Goal: Transaction & Acquisition: Purchase product/service

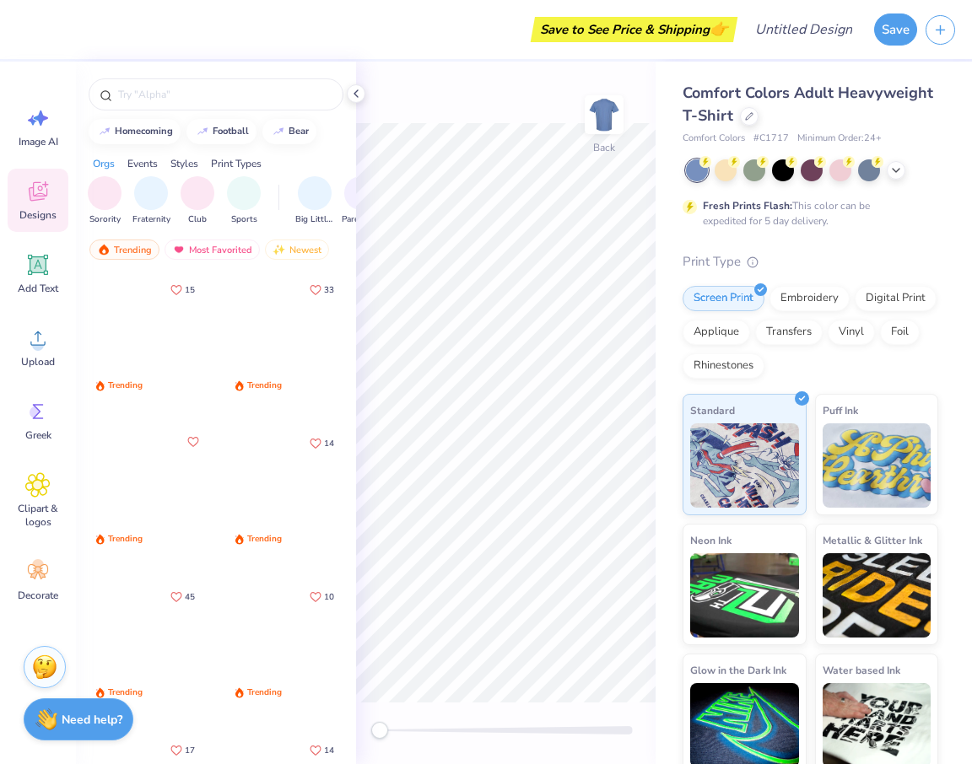
scroll to position [11, 0]
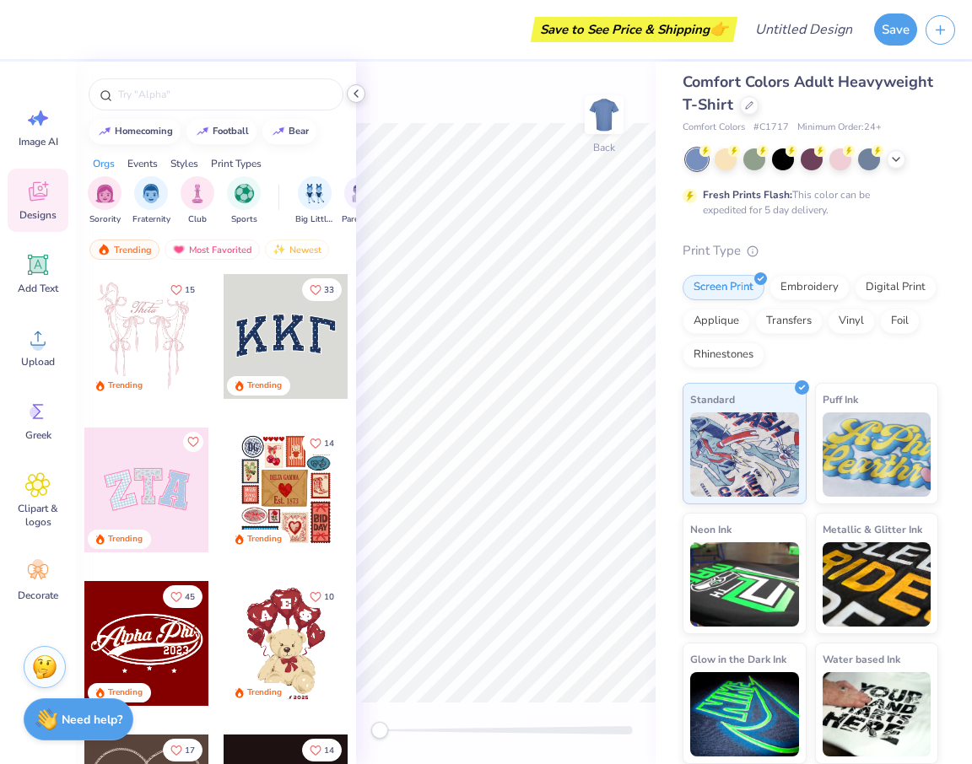
click at [353, 92] on icon at bounding box center [355, 93] width 13 height 13
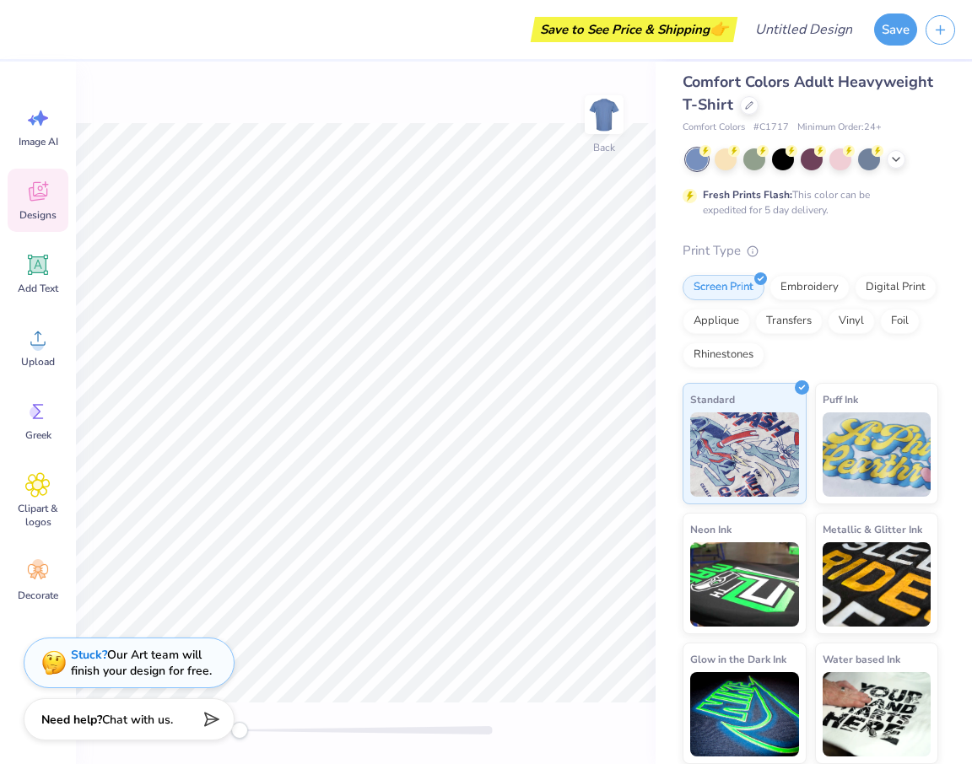
scroll to position [0, 0]
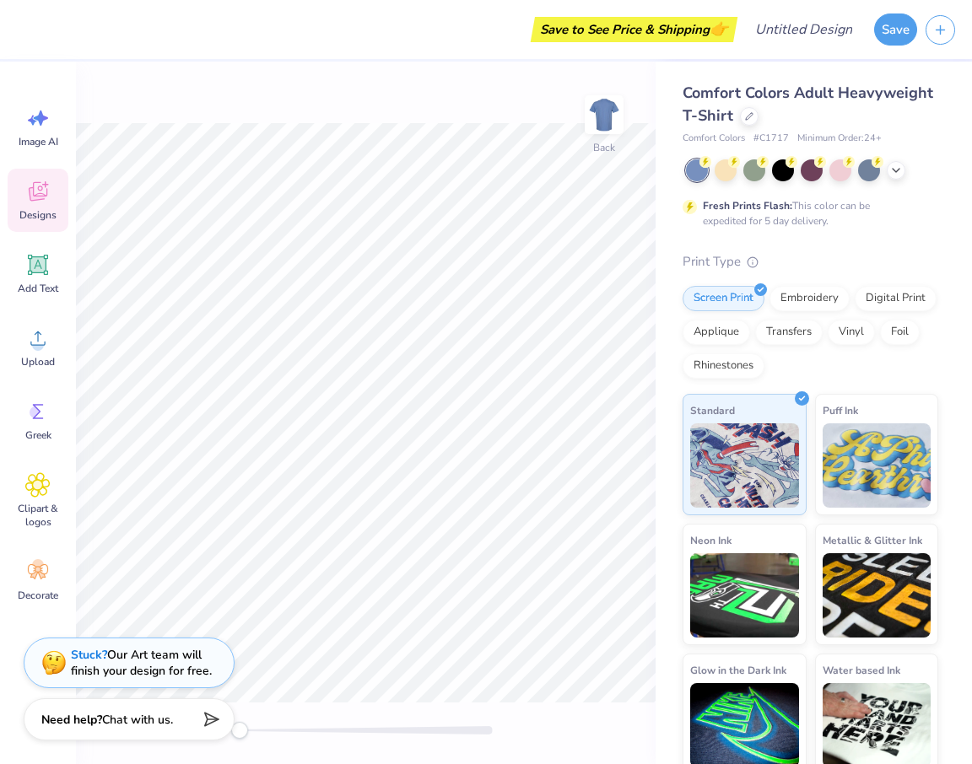
click at [736, 132] on span "Comfort Colors" at bounding box center [713, 139] width 62 height 14
click at [746, 117] on icon at bounding box center [749, 114] width 7 height 7
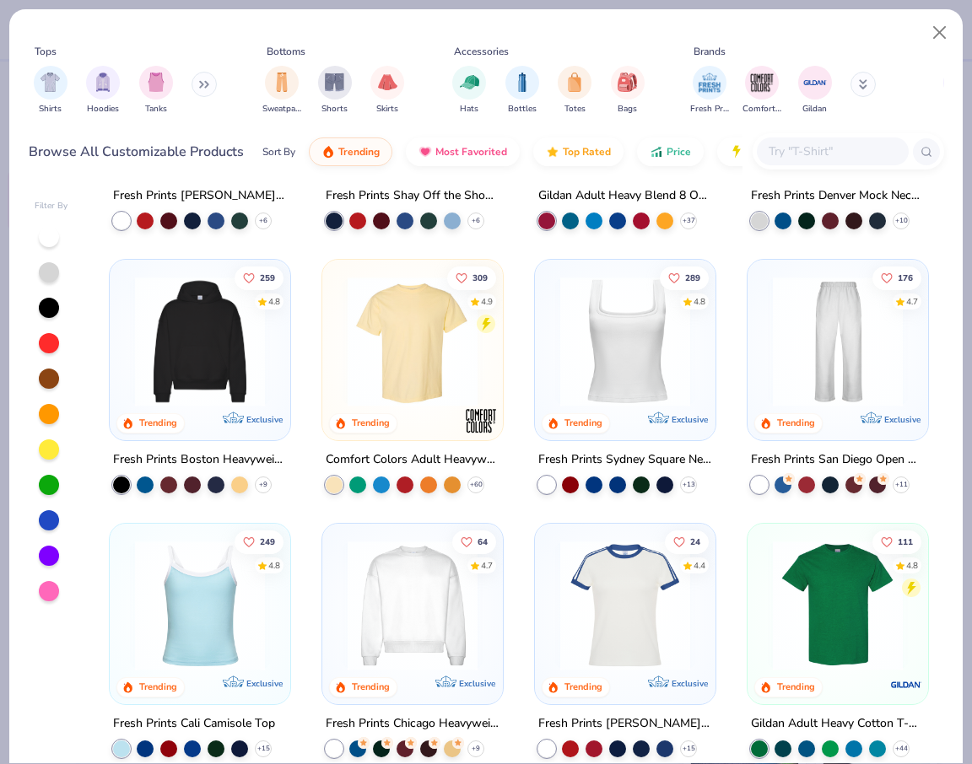
scroll to position [35, 0]
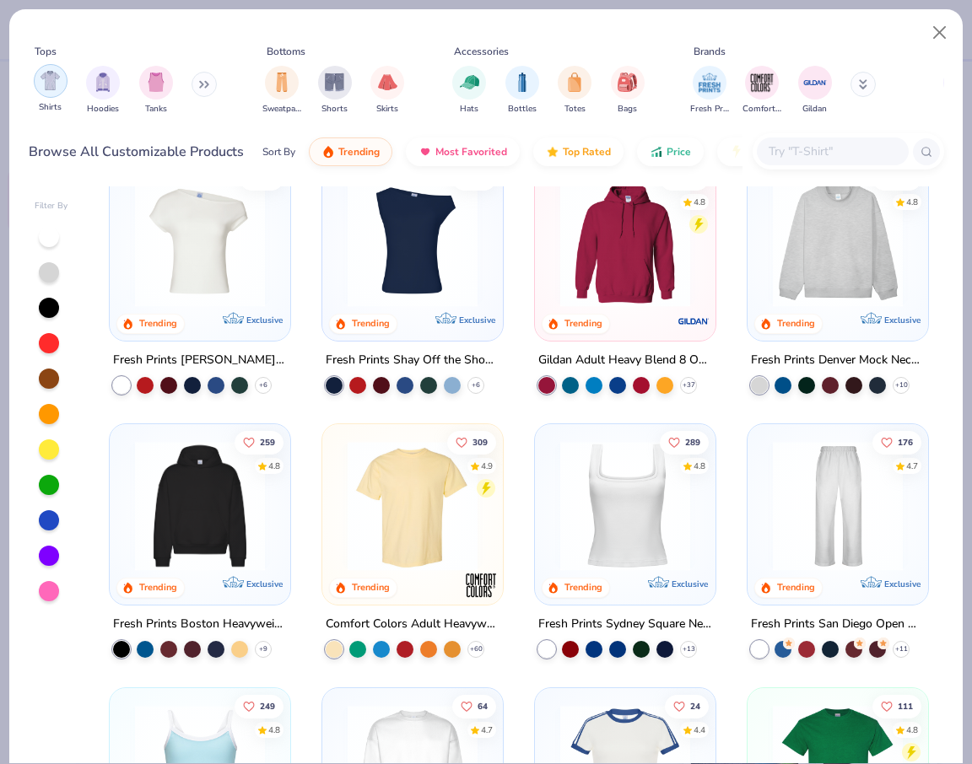
click at [42, 88] on img "filter for Shirts" at bounding box center [49, 80] width 19 height 19
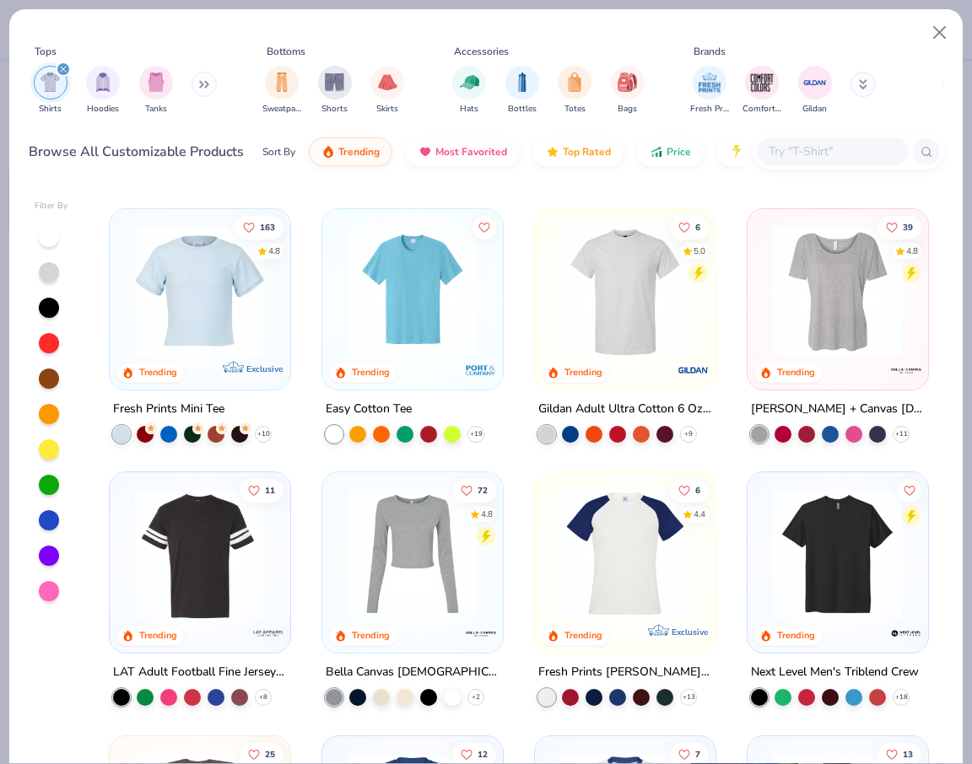
scroll to position [494, 0]
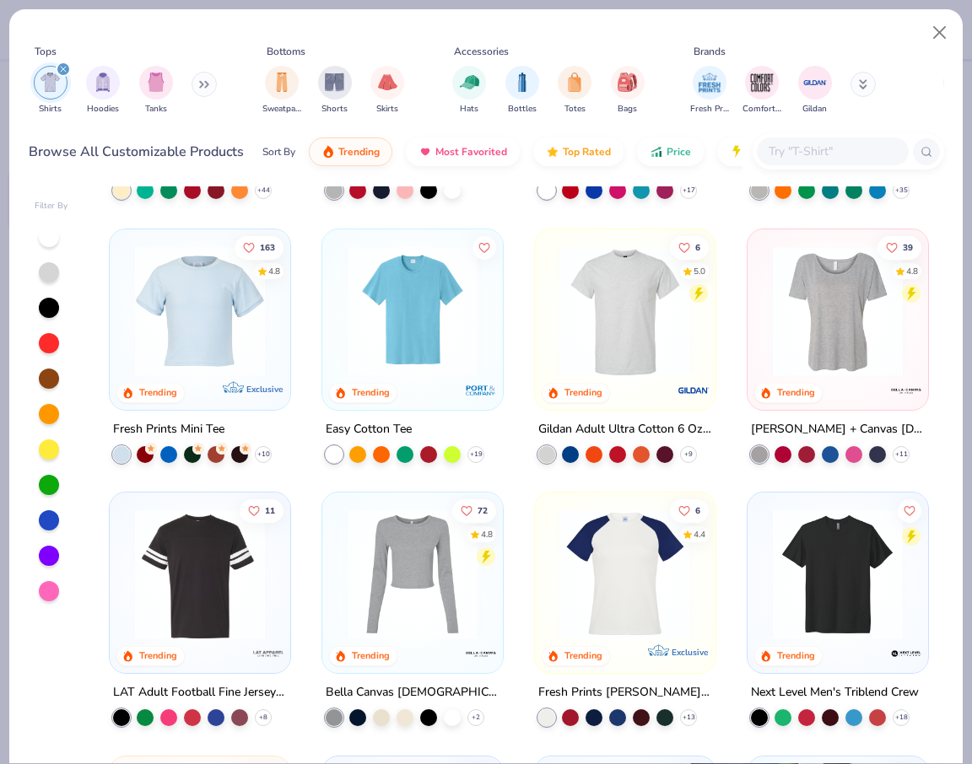
click at [846, 314] on img at bounding box center [837, 310] width 147 height 130
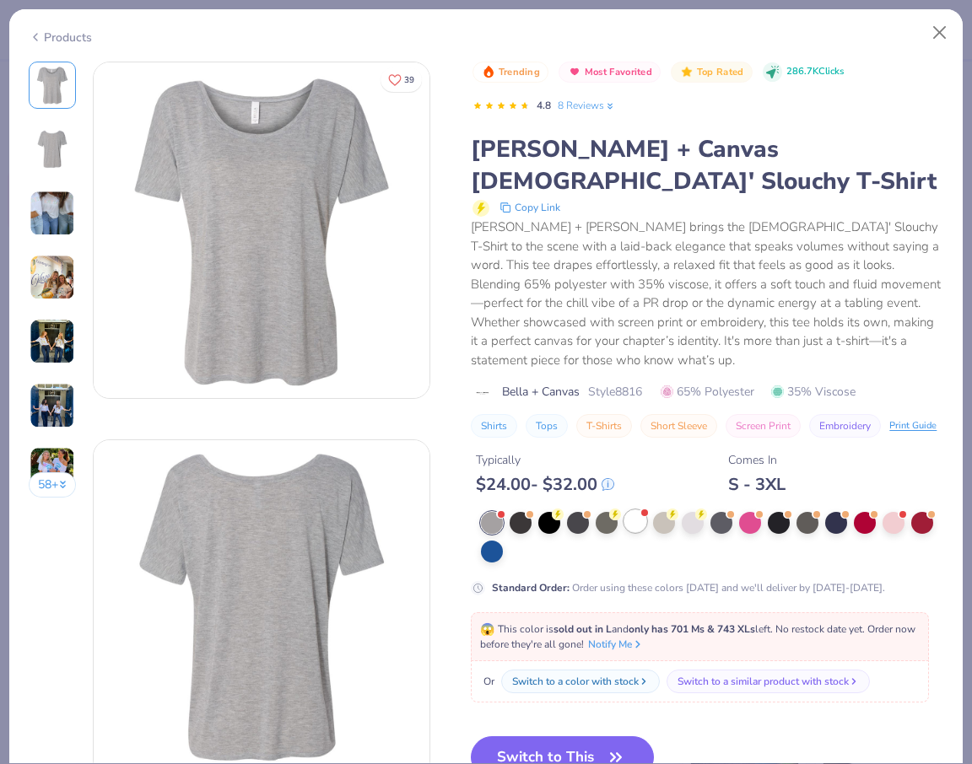
click at [633, 510] on div at bounding box center [635, 521] width 22 height 22
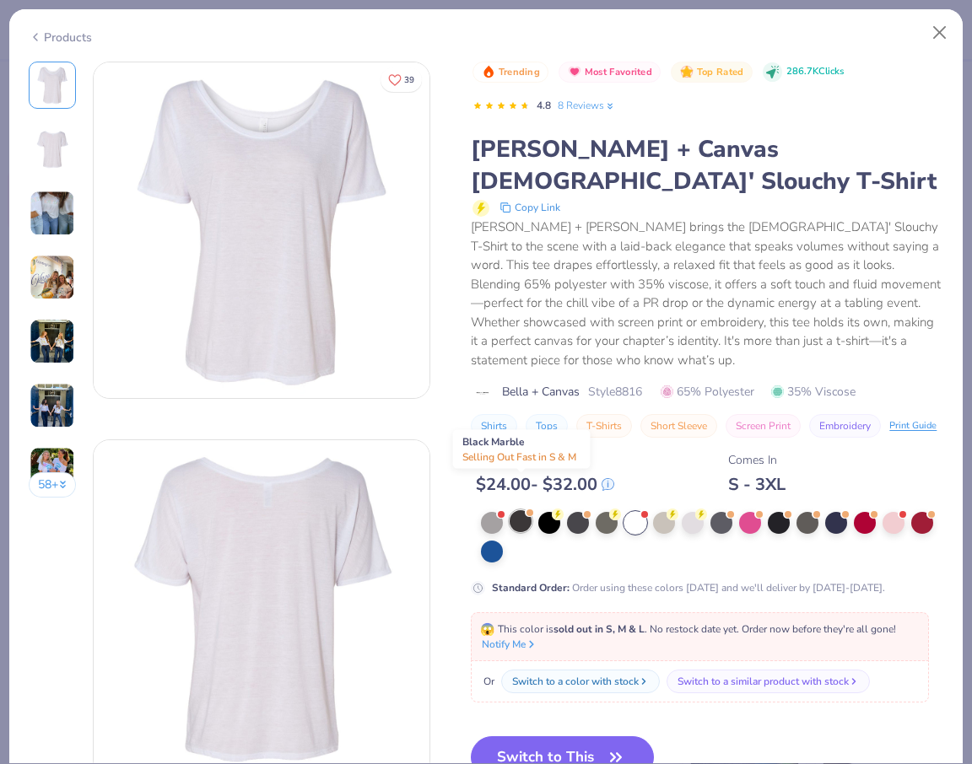
click at [520, 510] on div at bounding box center [520, 521] width 22 height 22
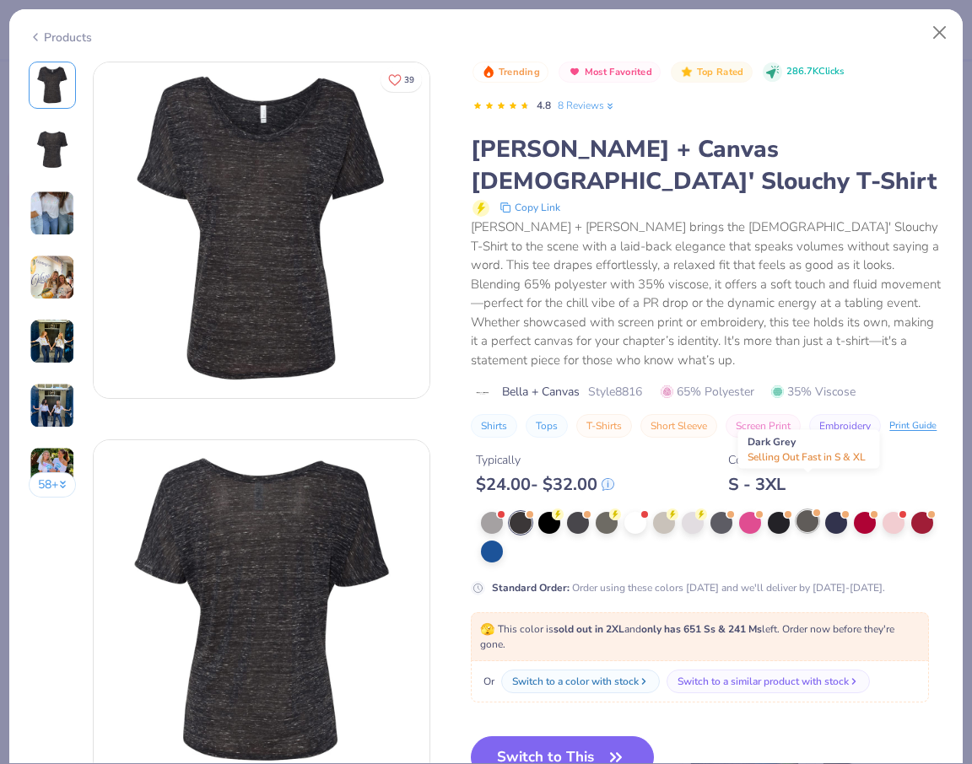
click at [808, 510] on div at bounding box center [807, 521] width 22 height 22
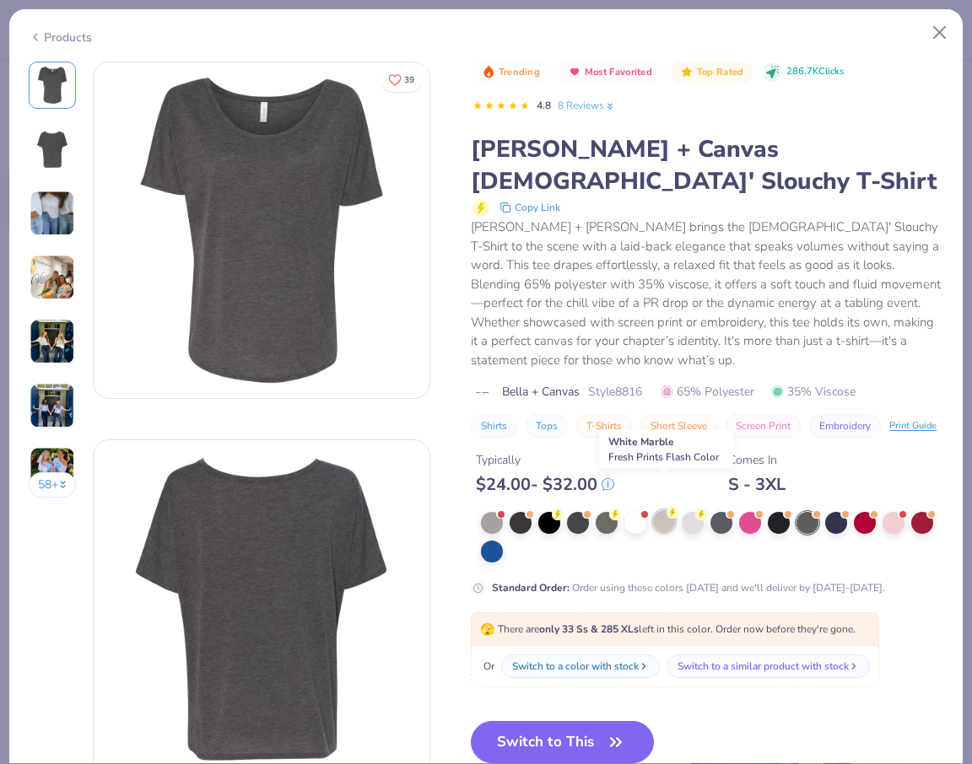
click at [666, 510] on div at bounding box center [664, 521] width 22 height 22
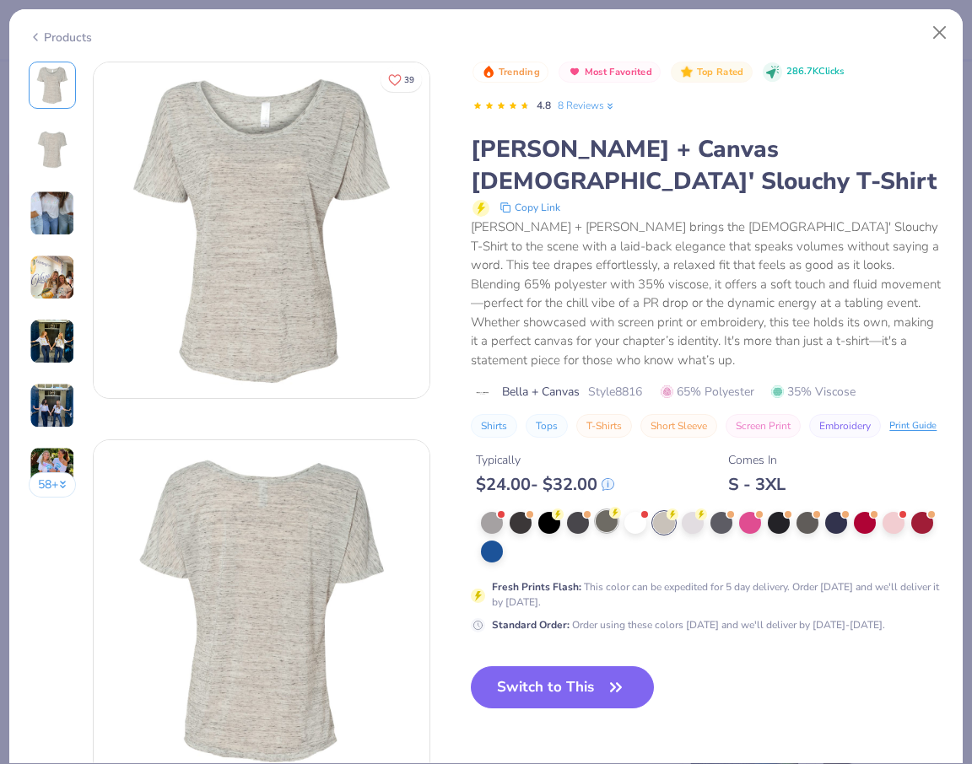
click at [612, 510] on div at bounding box center [607, 521] width 22 height 22
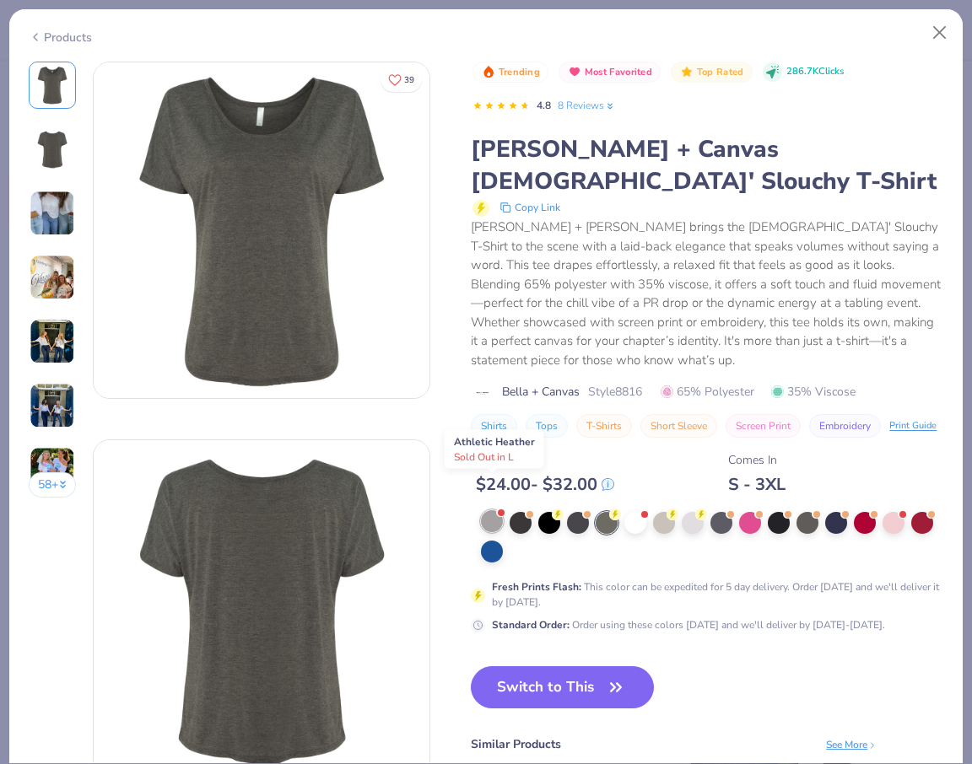
click at [485, 510] on div at bounding box center [492, 521] width 22 height 22
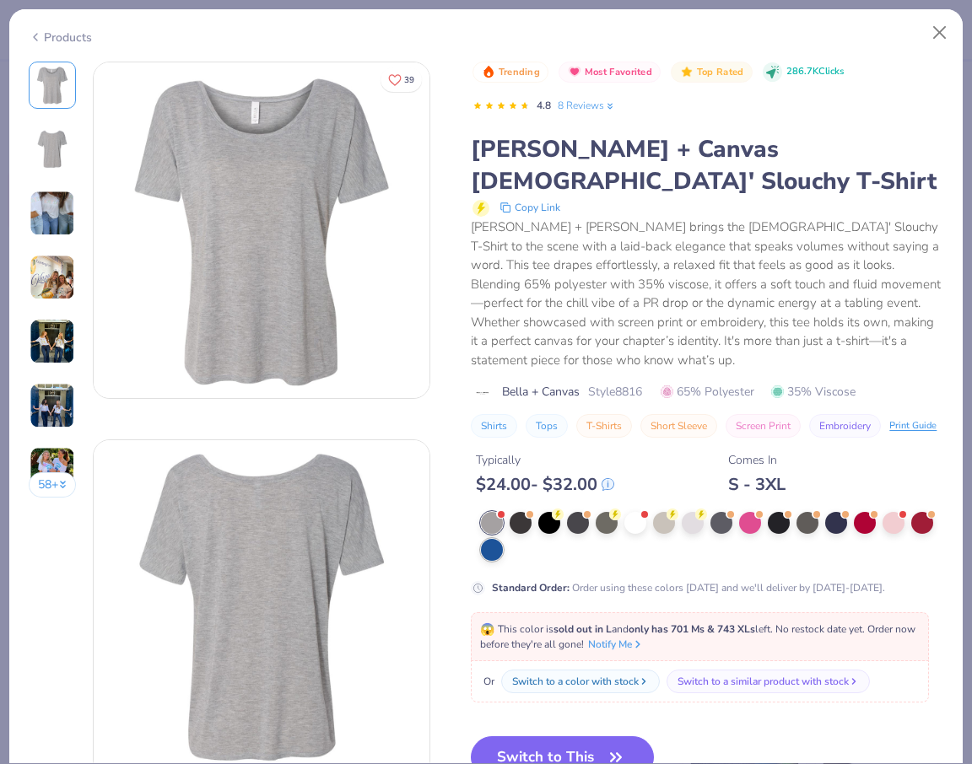
click at [500, 539] on div at bounding box center [492, 550] width 22 height 22
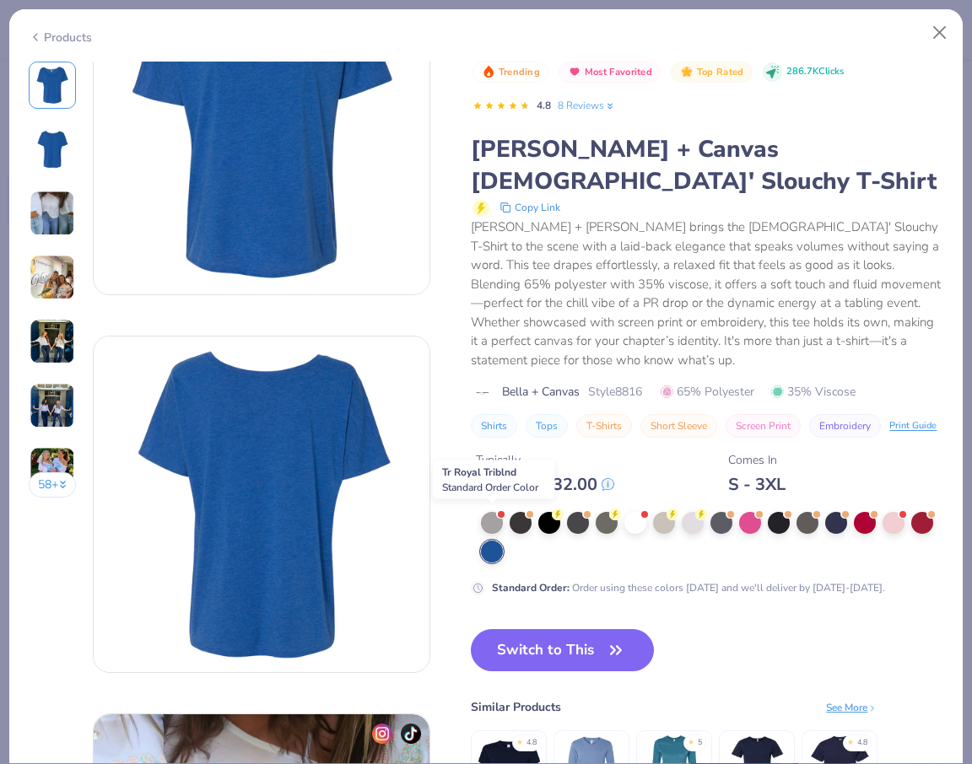
scroll to position [105, 0]
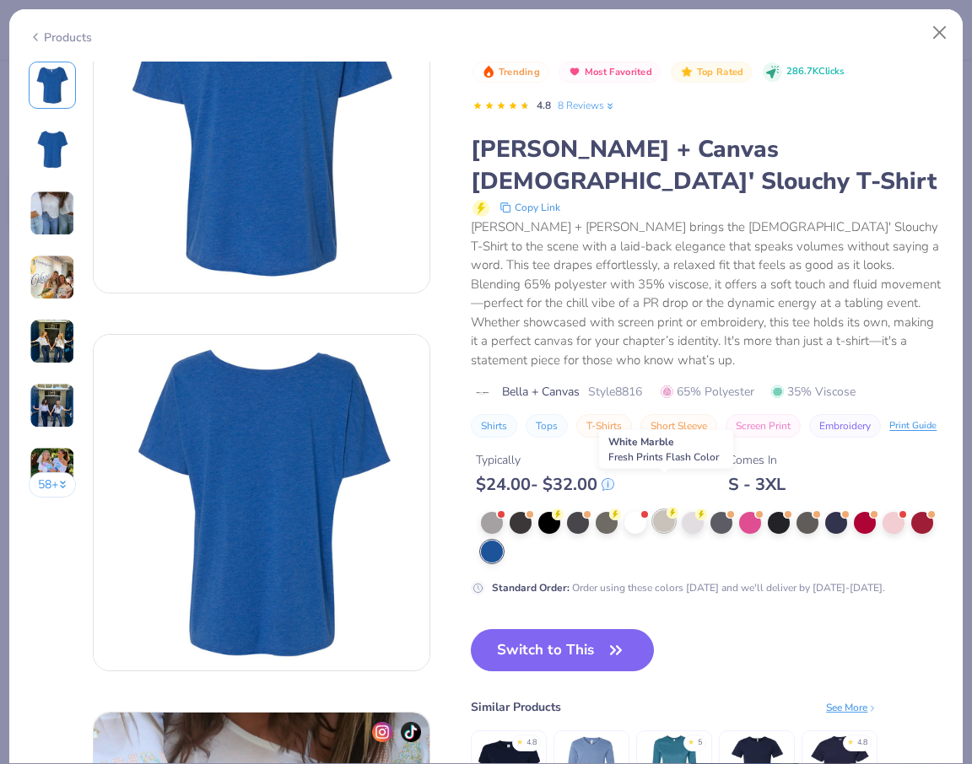
click at [666, 510] on div at bounding box center [664, 521] width 22 height 22
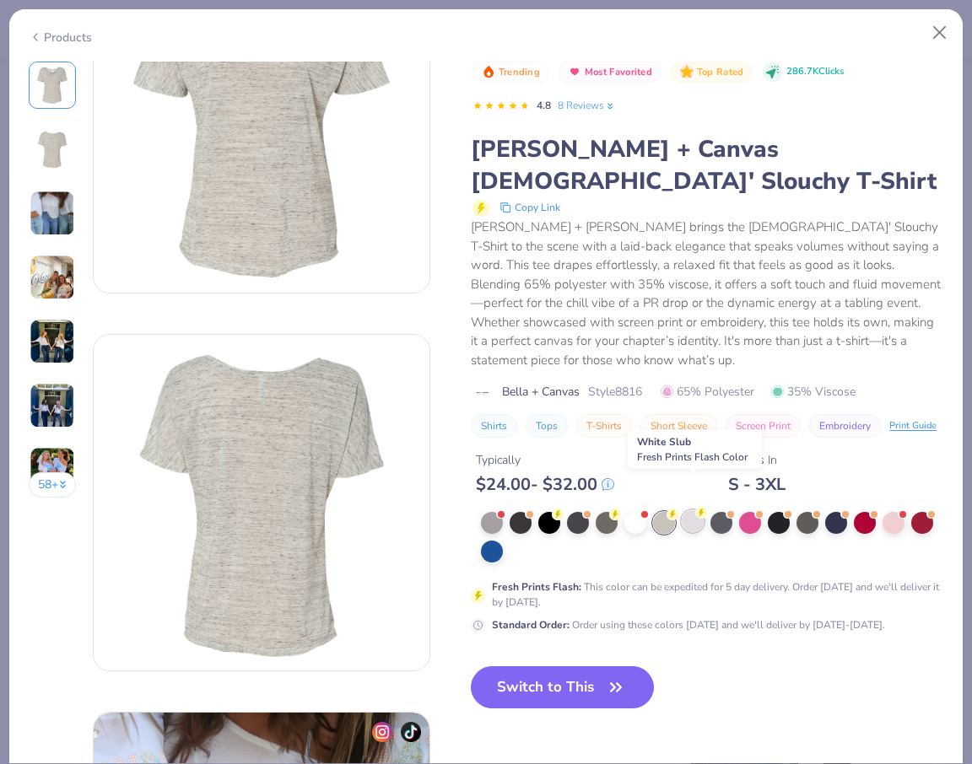
click at [695, 510] on div at bounding box center [693, 521] width 22 height 22
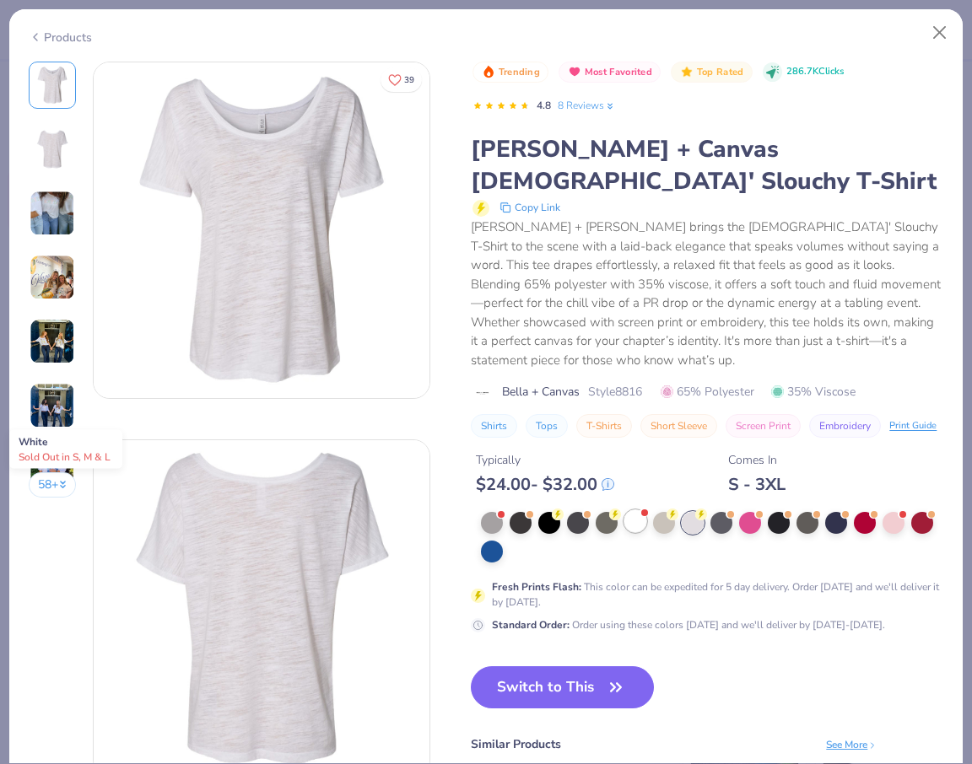
click at [642, 510] on div at bounding box center [635, 521] width 22 height 22
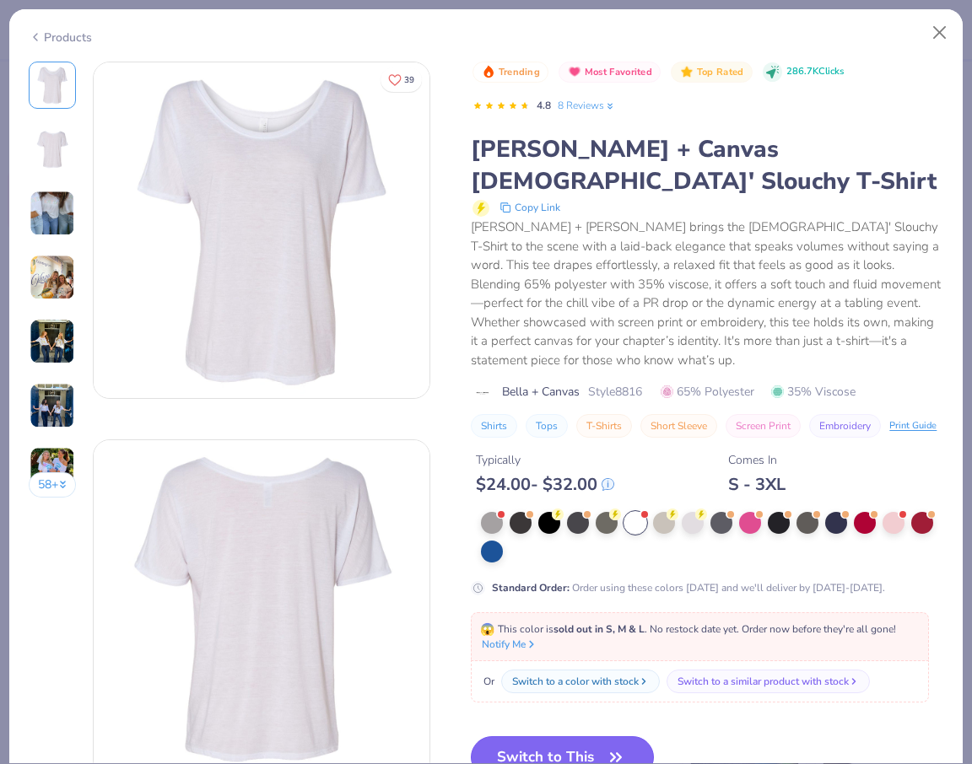
click at [581, 736] on button "Switch to This" at bounding box center [562, 757] width 183 height 42
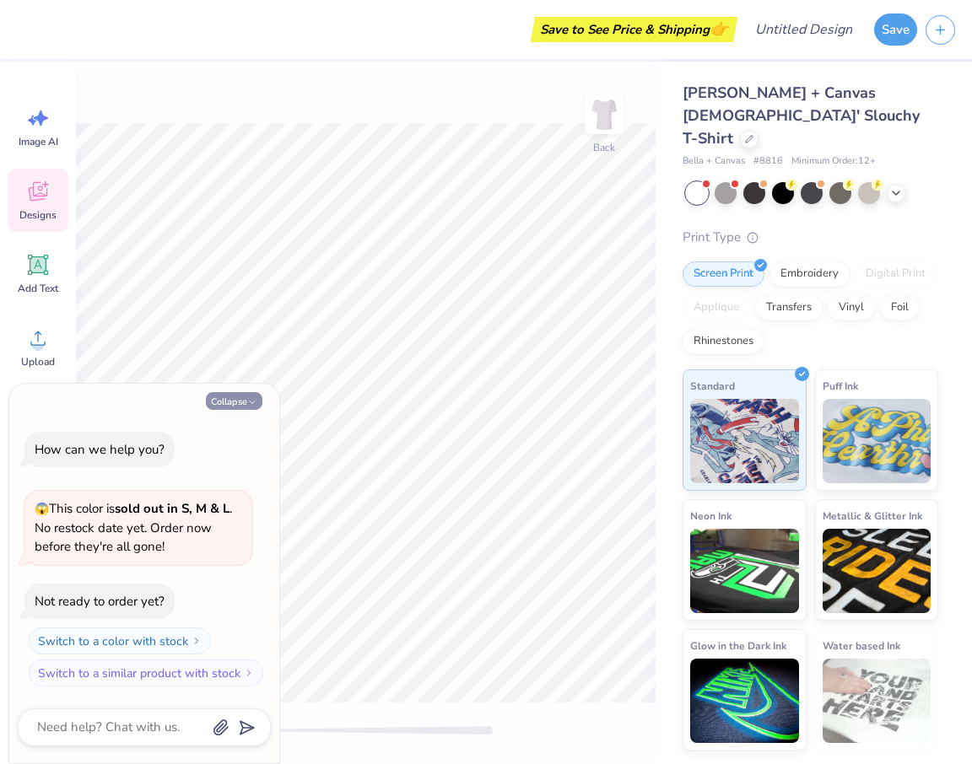
click at [247, 402] on icon "button" at bounding box center [252, 402] width 10 height 10
type textarea "x"
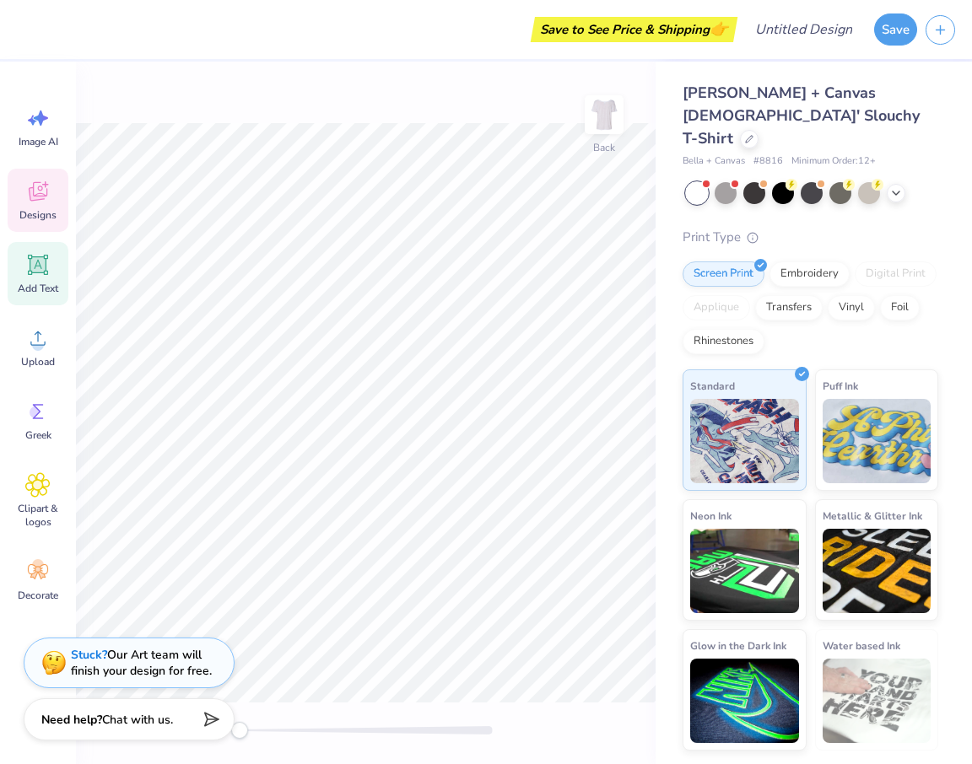
click at [20, 282] on span "Add Text" at bounding box center [38, 288] width 40 height 13
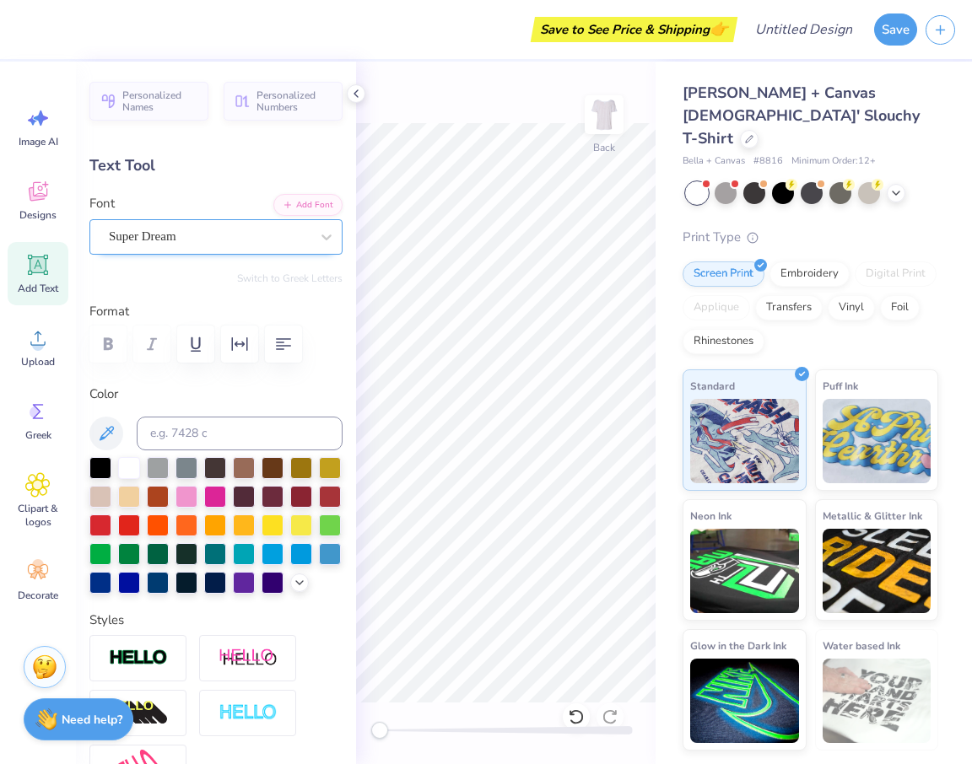
click at [171, 243] on div "Super Dream" at bounding box center [209, 237] width 204 height 26
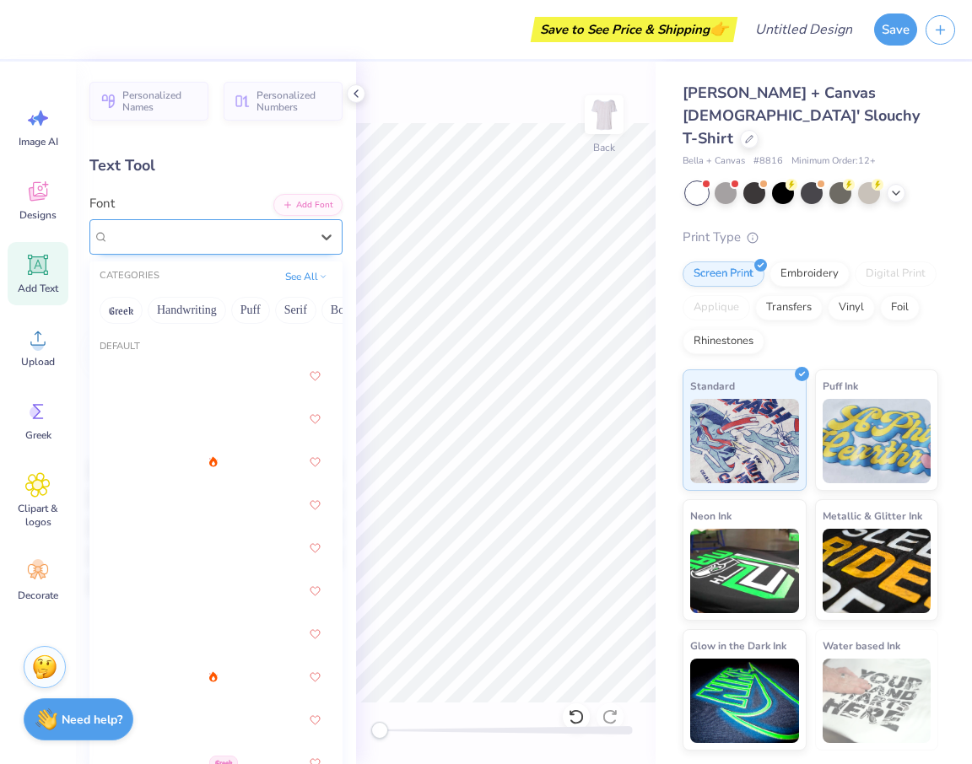
click at [171, 243] on span "Super Dream" at bounding box center [142, 236] width 67 height 19
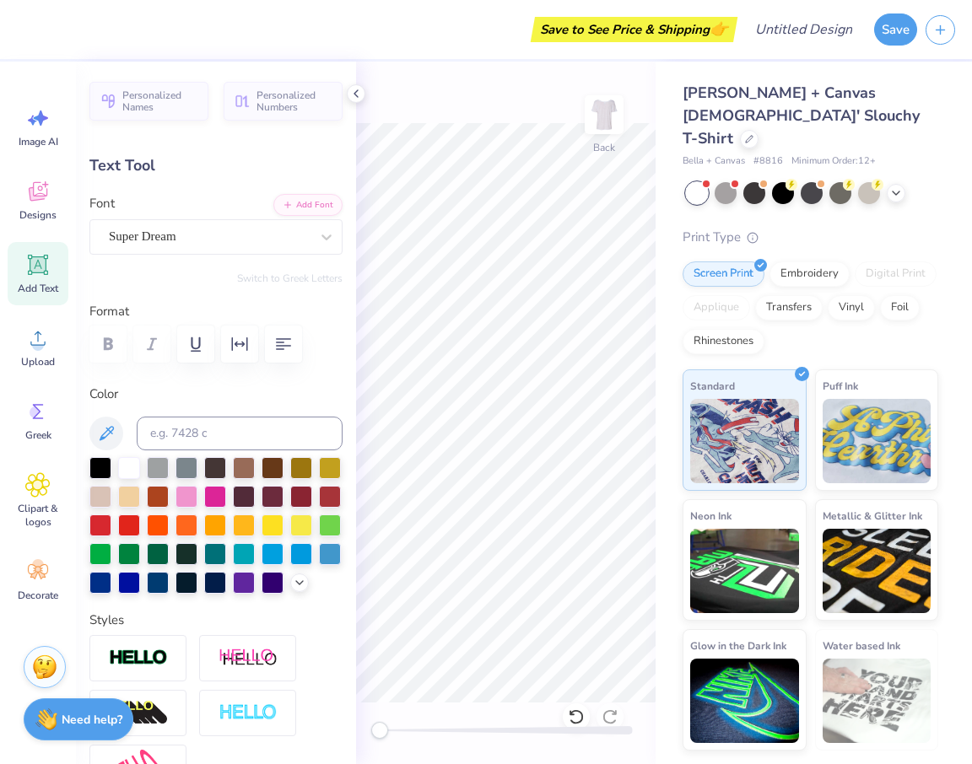
scroll to position [0, 5]
type textarea "Phi Sigma Sigma"
click at [216, 472] on div at bounding box center [215, 466] width 22 height 22
click at [248, 232] on div "Super Dream" at bounding box center [209, 237] width 204 height 26
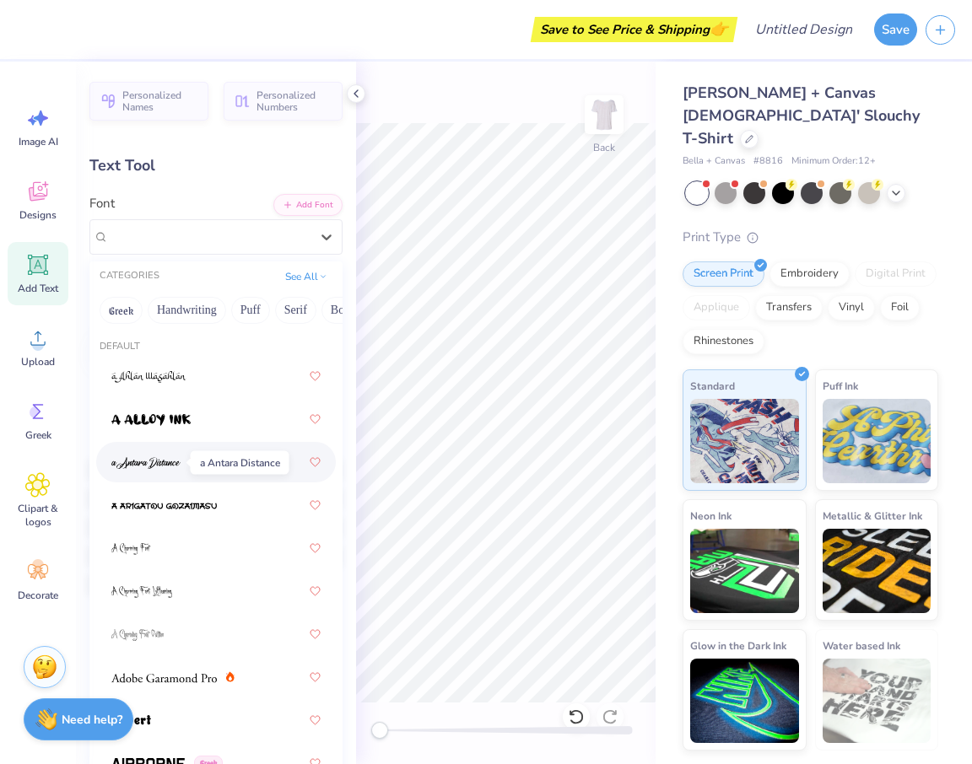
click at [148, 465] on img at bounding box center [145, 463] width 69 height 12
click at [251, 234] on div "a Antara Distance" at bounding box center [209, 237] width 204 height 26
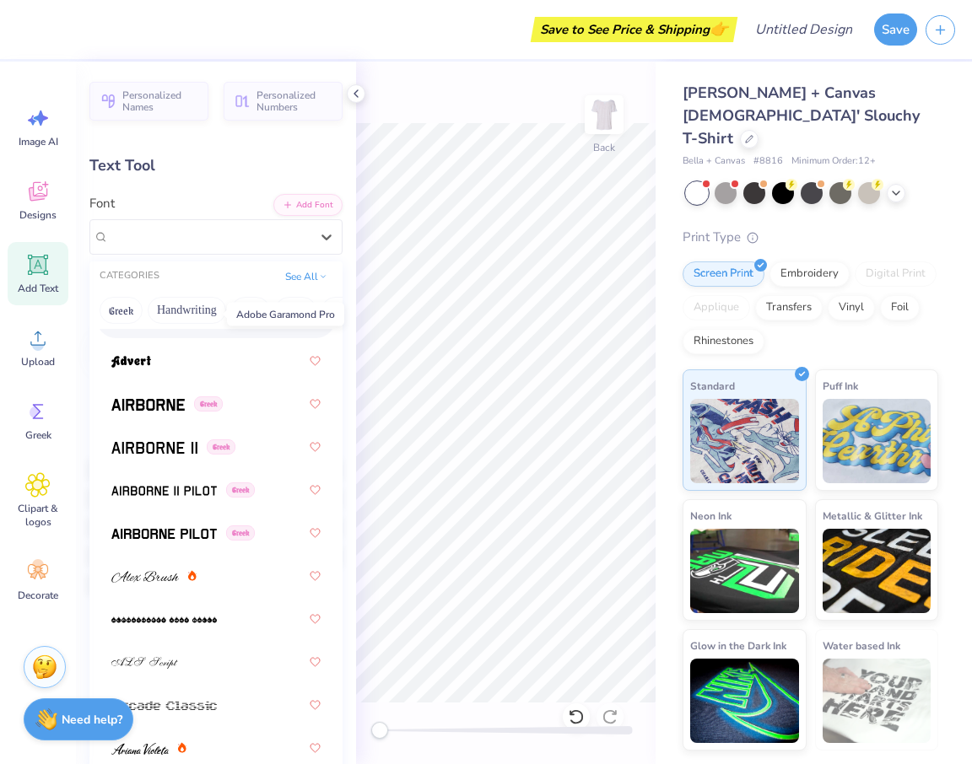
scroll to position [364, 0]
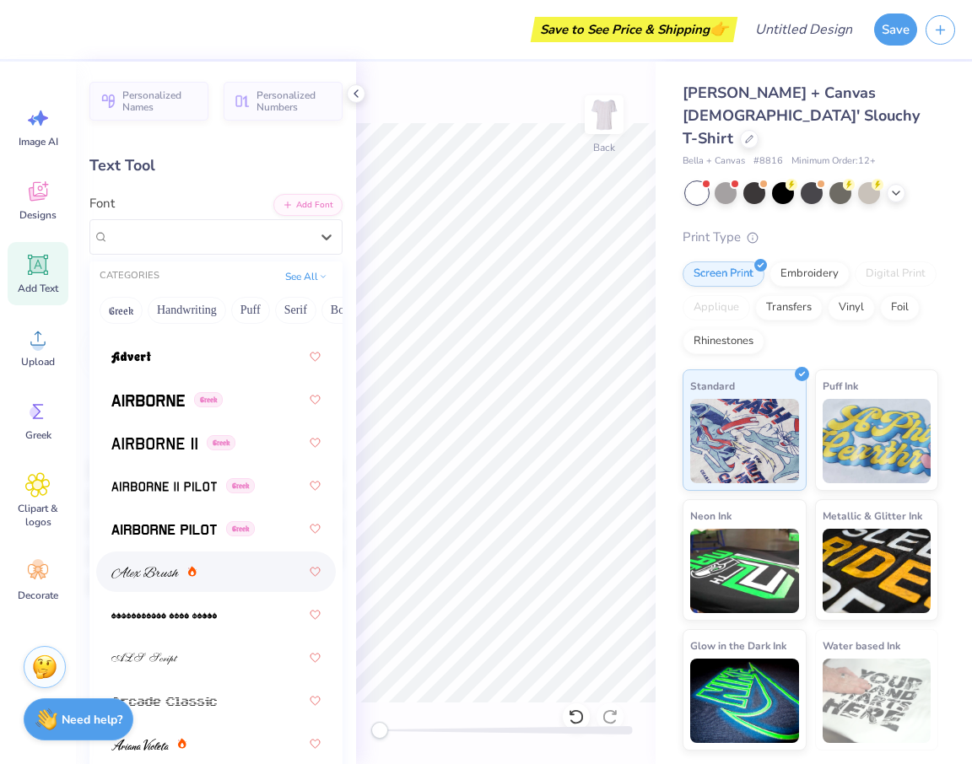
click at [162, 579] on span at bounding box center [144, 572] width 67 height 18
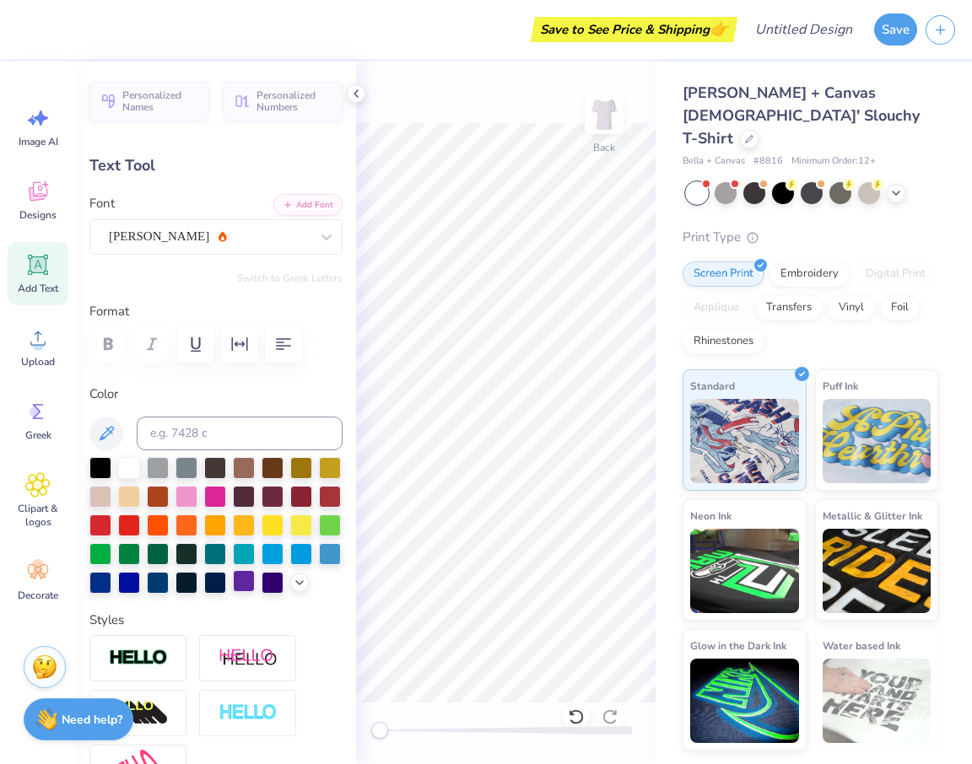
scroll to position [0, 4]
type input "11.99"
type input "1.49"
type input "9.26"
click at [268, 471] on div at bounding box center [272, 466] width 22 height 22
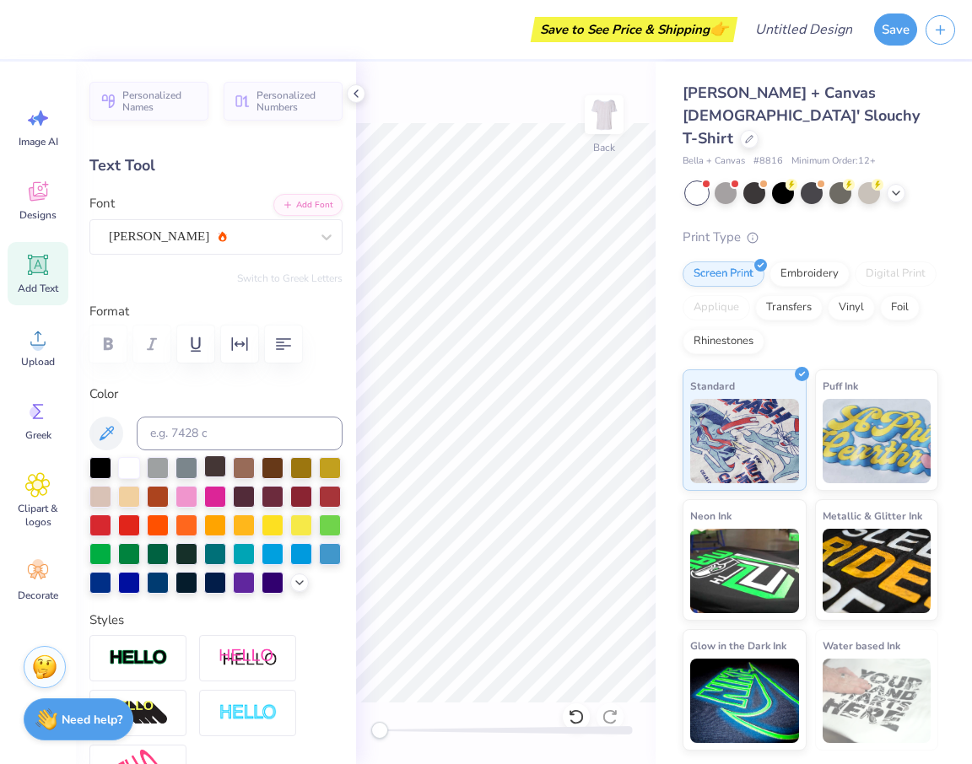
click at [218, 468] on div at bounding box center [215, 466] width 22 height 22
click at [202, 247] on div "[PERSON_NAME]" at bounding box center [209, 237] width 204 height 26
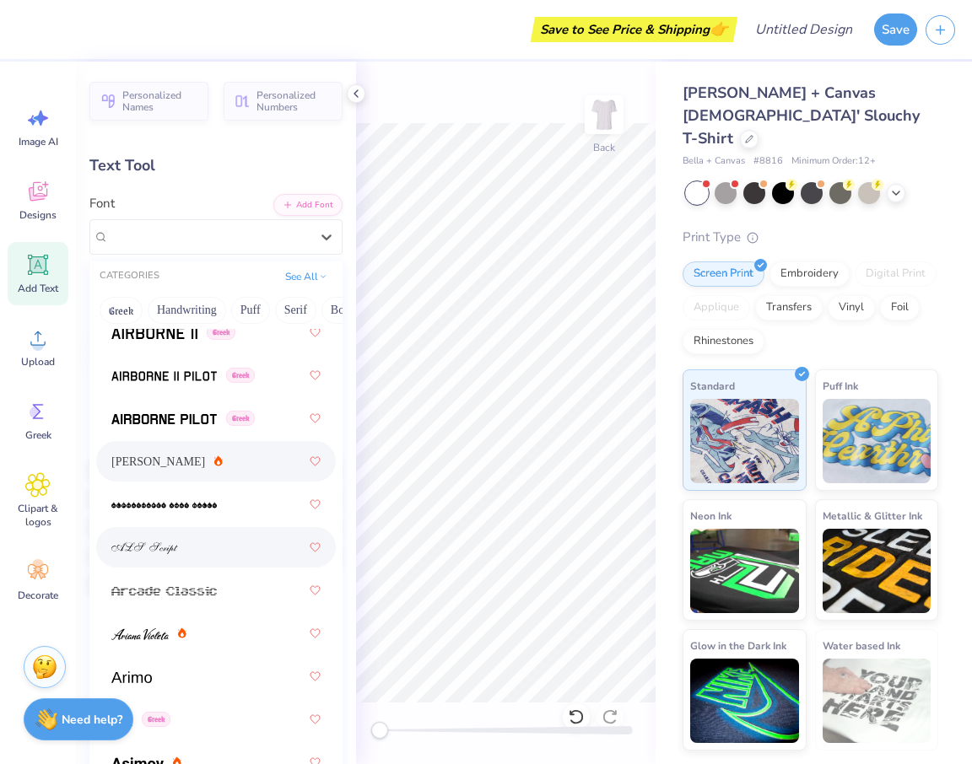
scroll to position [532, 0]
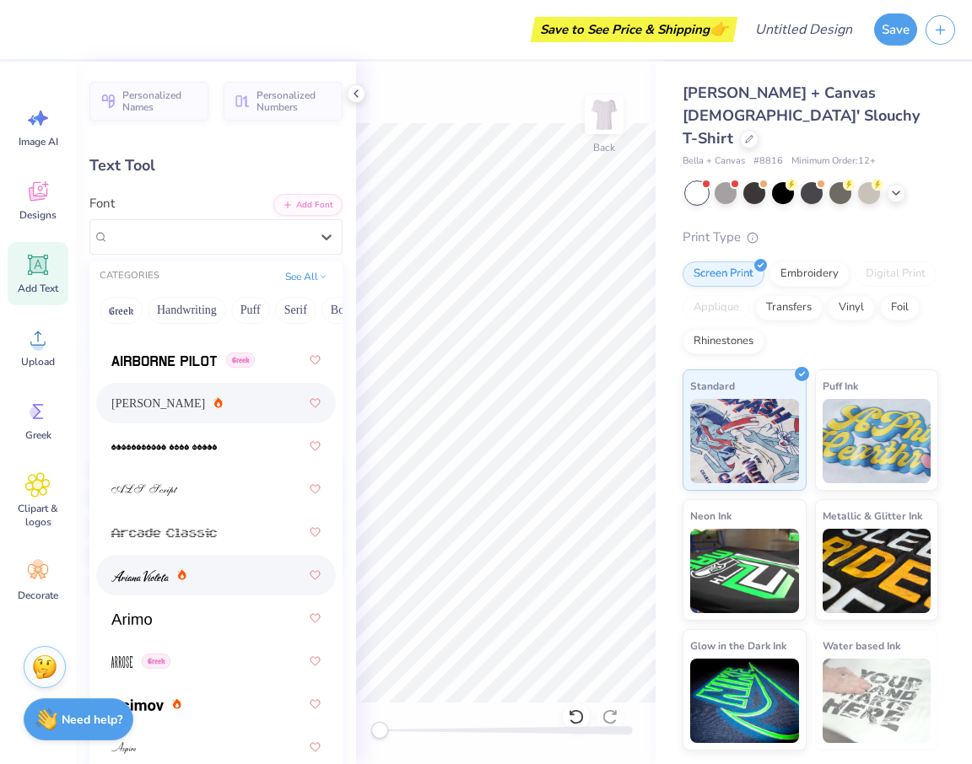
click at [190, 584] on div at bounding box center [215, 575] width 209 height 30
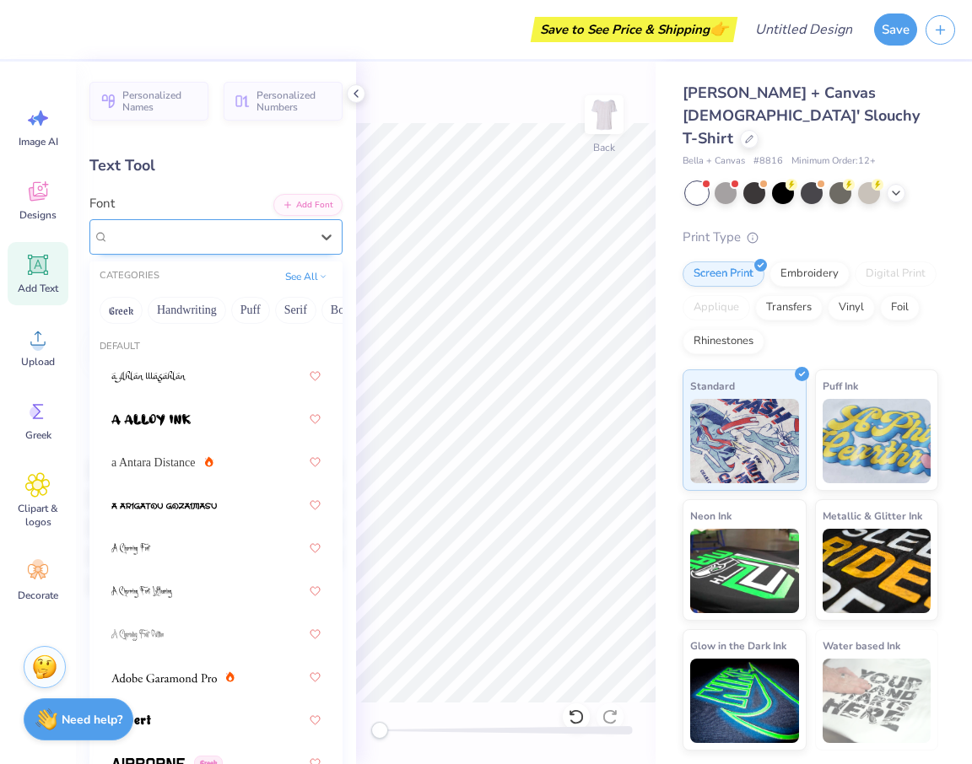
click at [179, 227] on div "[PERSON_NAME]" at bounding box center [209, 237] width 204 height 26
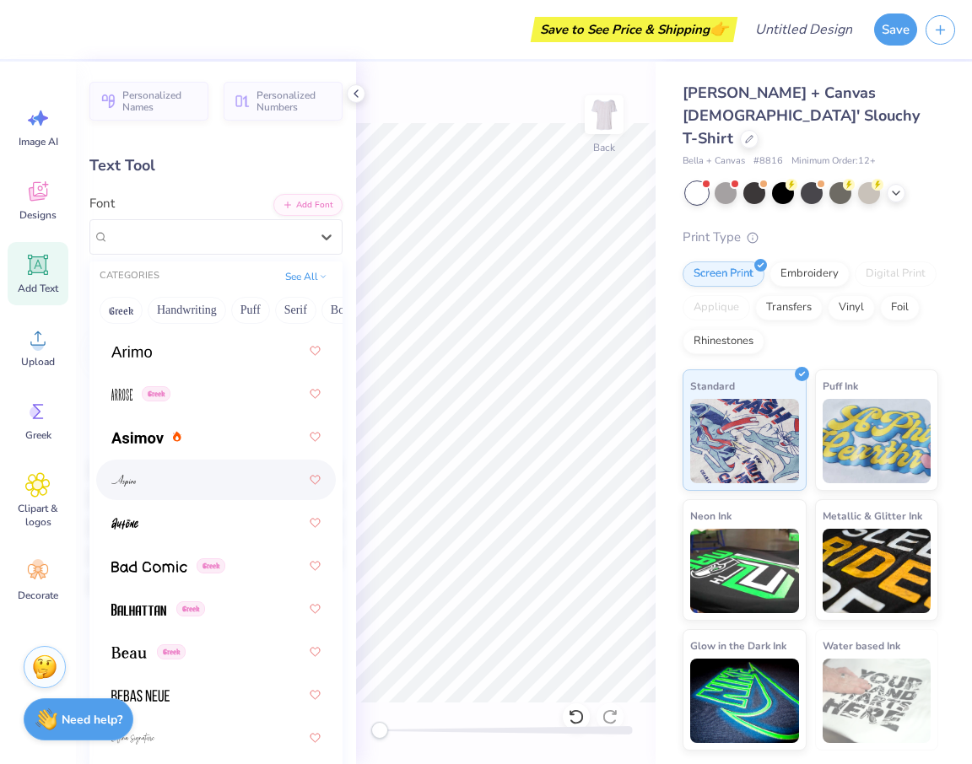
scroll to position [883, 0]
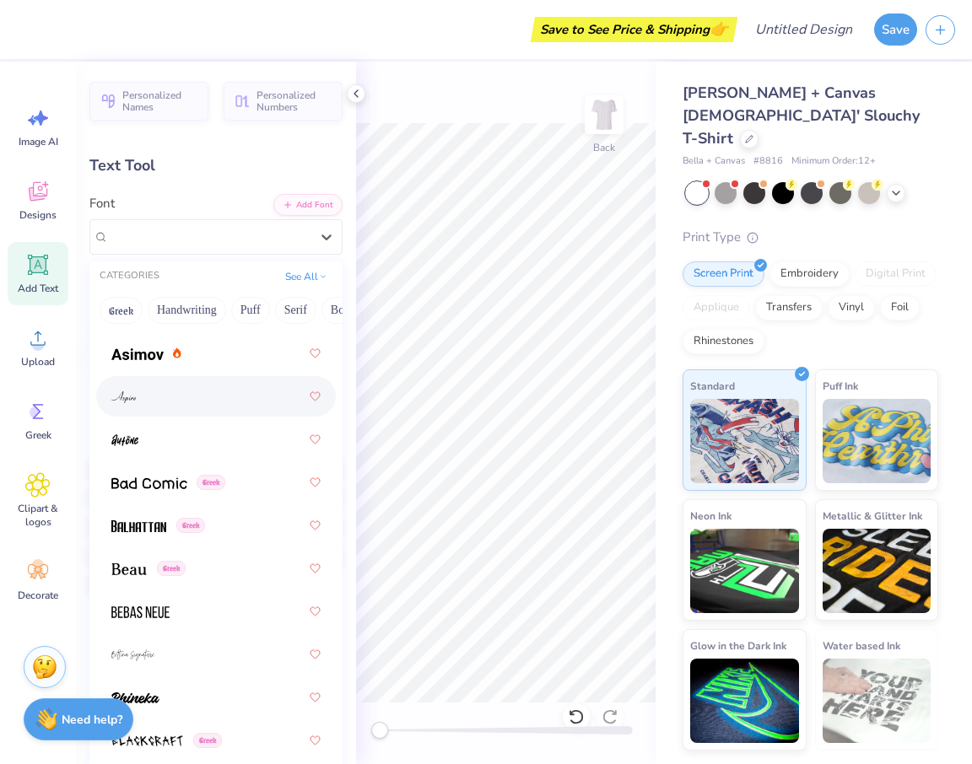
click at [189, 393] on div at bounding box center [215, 396] width 209 height 30
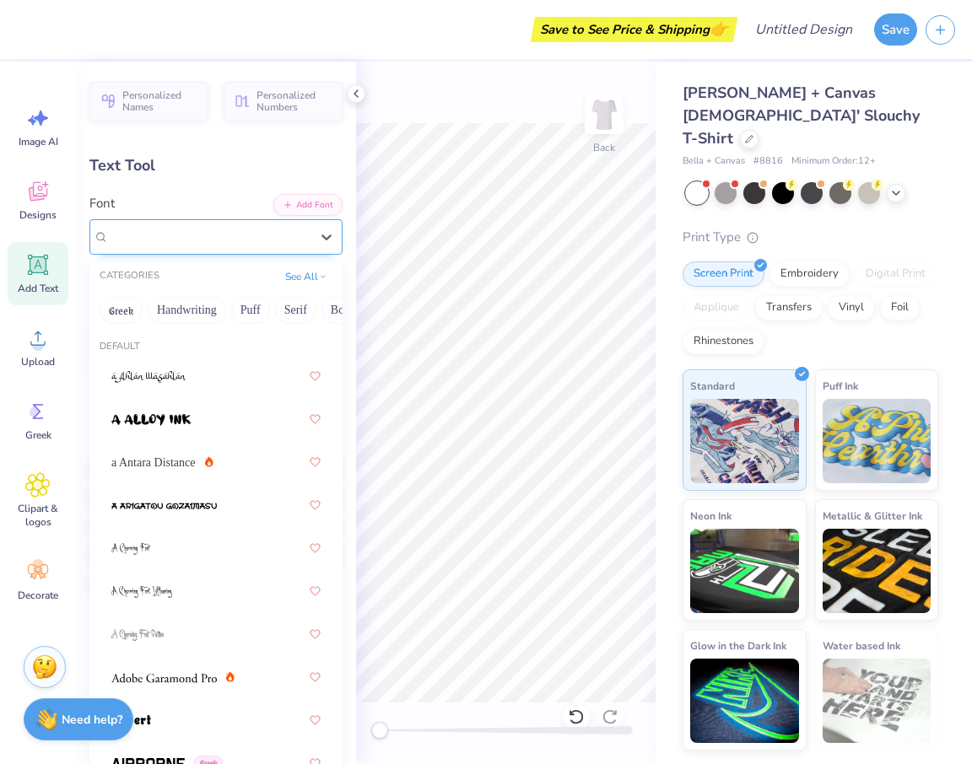
click at [200, 229] on div "Aspire" at bounding box center [209, 237] width 204 height 26
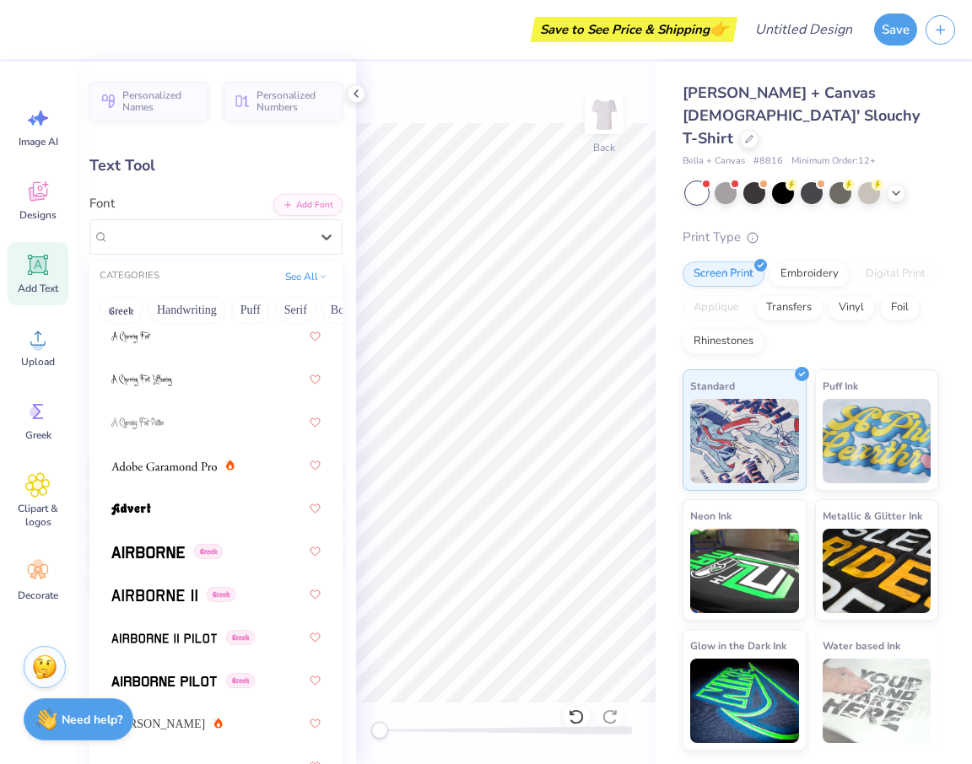
scroll to position [216, 0]
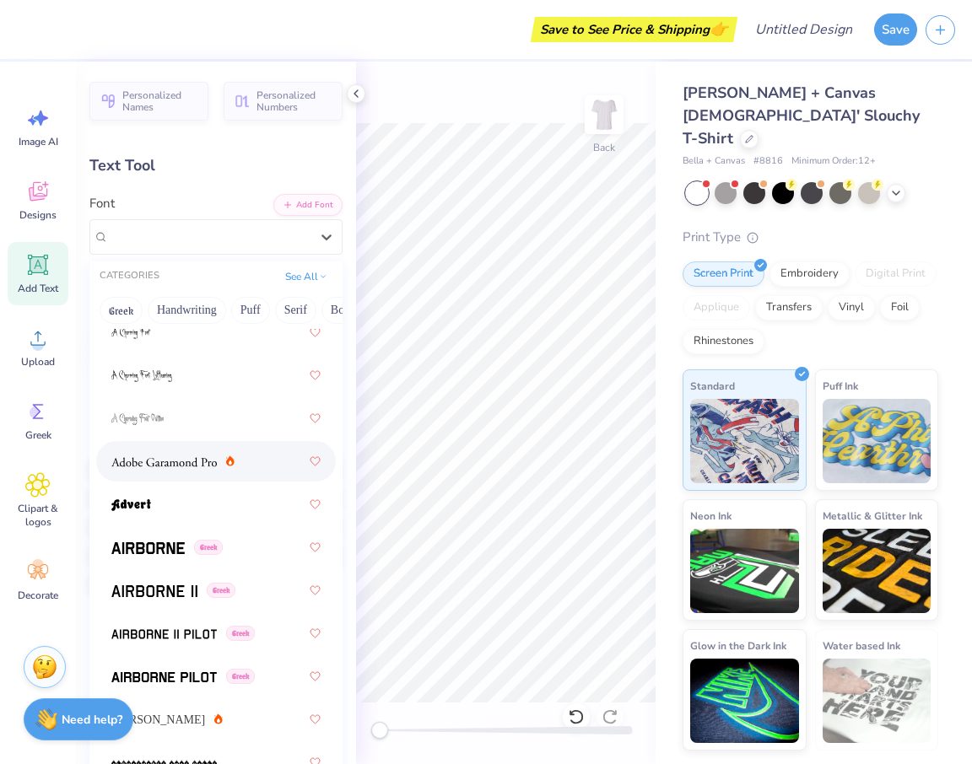
click at [204, 471] on div at bounding box center [215, 461] width 209 height 30
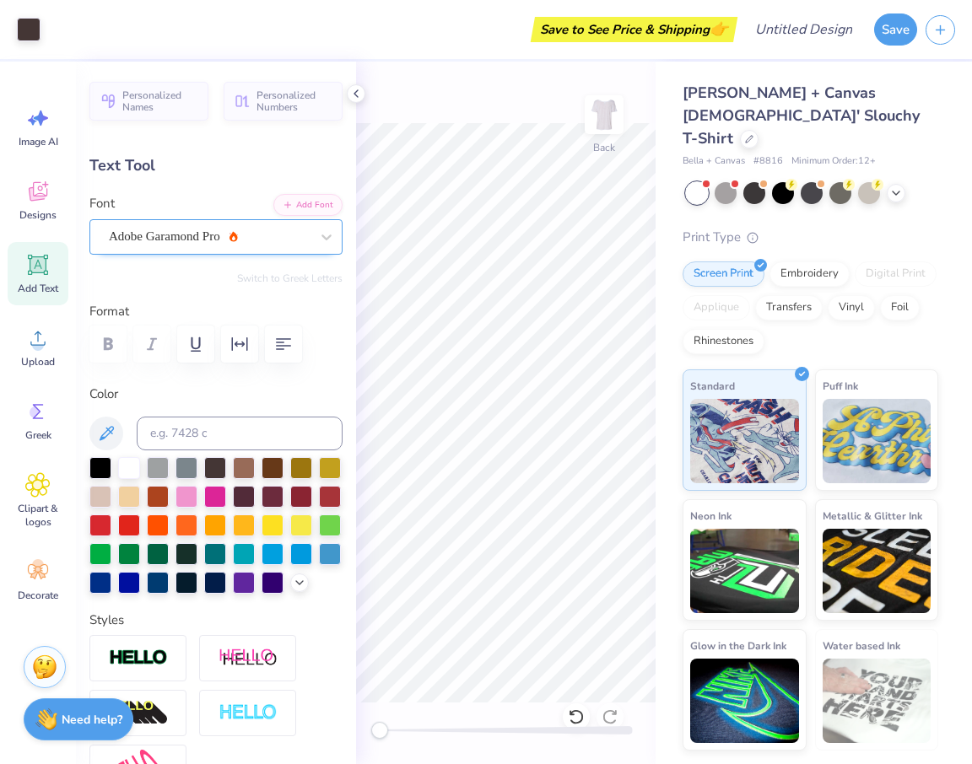
click at [250, 243] on div "Adobe Garamond Pro" at bounding box center [209, 237] width 204 height 26
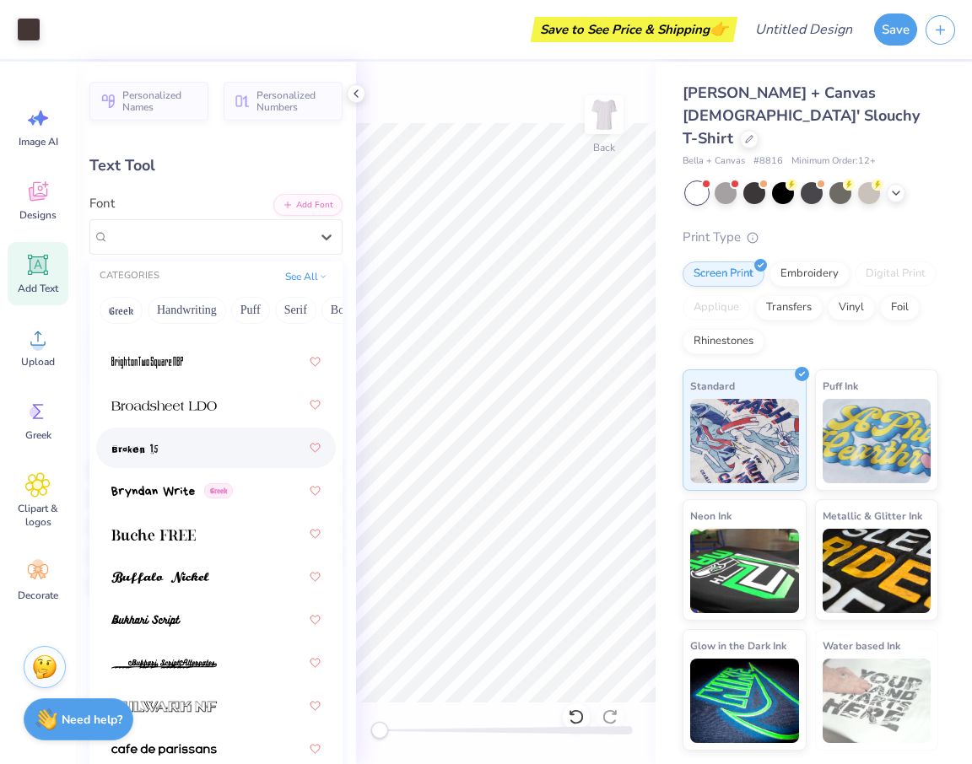
scroll to position [2008, 0]
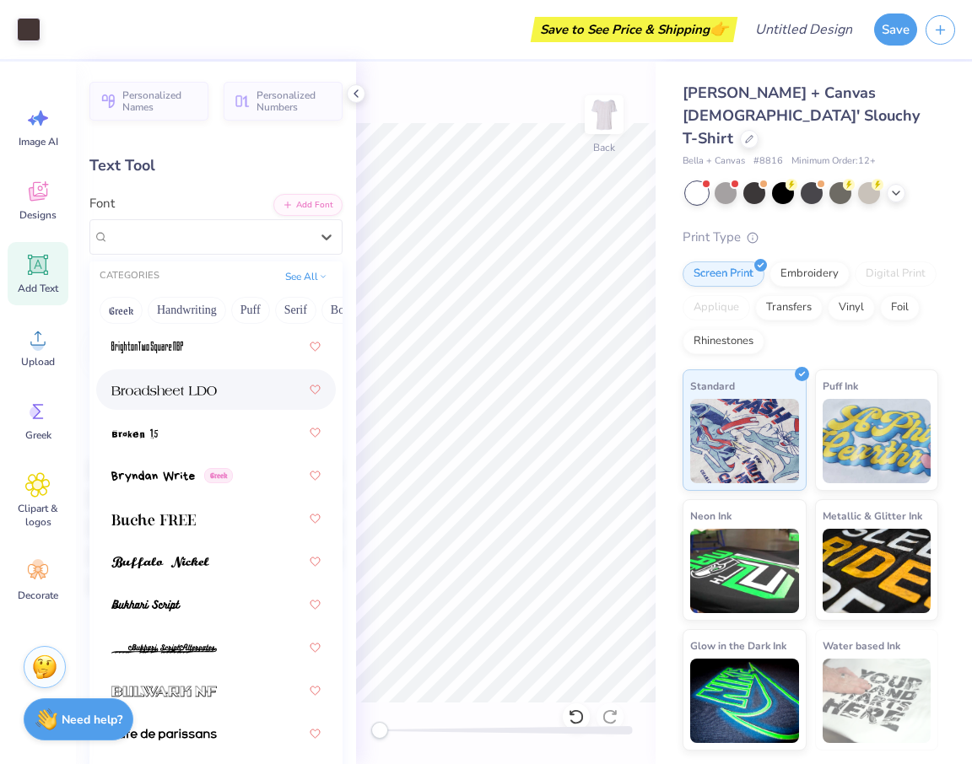
click at [223, 396] on div at bounding box center [215, 390] width 209 height 30
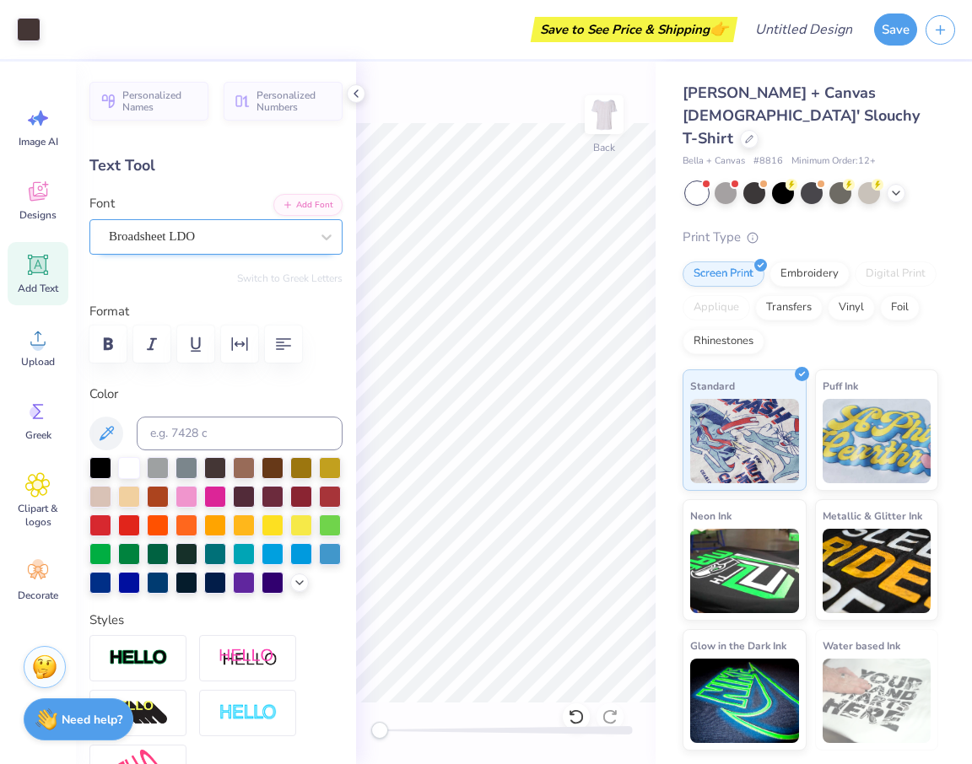
click at [216, 242] on div "Broadsheet LDO" at bounding box center [209, 237] width 204 height 26
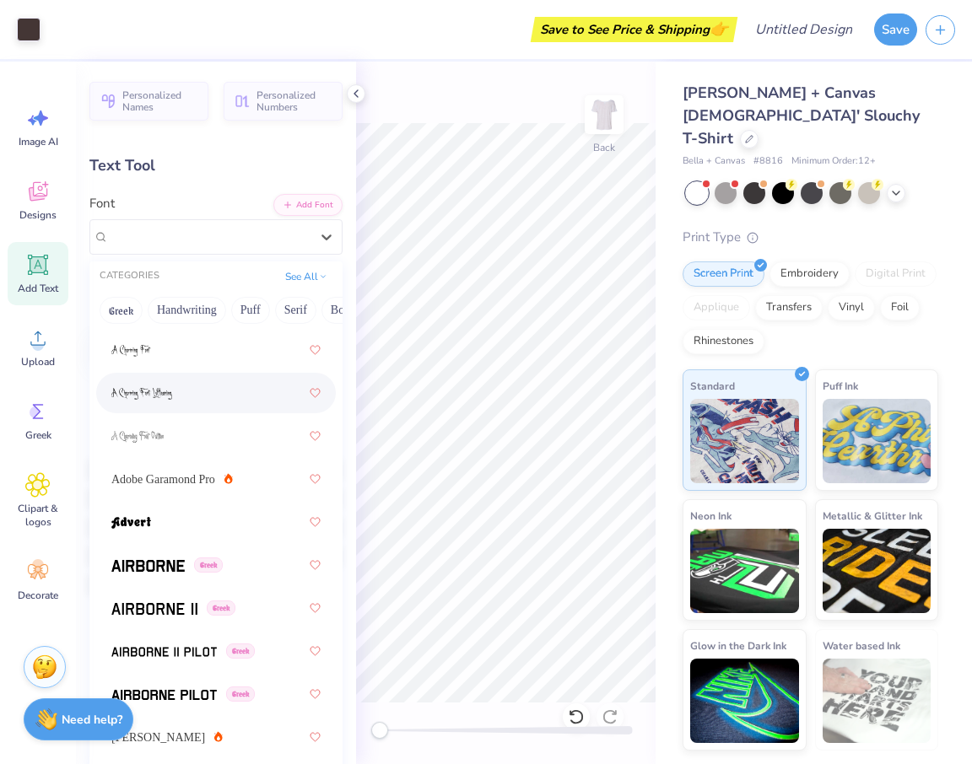
scroll to position [200, 0]
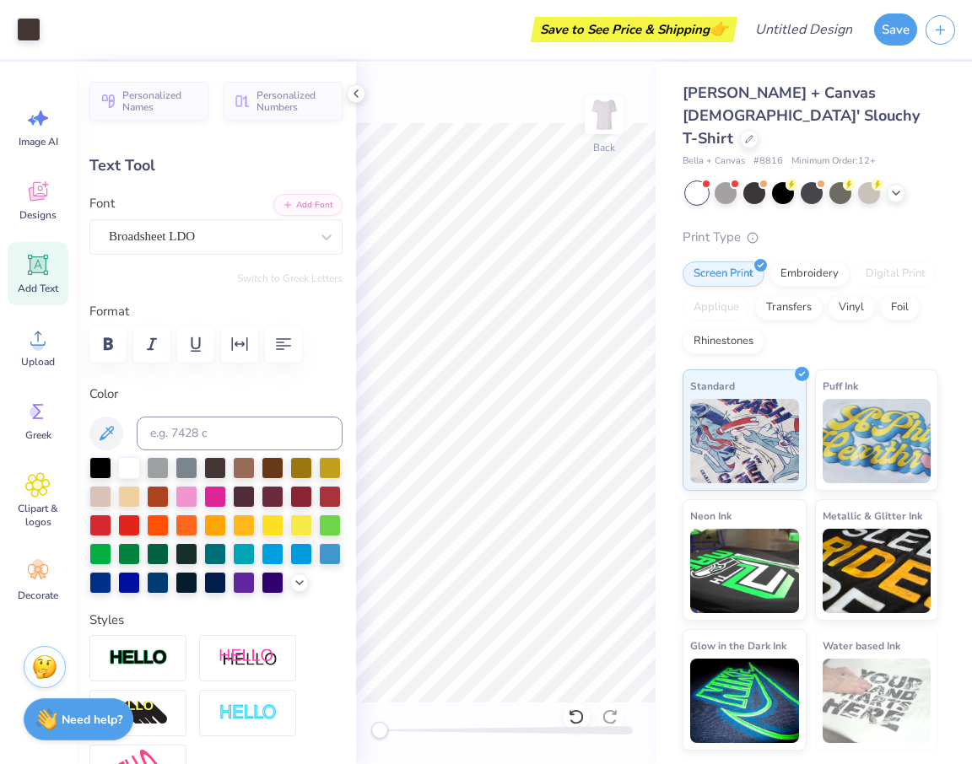
click at [48, 289] on span "Add Text" at bounding box center [38, 288] width 40 height 13
type input "5.33"
type input "1.54"
type input "9.23"
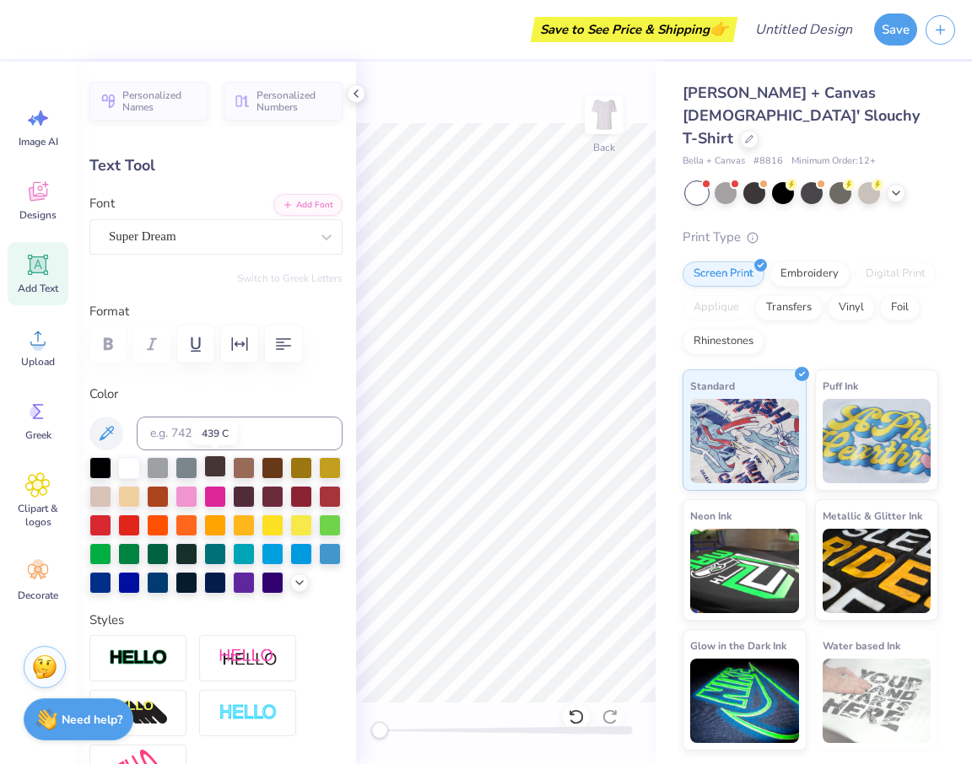
click at [215, 472] on div at bounding box center [215, 466] width 22 height 22
type textarea "foundation x Binghamo"
type input "11.99"
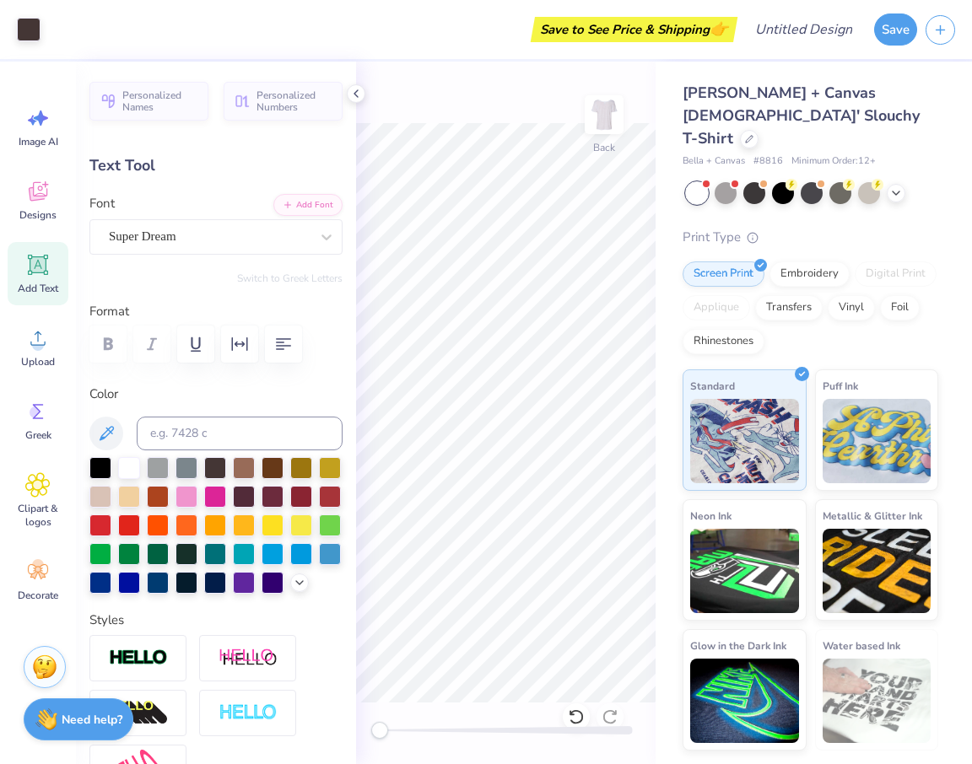
type input "0.99"
type input "9.51"
type textarea "foundation x Binghamton schools foundation"
click at [351, 439] on div "Save to See Price & Shipping 👉 Design Title Save Image AI Designs Add Text Uplo…" at bounding box center [486, 382] width 972 height 764
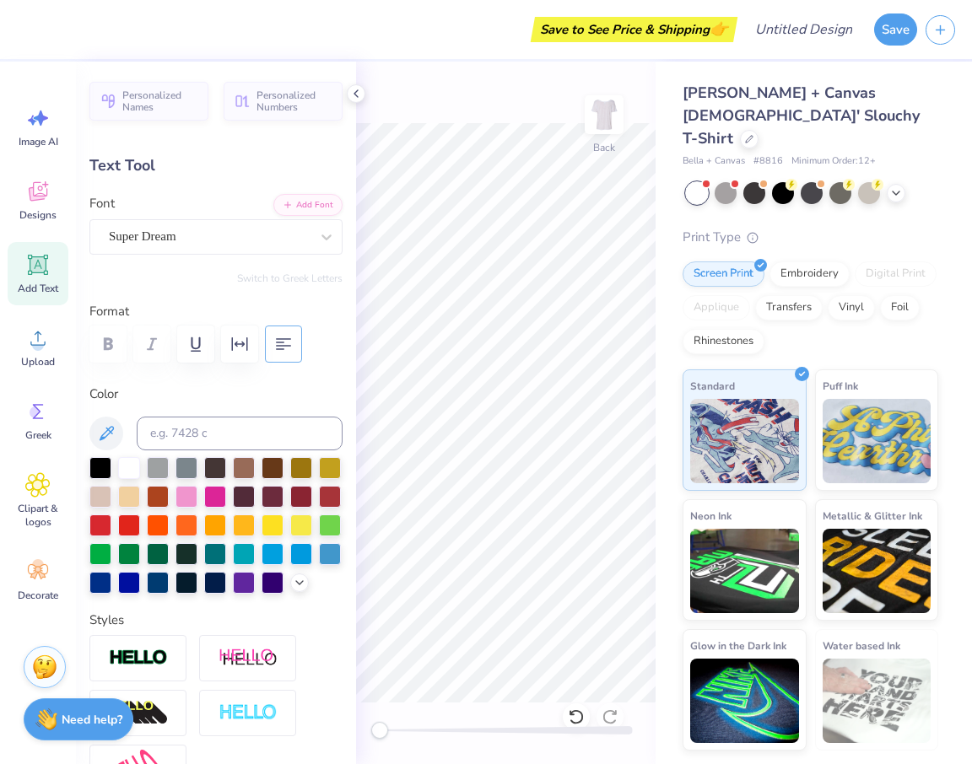
click at [284, 352] on icon "button" at bounding box center [283, 344] width 20 height 20
type input "1.96"
type input "9.02"
type input "1.38"
type input "2.31"
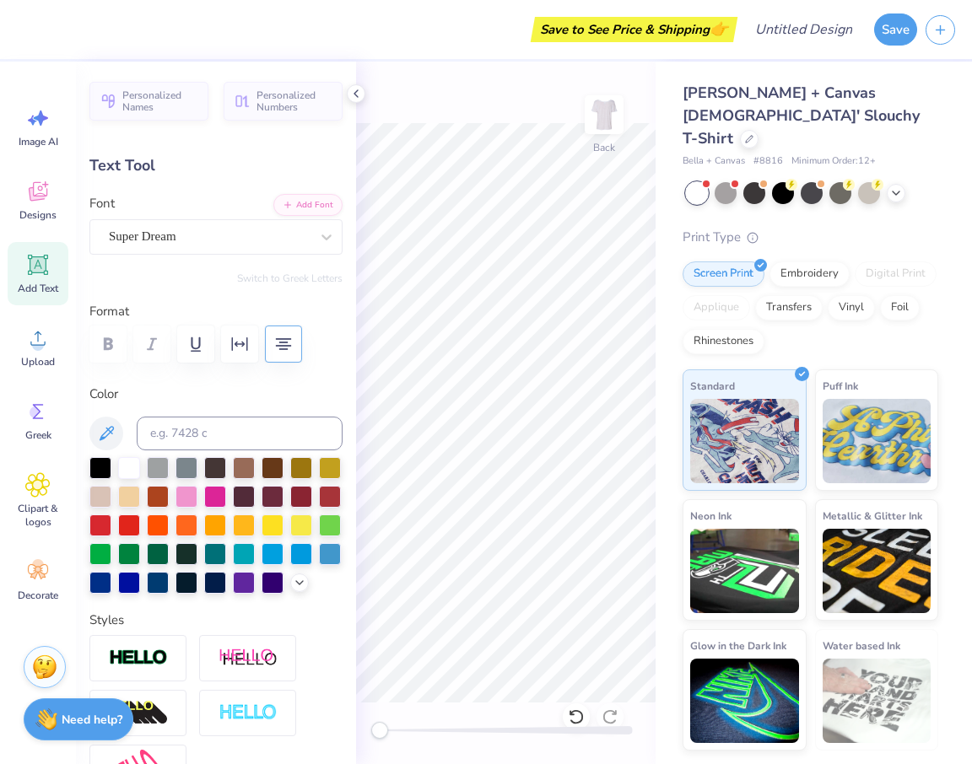
type input "1.96"
type input "9.02"
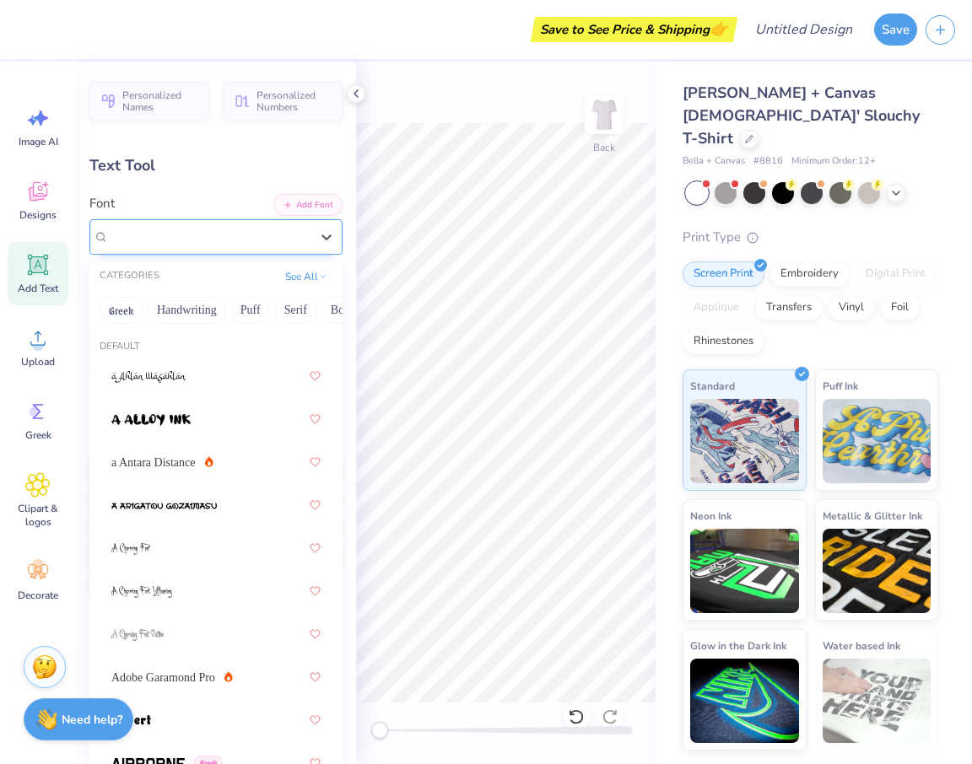
click at [202, 234] on div "Super Dream" at bounding box center [209, 237] width 204 height 26
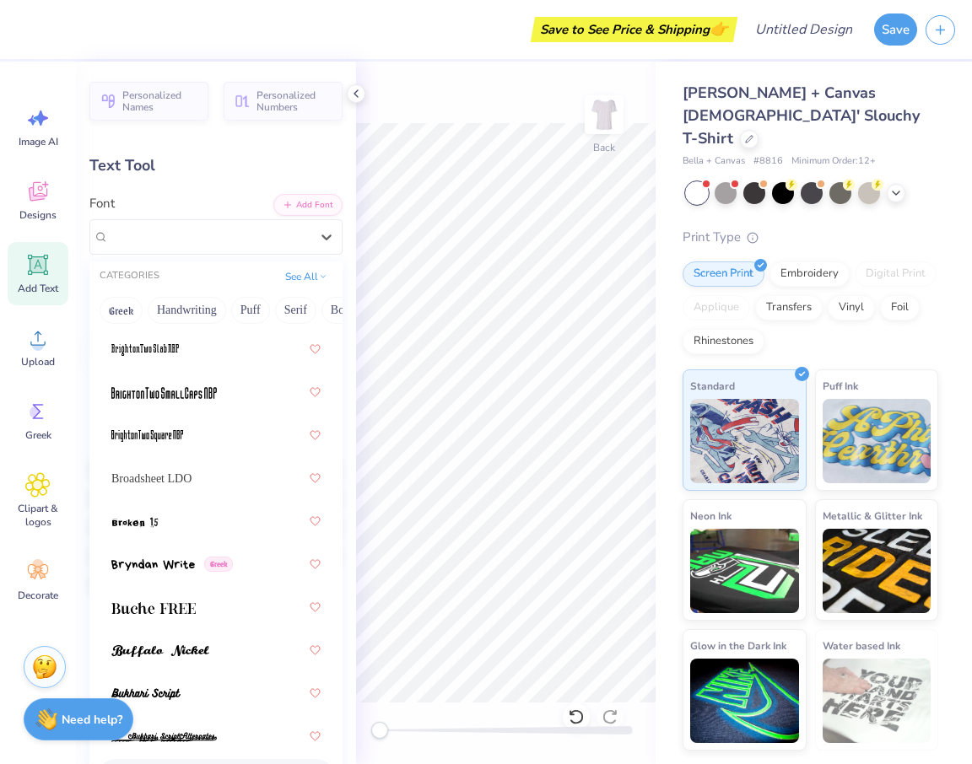
scroll to position [1906, 0]
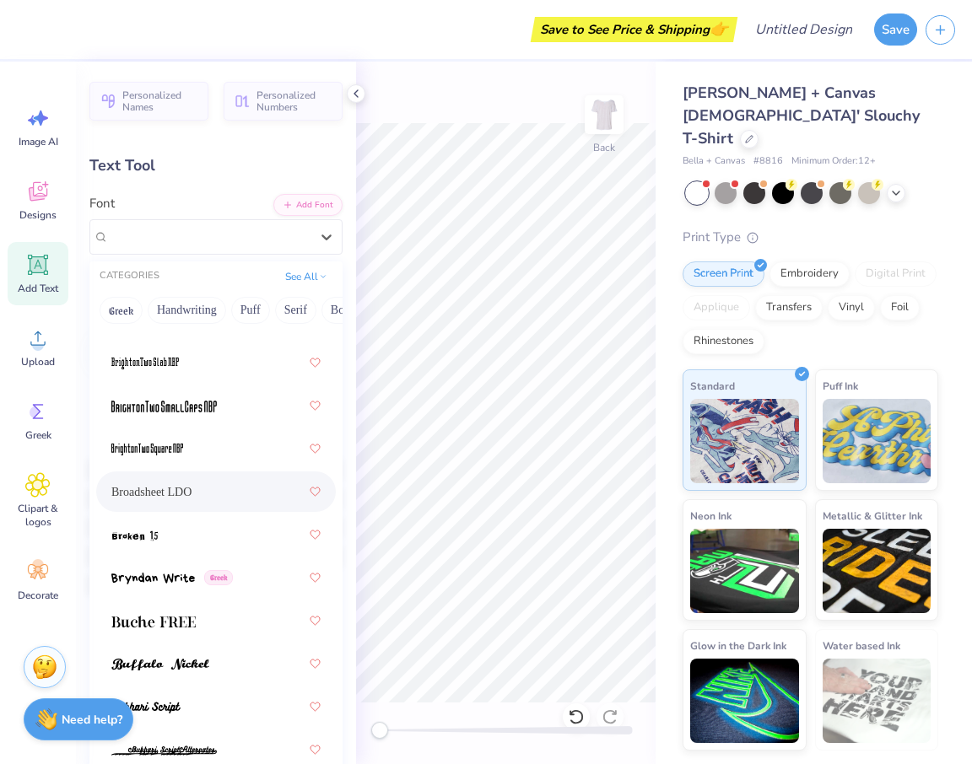
click at [205, 500] on div "Broadsheet LDO" at bounding box center [215, 492] width 209 height 30
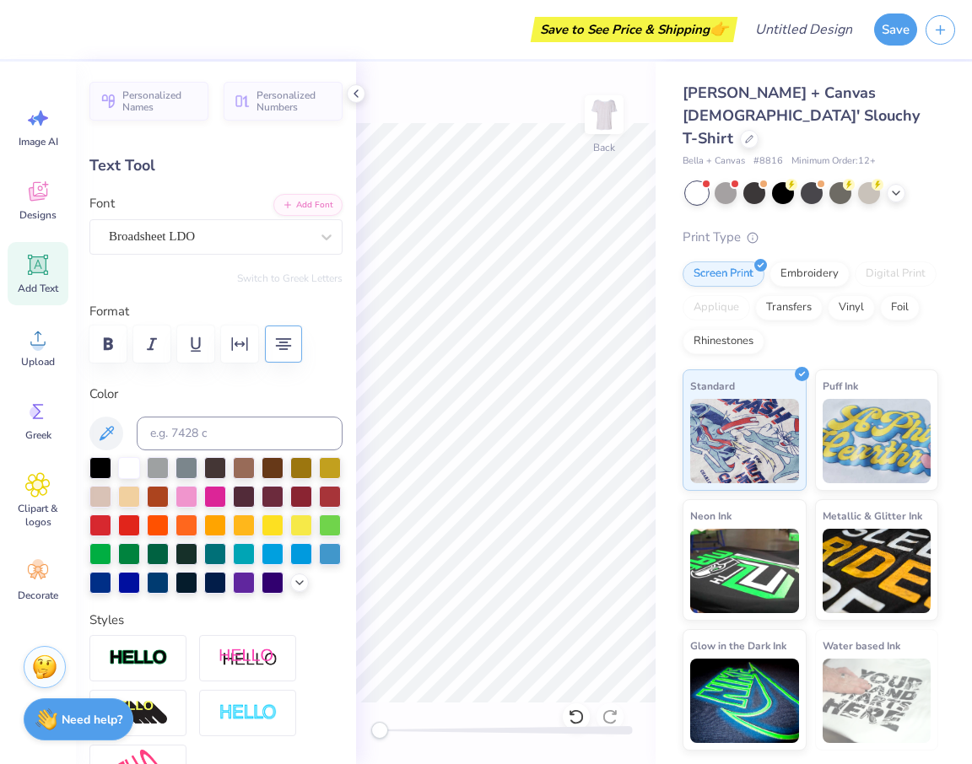
scroll to position [1, 4]
type input "1.90"
type input "9.05"
type input "8.71"
type input "1.38"
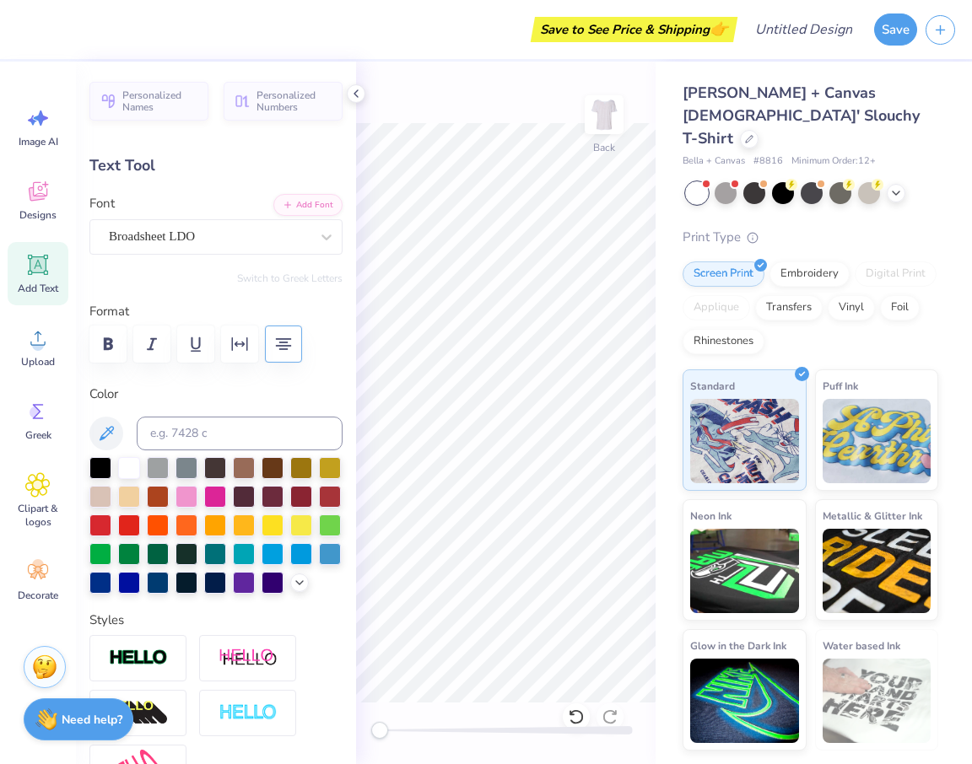
type input "9.57"
type input "11.99"
type input "2.77"
click at [229, 239] on div "Broadsheet LDO" at bounding box center [209, 237] width 204 height 26
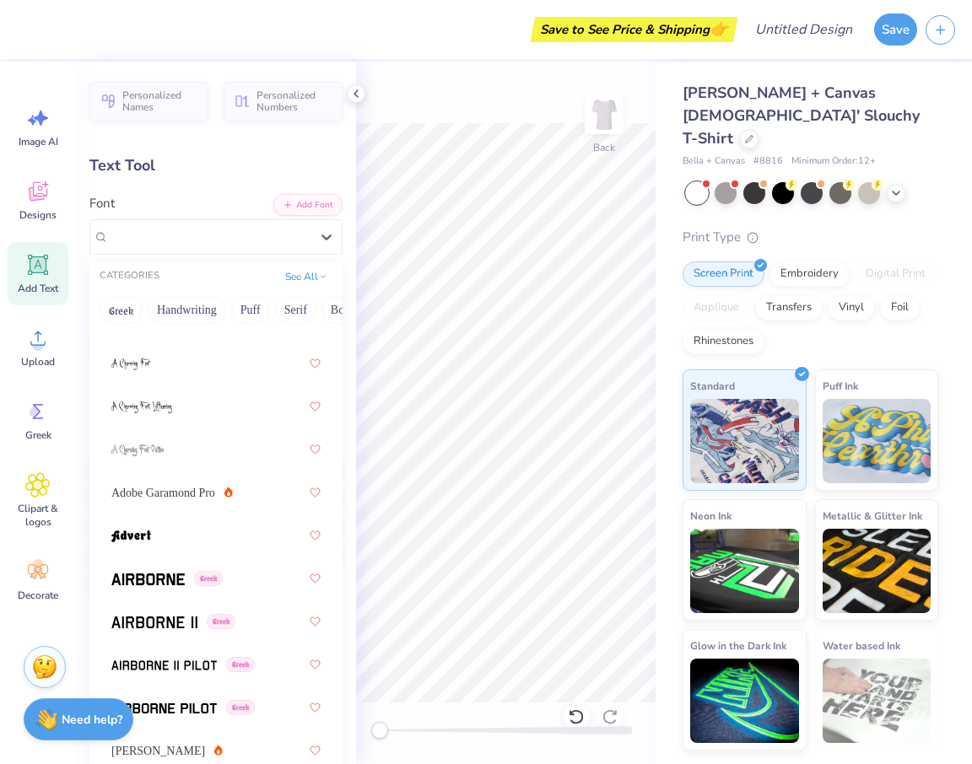
scroll to position [202, 0]
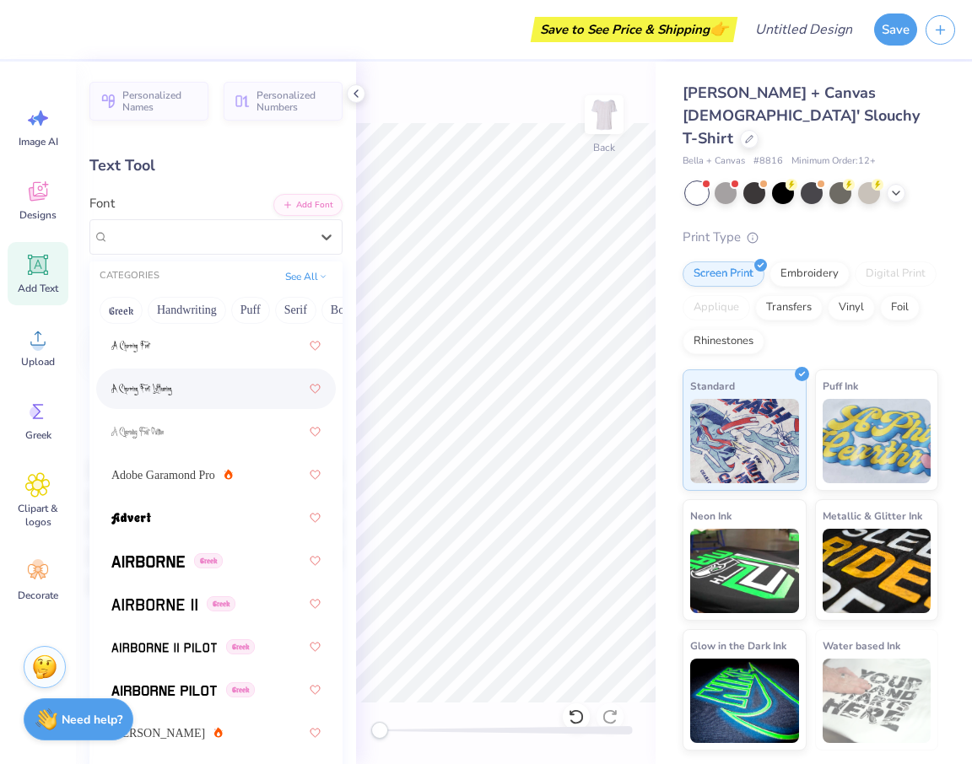
click at [191, 395] on div at bounding box center [215, 389] width 209 height 30
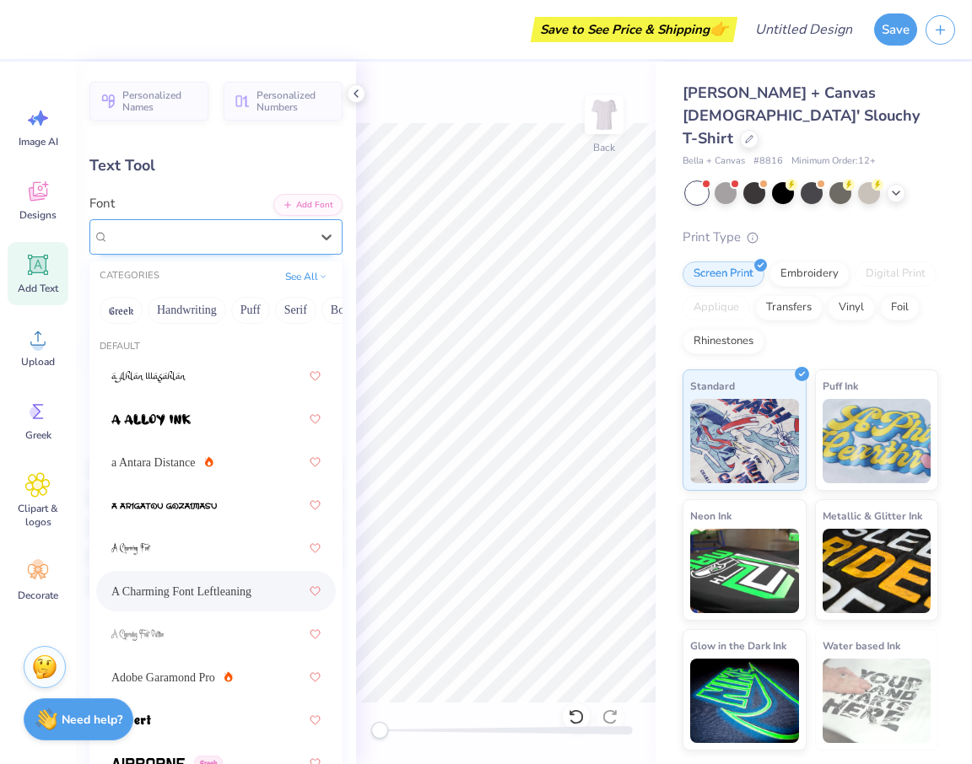
click at [247, 241] on div "A Charming Font Leftleaning" at bounding box center [209, 237] width 204 height 26
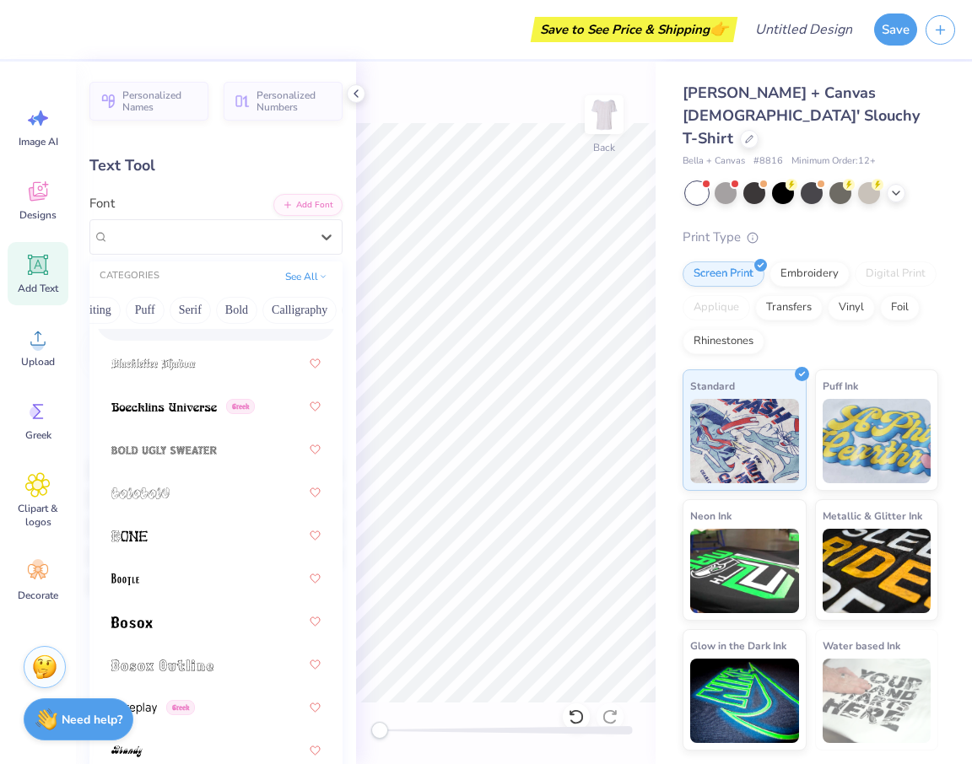
scroll to position [0, 179]
click at [224, 307] on button "Calligraphy" at bounding box center [226, 310] width 74 height 27
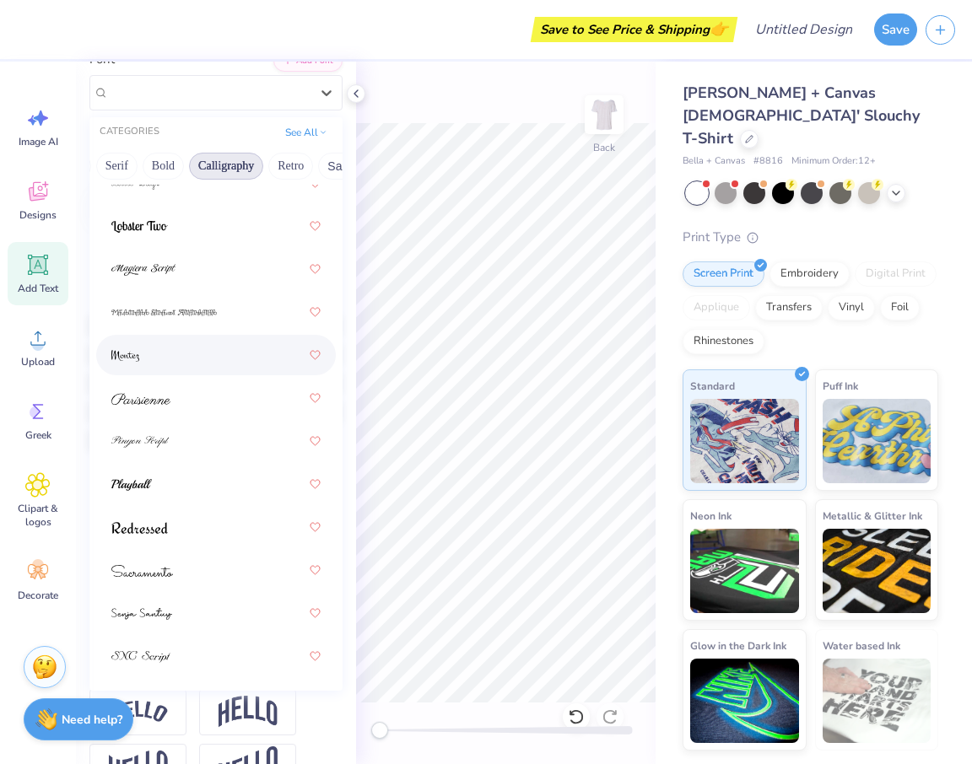
scroll to position [160, 0]
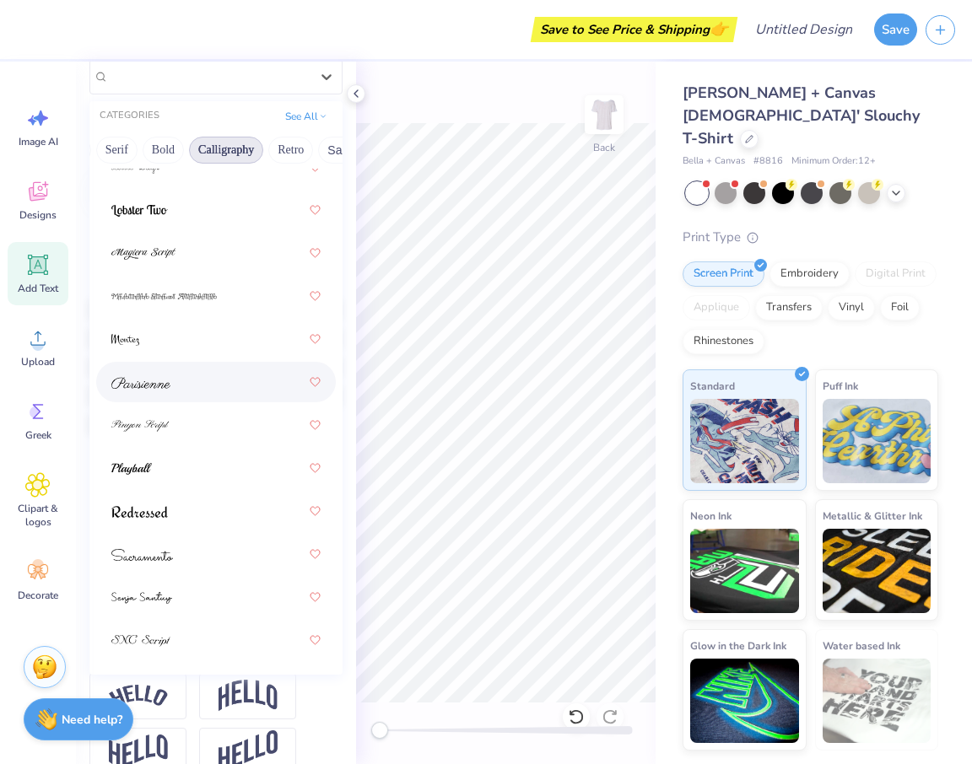
click at [189, 384] on div at bounding box center [215, 382] width 209 height 30
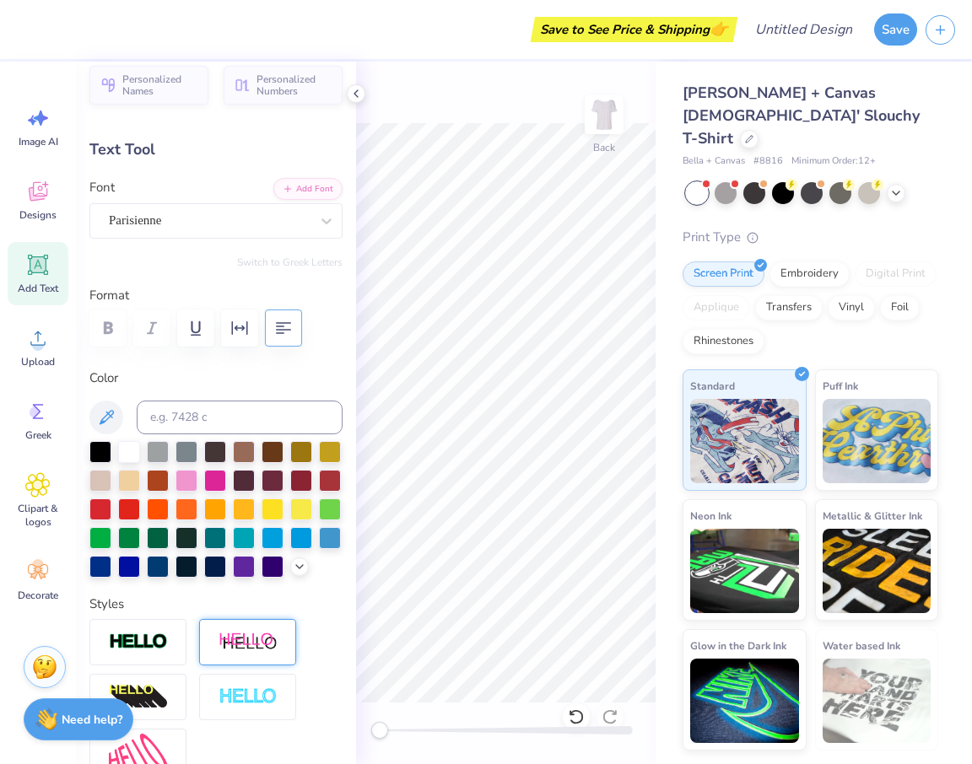
scroll to position [0, 0]
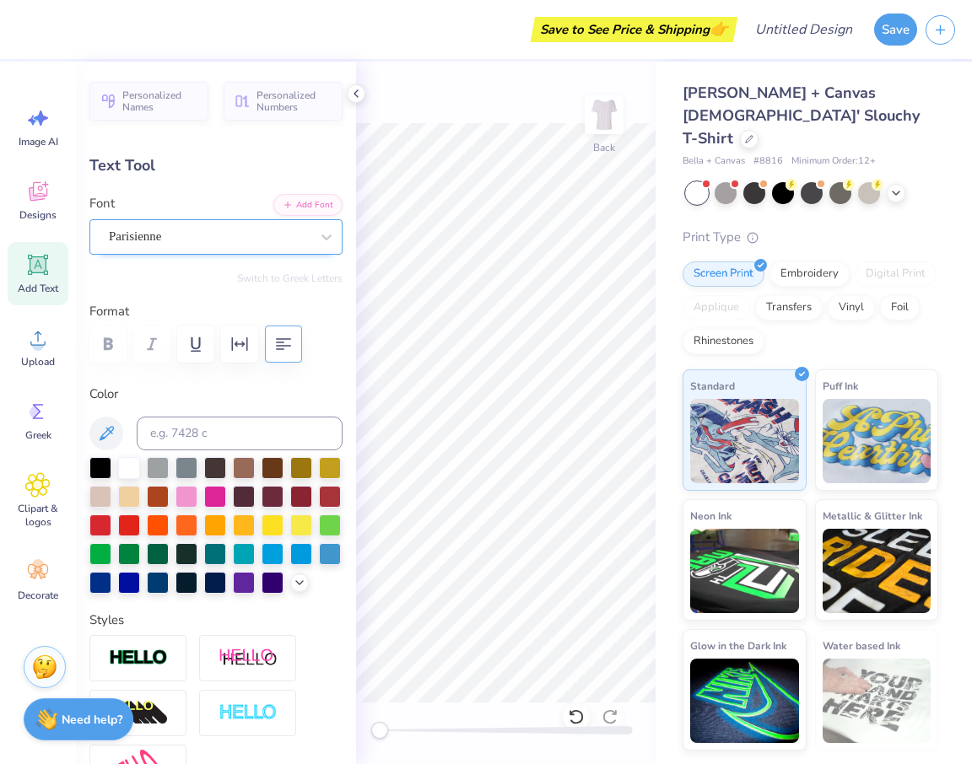
click at [210, 239] on div "Parisienne" at bounding box center [209, 237] width 204 height 26
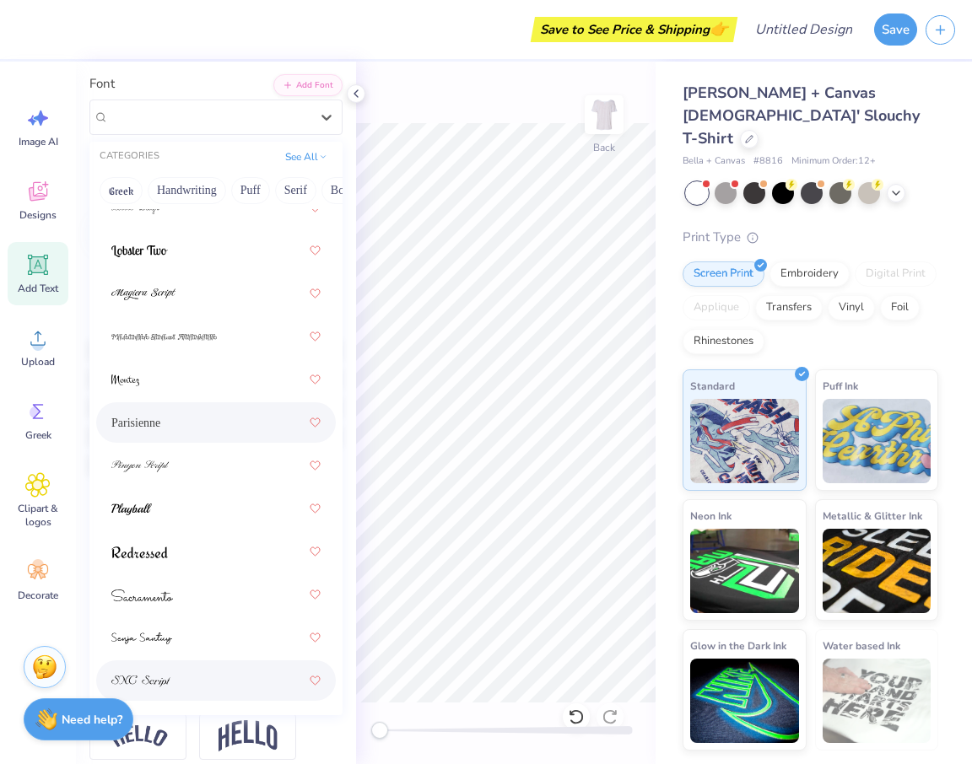
scroll to position [110, 0]
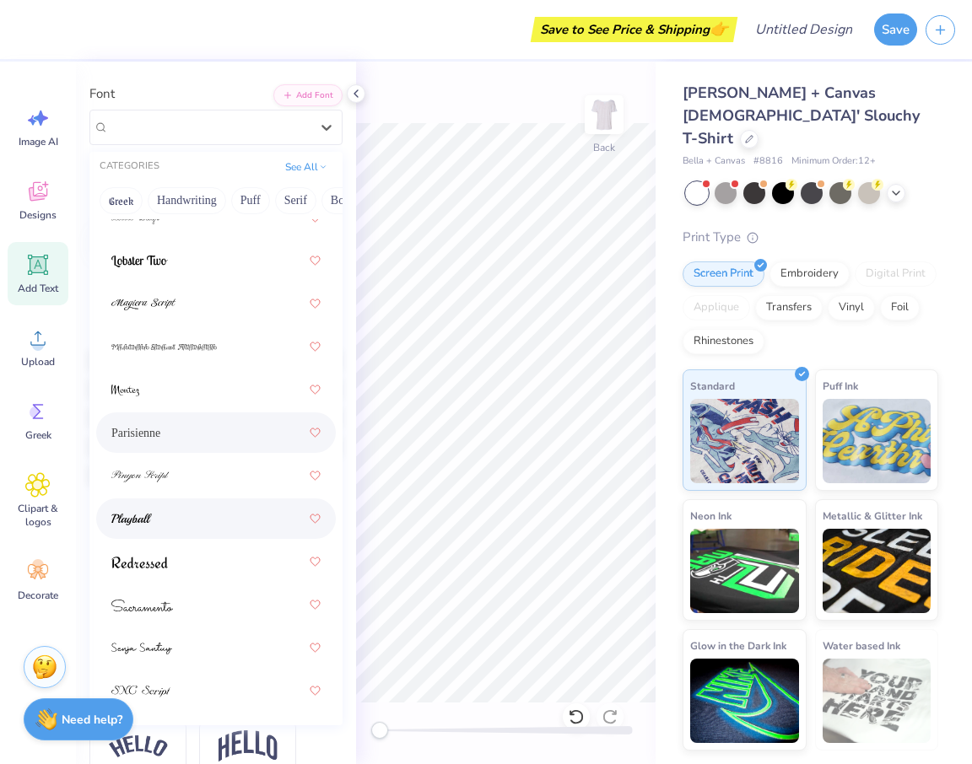
click at [213, 525] on div at bounding box center [215, 519] width 209 height 30
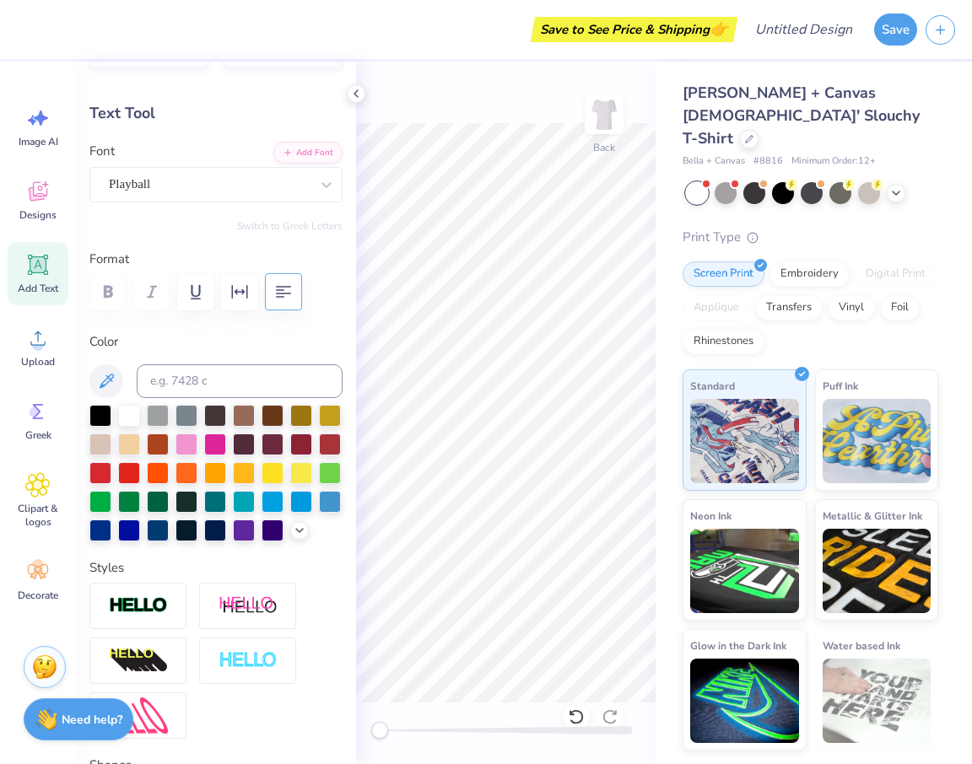
scroll to position [0, 0]
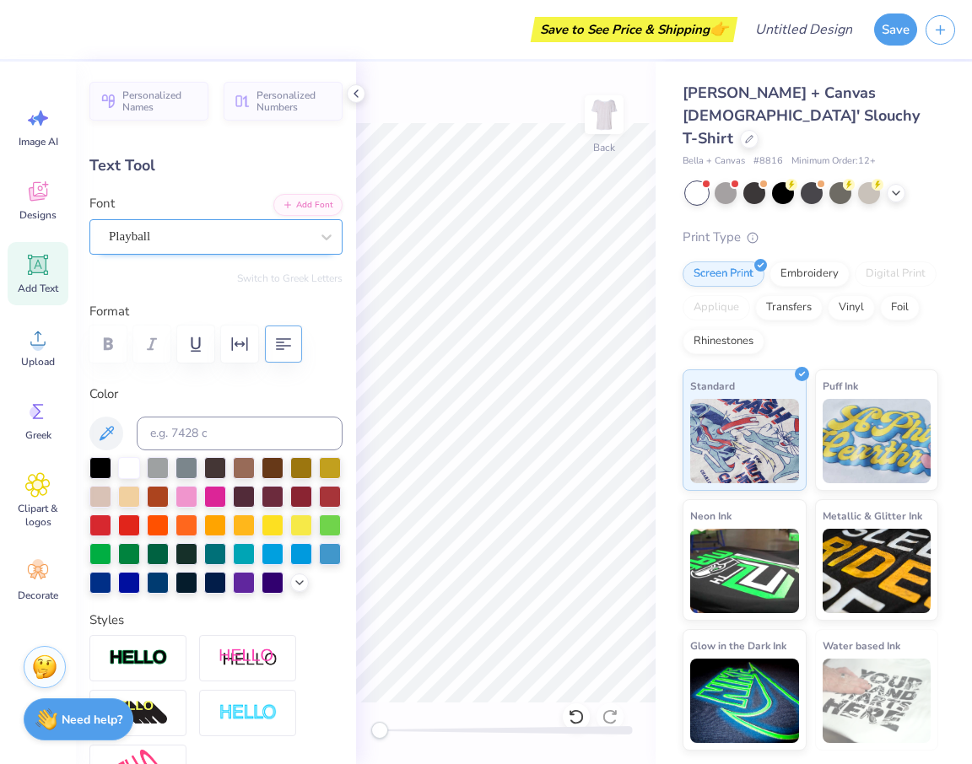
click at [252, 242] on div "Playball" at bounding box center [209, 237] width 204 height 26
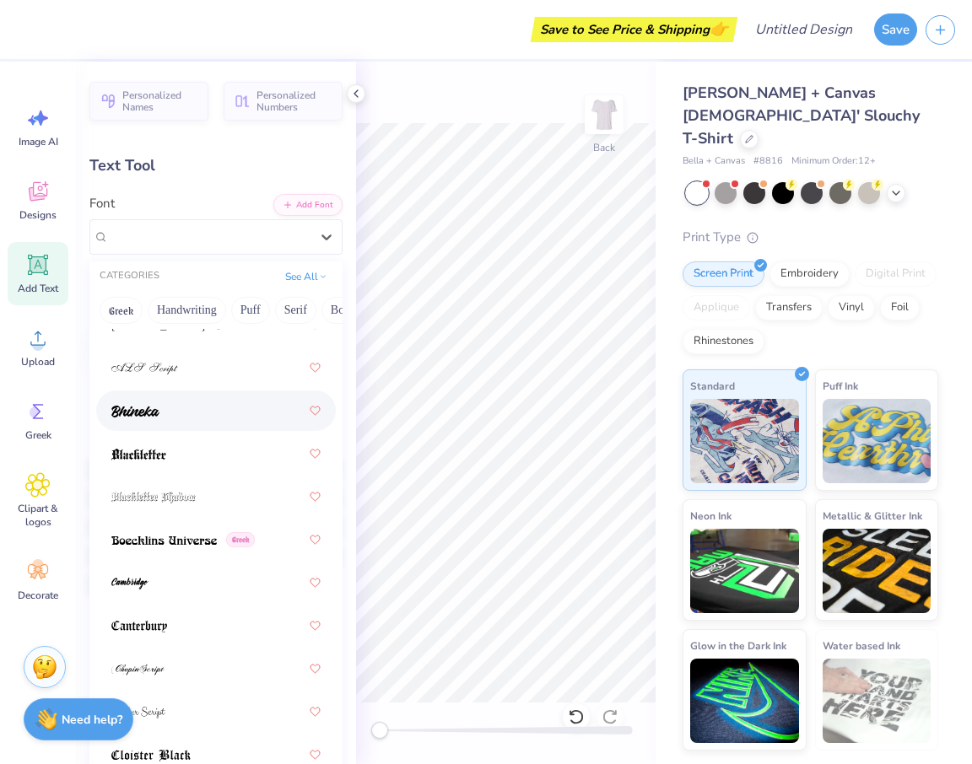
scroll to position [112, 0]
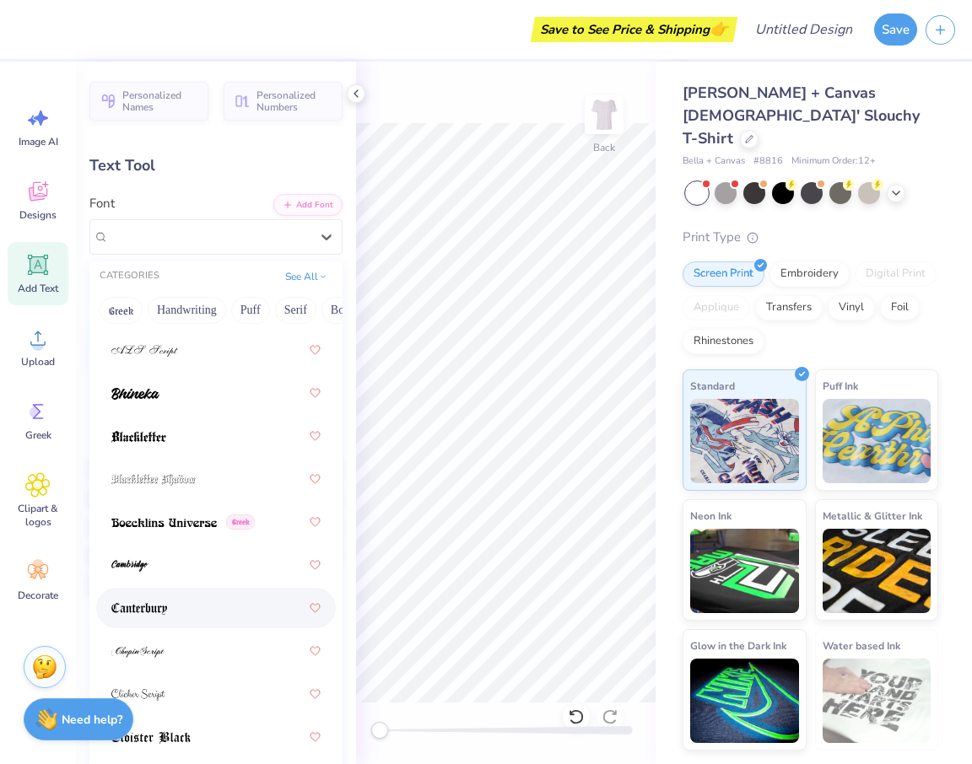
click at [167, 604] on div at bounding box center [215, 608] width 209 height 30
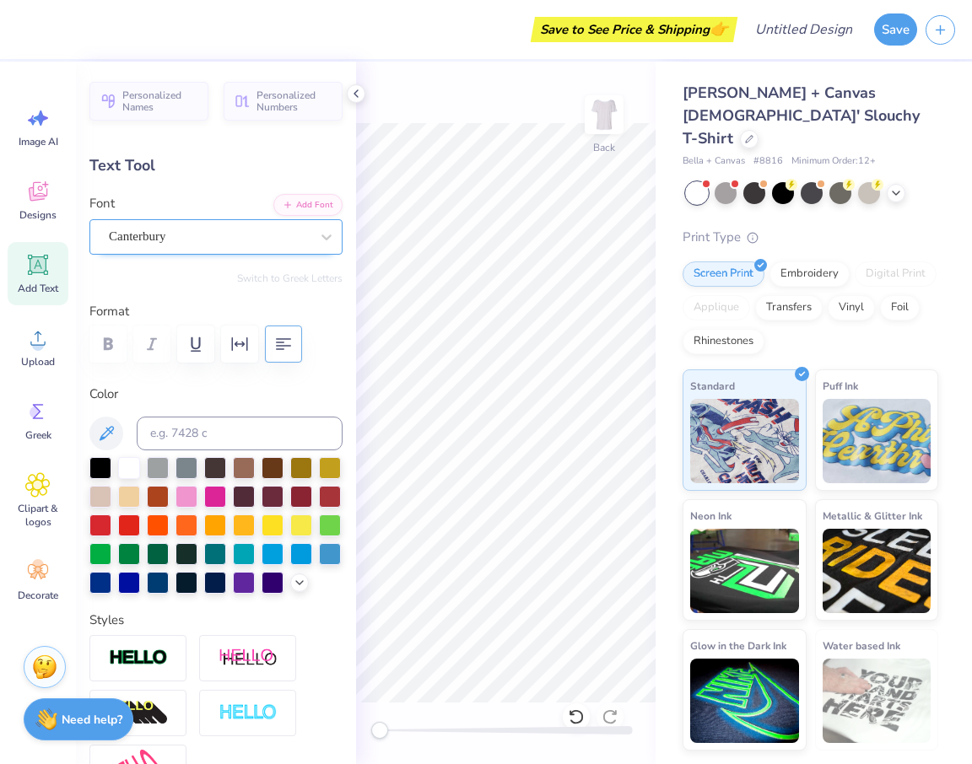
click at [261, 236] on div "Canterbury" at bounding box center [209, 237] width 204 height 26
click at [316, 236] on div at bounding box center [326, 237] width 30 height 30
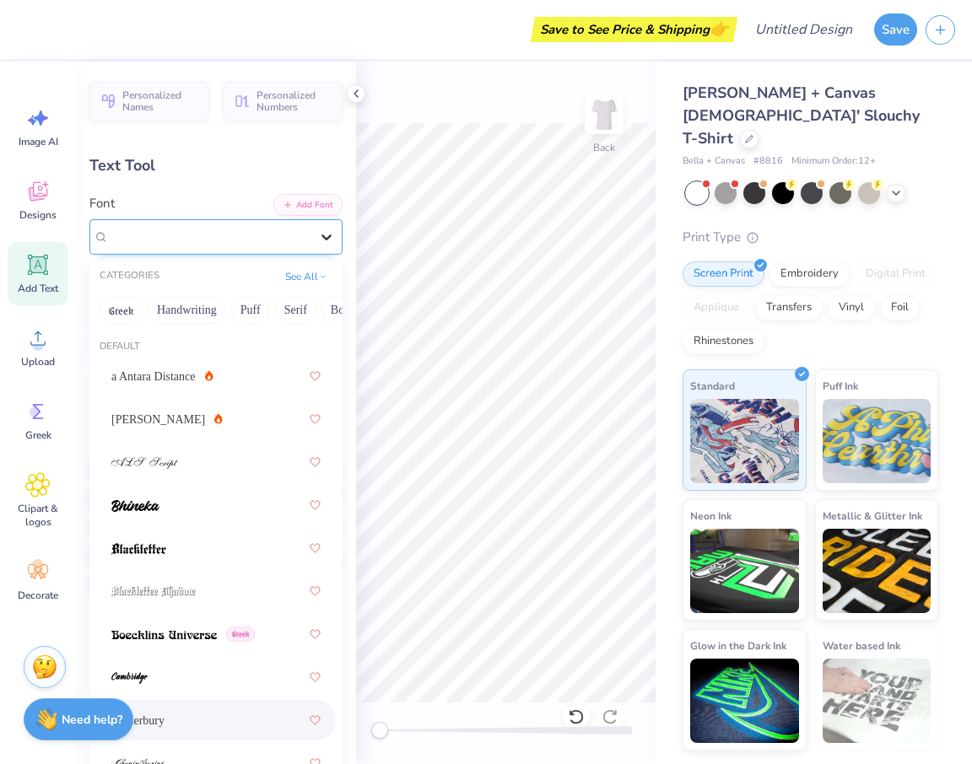
click at [321, 237] on icon at bounding box center [326, 237] width 17 height 17
click at [198, 313] on button "Handwriting" at bounding box center [187, 310] width 78 height 27
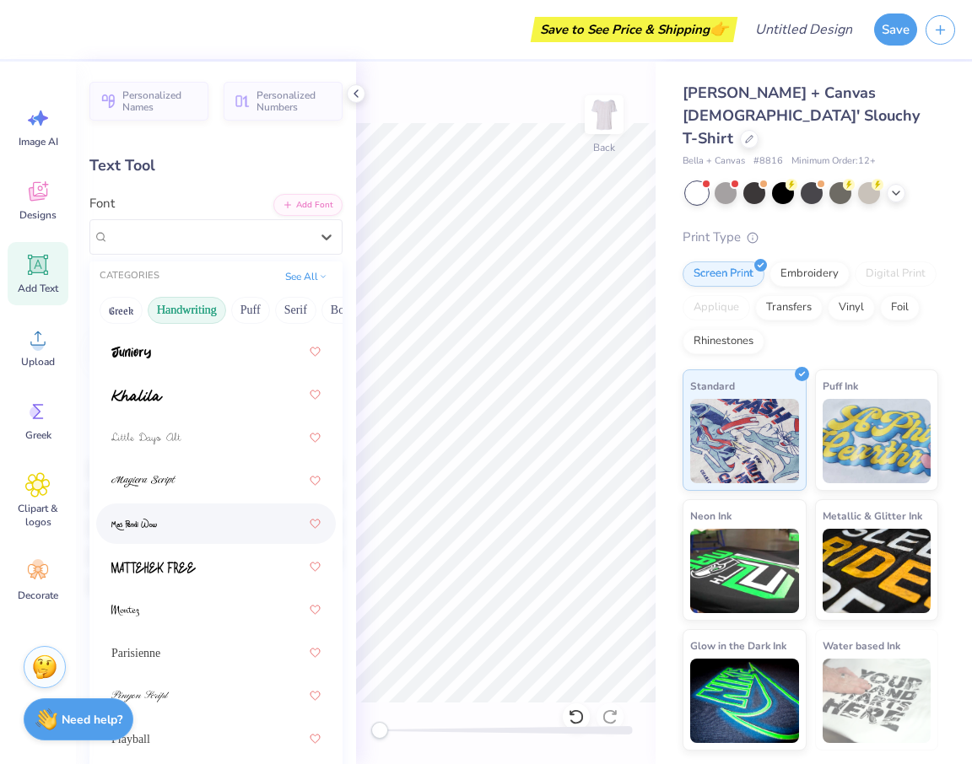
scroll to position [473, 0]
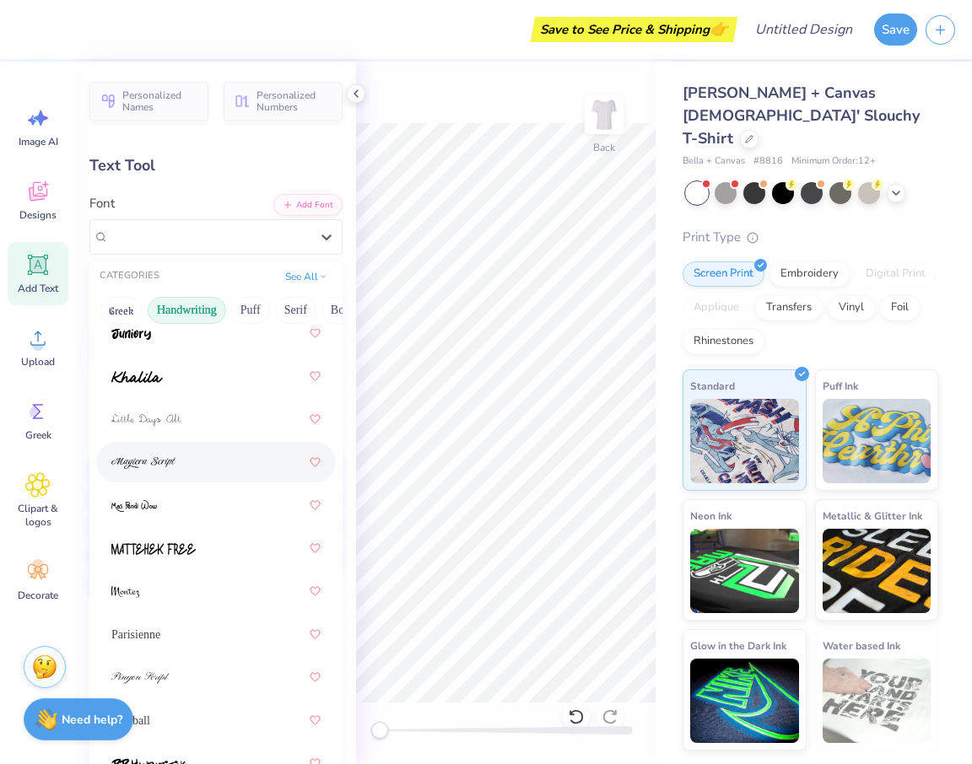
click at [223, 460] on div at bounding box center [215, 462] width 209 height 30
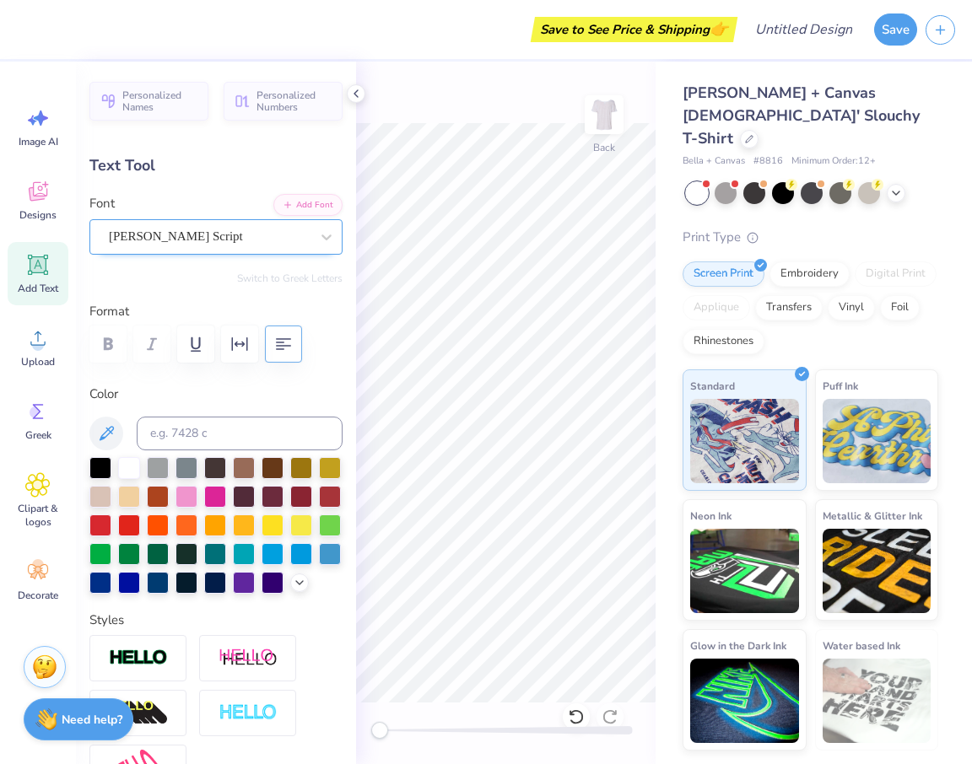
click at [273, 247] on div at bounding box center [209, 236] width 201 height 23
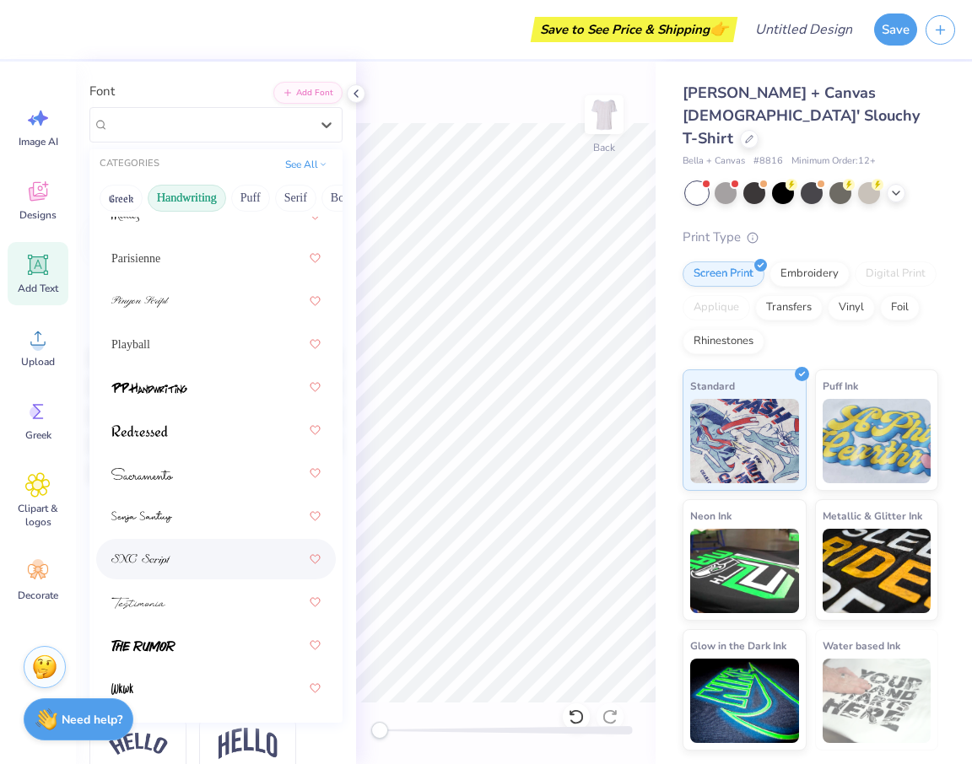
scroll to position [159, 0]
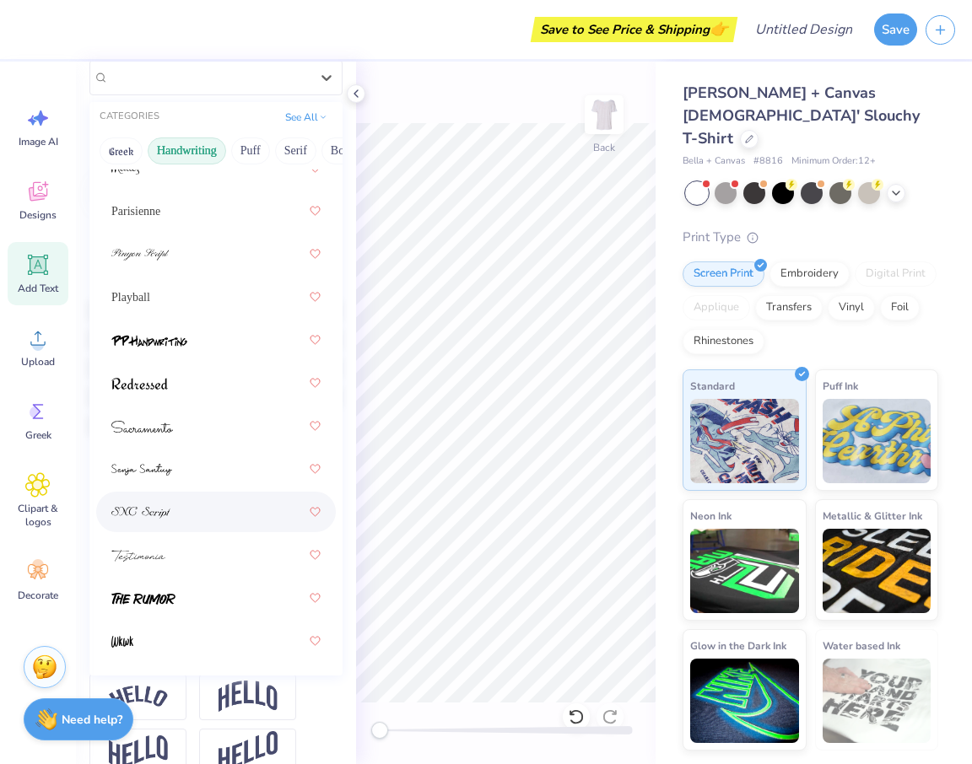
click at [194, 505] on div at bounding box center [215, 512] width 209 height 30
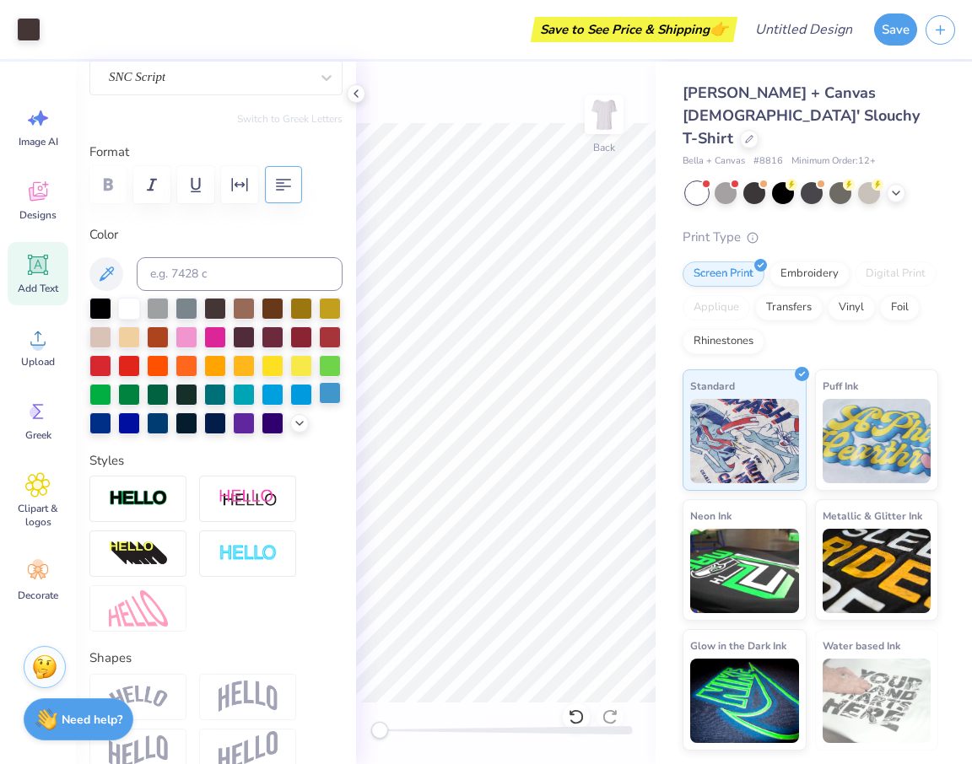
type input "8.94"
type input "1.32"
type input "2.80"
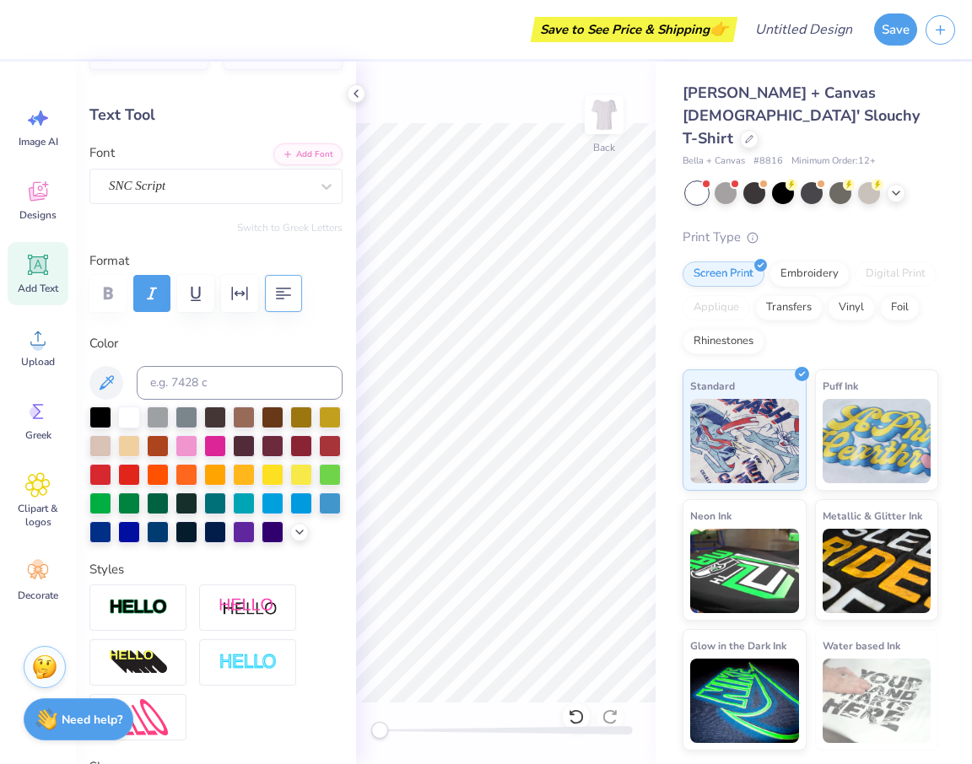
scroll to position [0, 0]
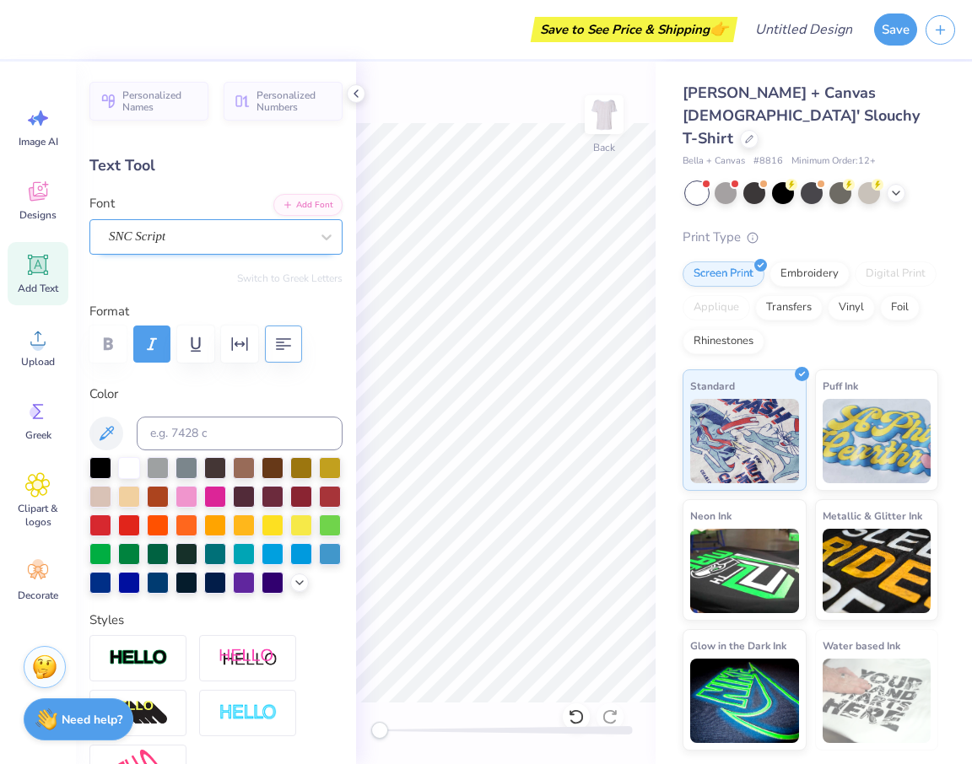
click at [167, 230] on div "SNC Script" at bounding box center [209, 237] width 204 height 26
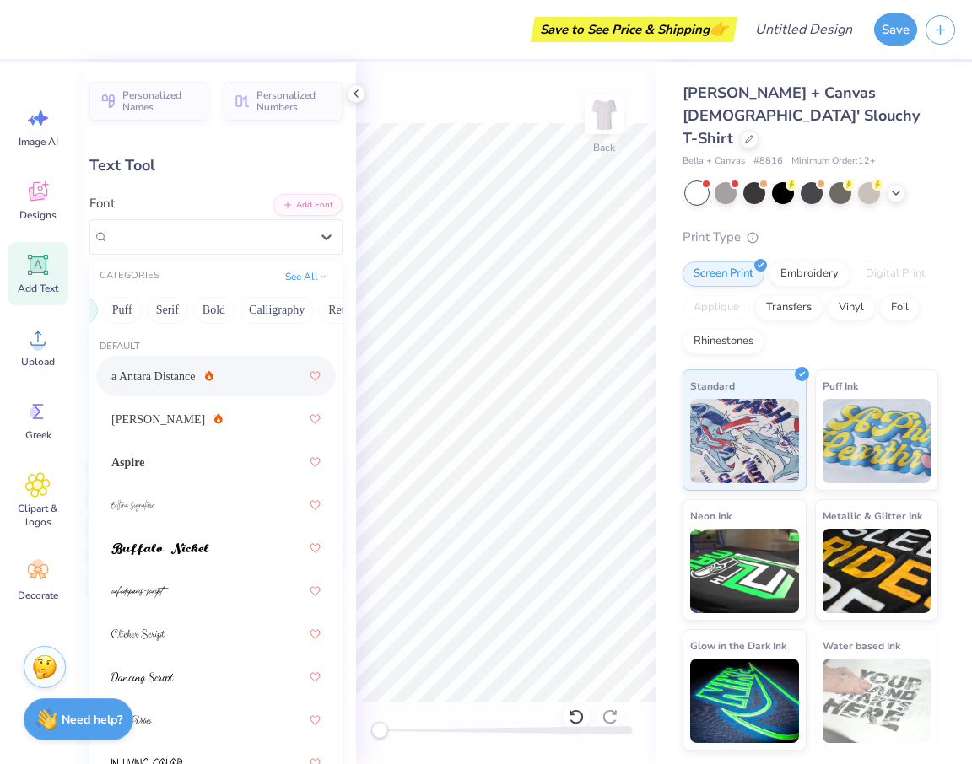
scroll to position [0, 129]
click at [216, 301] on button "Bold" at bounding box center [212, 310] width 41 height 27
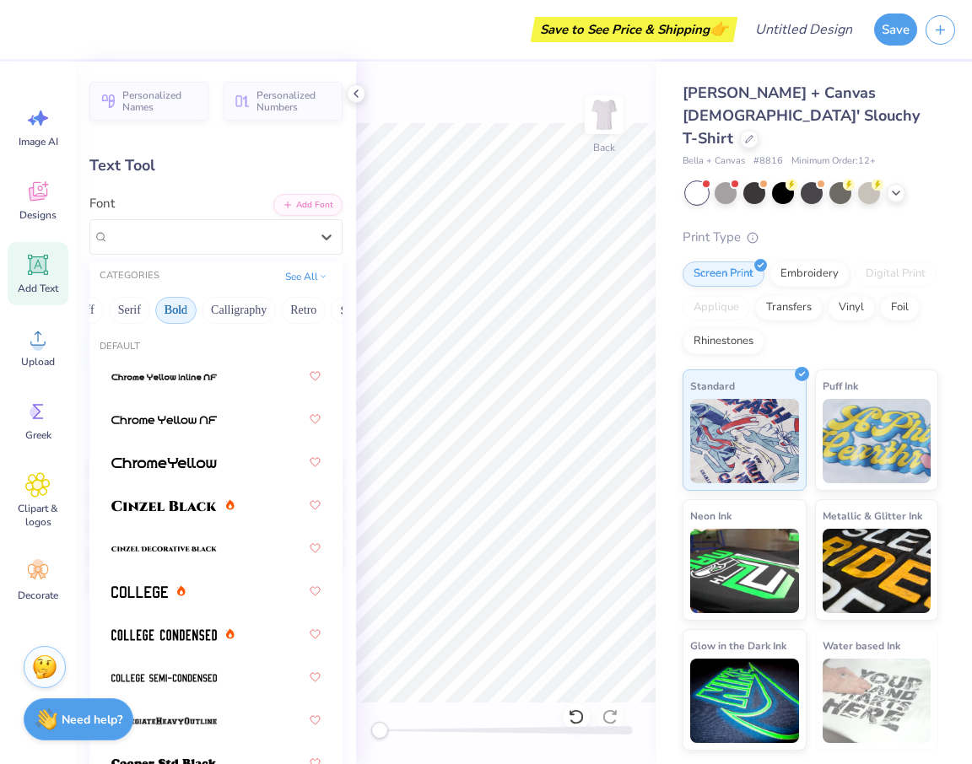
scroll to position [0, 191]
click at [278, 309] on button "Retro" at bounding box center [278, 310] width 45 height 27
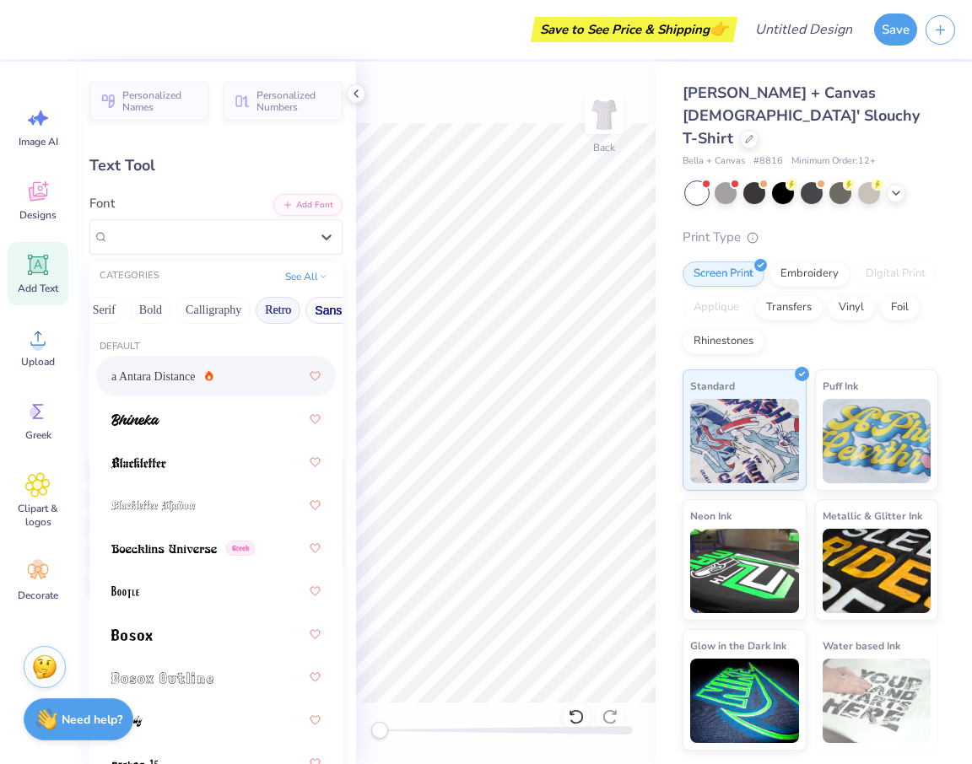
click at [312, 310] on button "Sans Serif" at bounding box center [341, 310] width 73 height 27
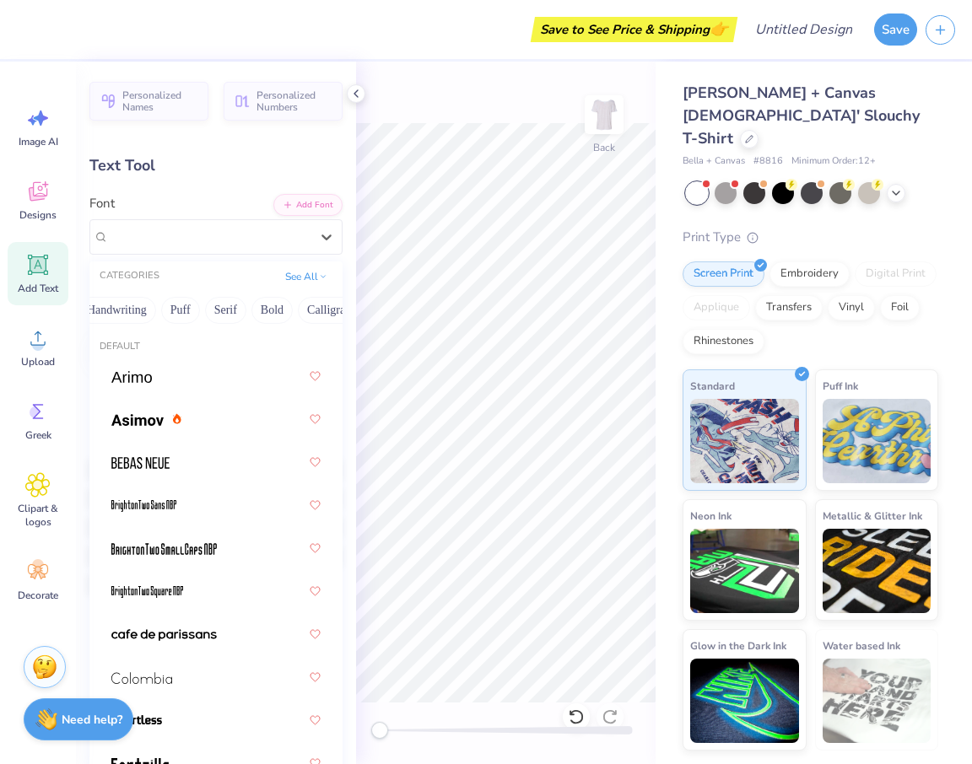
scroll to position [0, 0]
click at [239, 311] on button "Puff" at bounding box center [250, 310] width 39 height 27
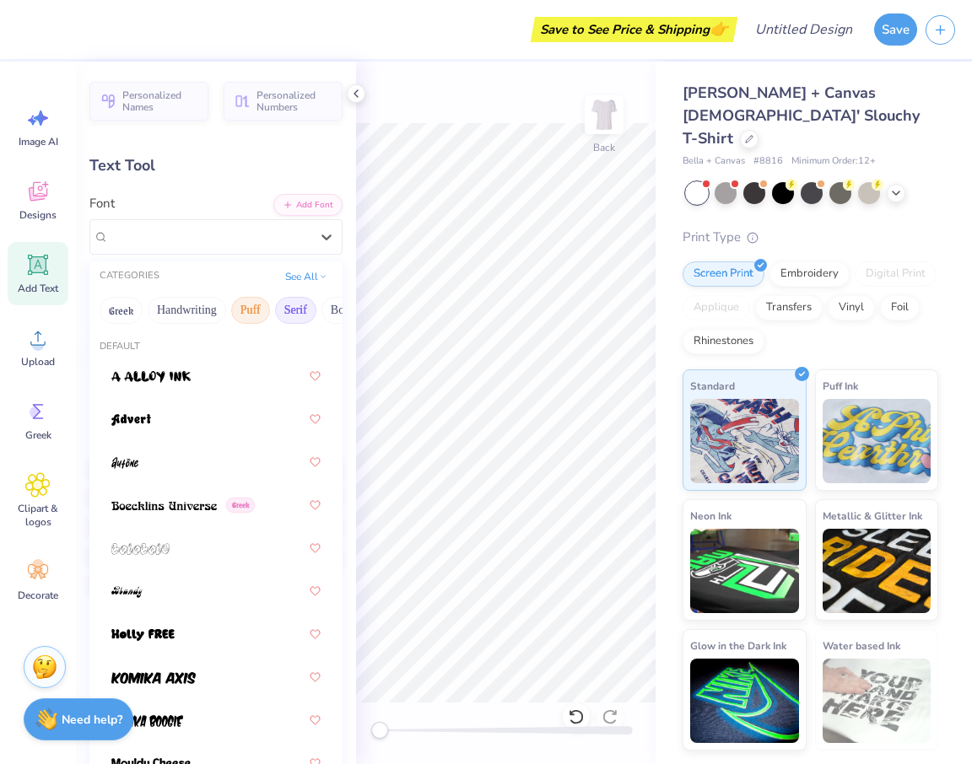
click at [288, 312] on button "Serif" at bounding box center [295, 310] width 41 height 27
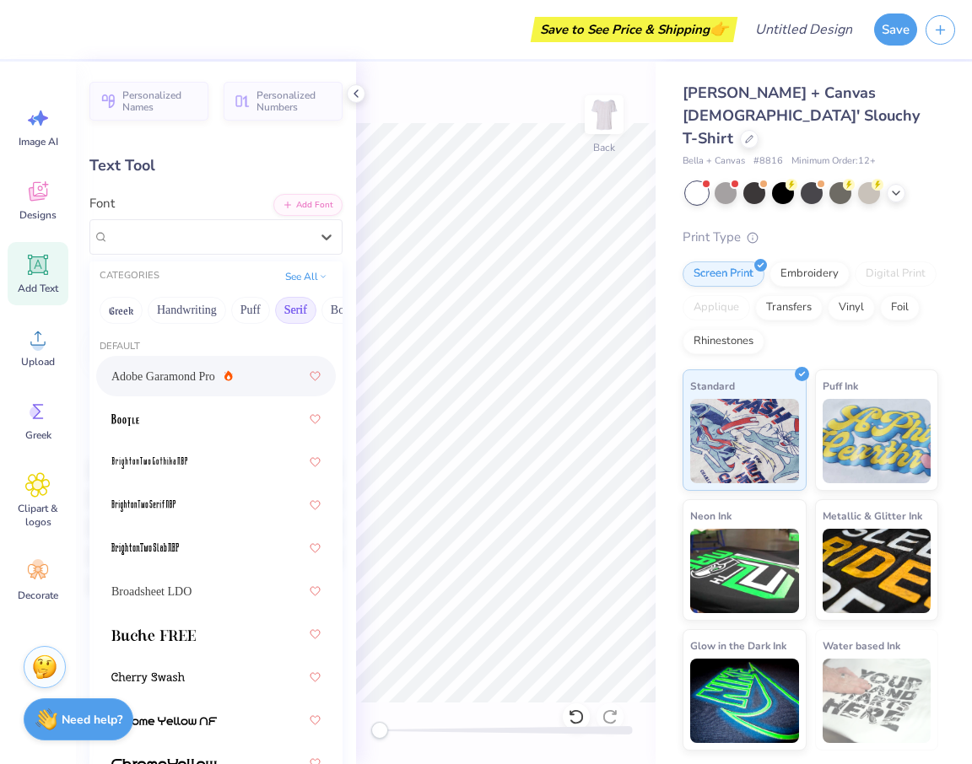
click at [191, 373] on span "Adobe Garamond Pro" at bounding box center [163, 377] width 104 height 18
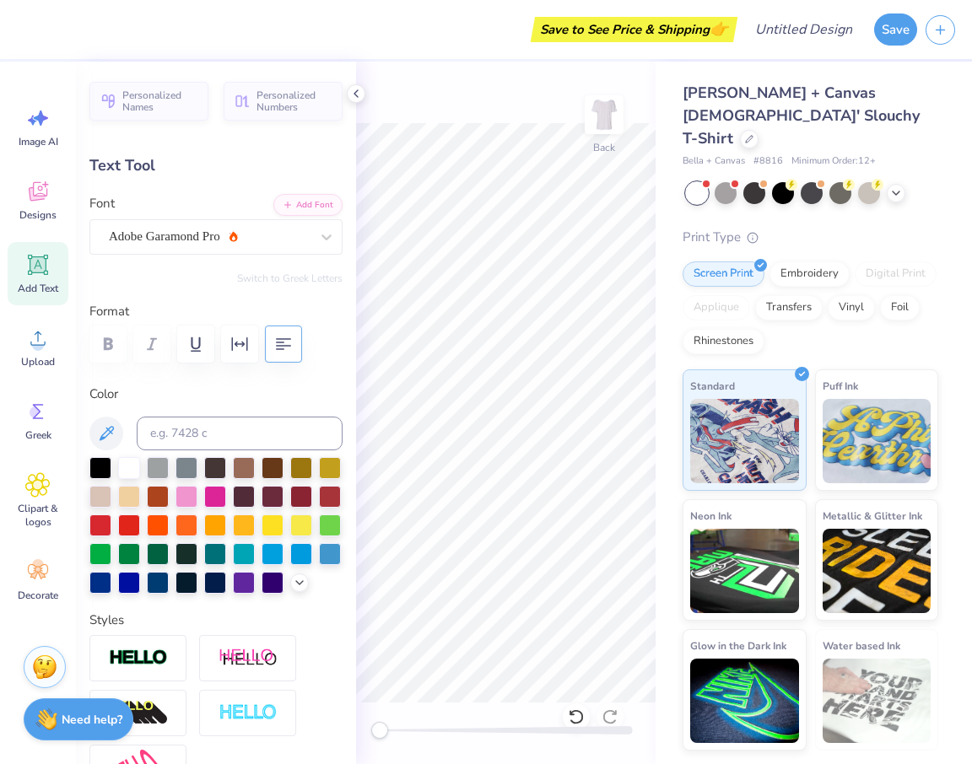
scroll to position [40, 0]
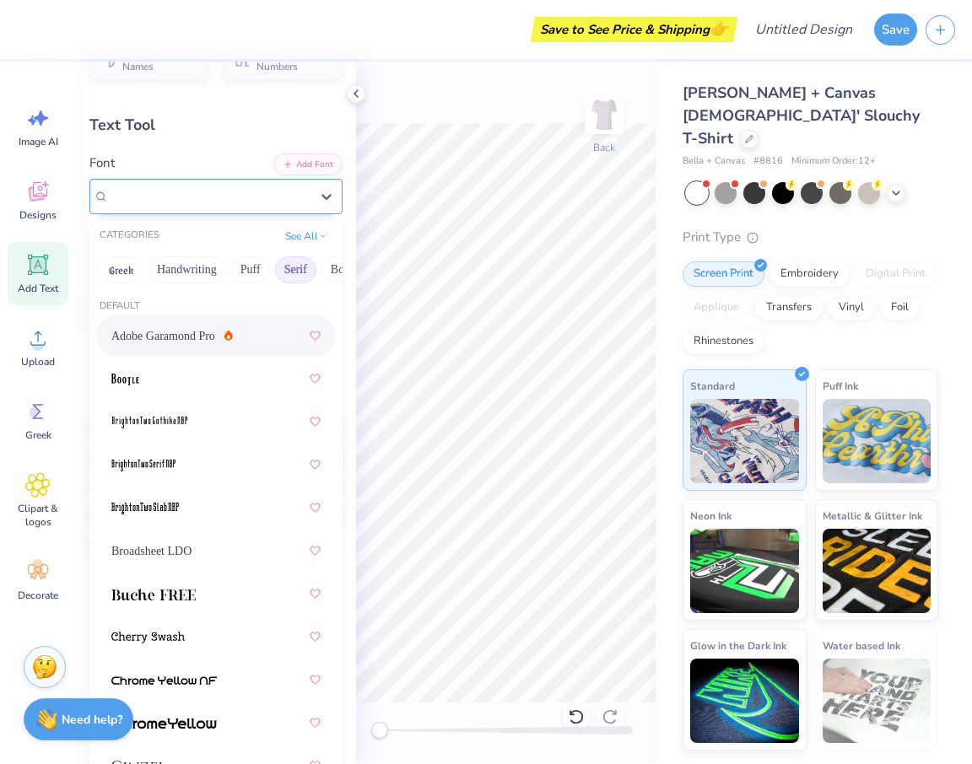
click at [207, 184] on div "Adobe Garamond Pro" at bounding box center [209, 196] width 204 height 26
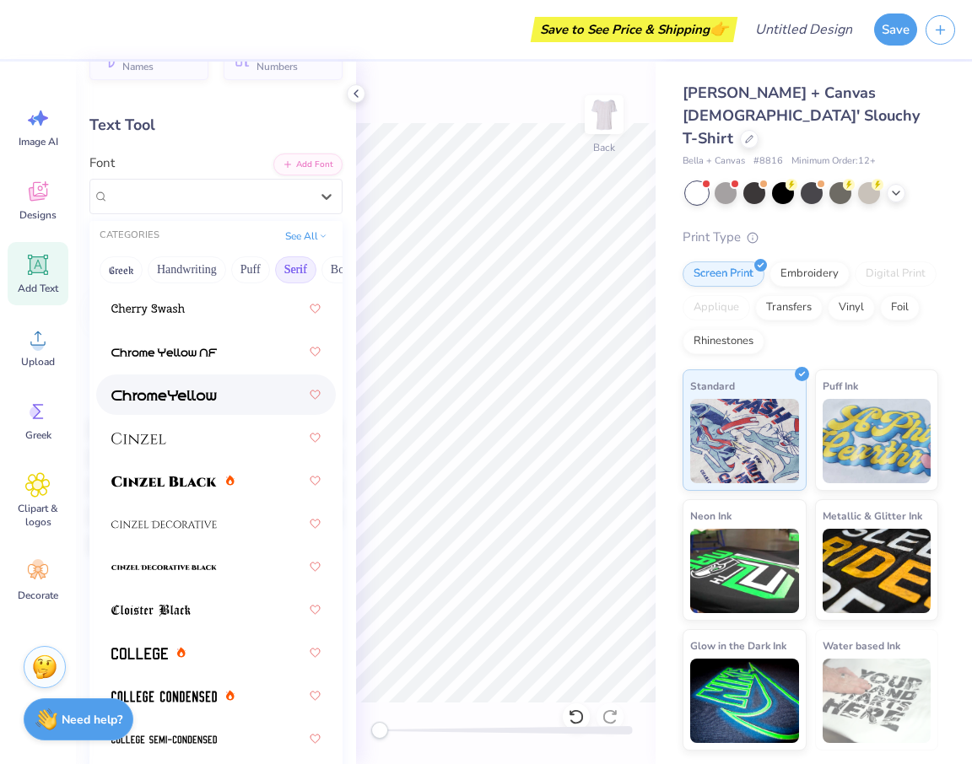
scroll to position [332, 0]
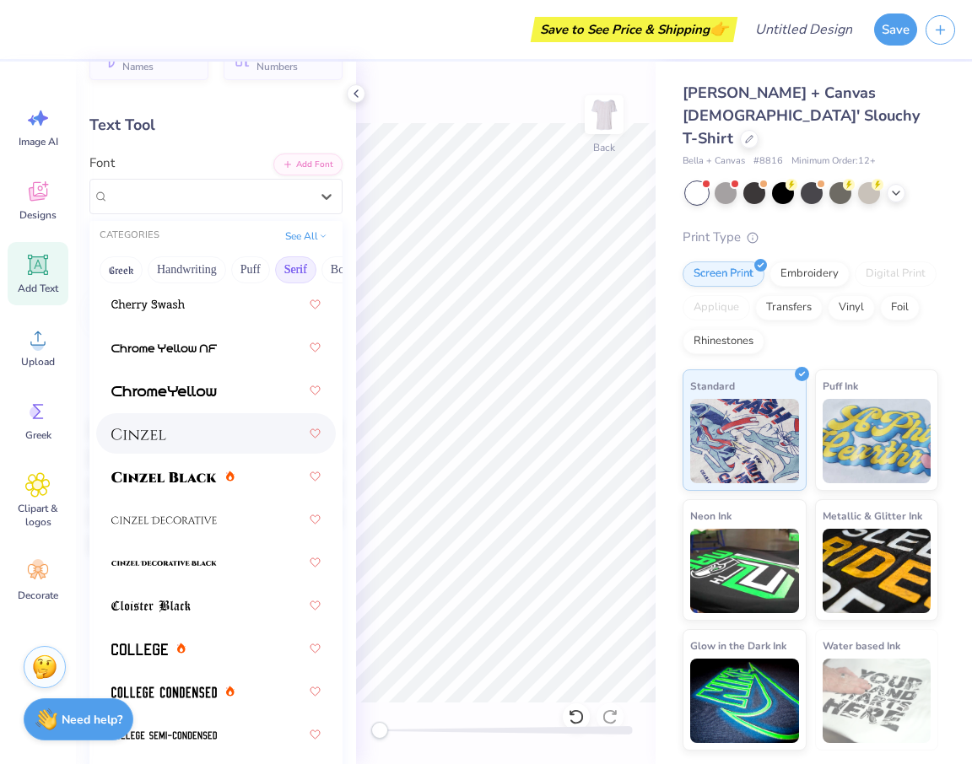
click at [177, 443] on div at bounding box center [215, 433] width 209 height 30
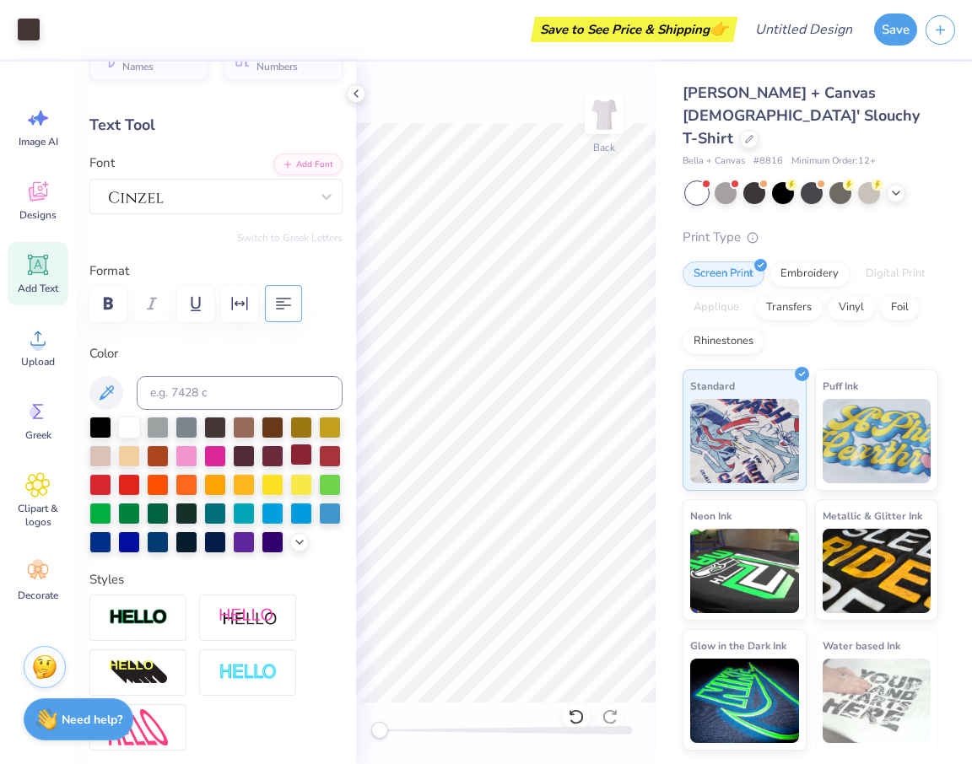
type input "11.99"
type input "1.06"
type input "2.93"
type input "11.97"
type input "3.00"
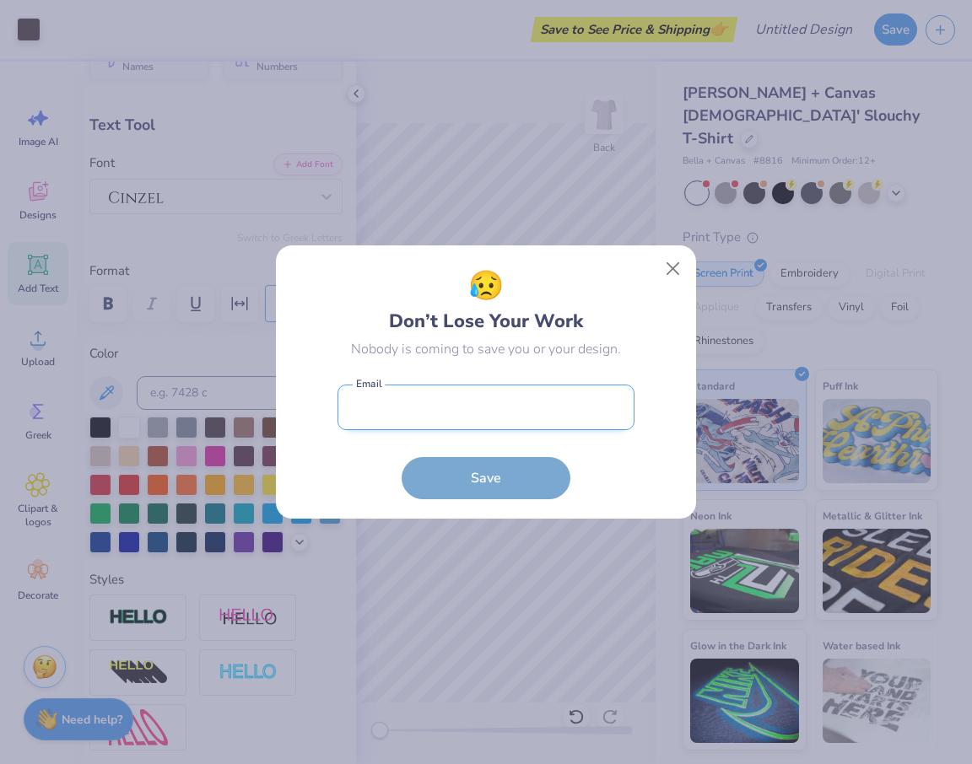
drag, startPoint x: 353, startPoint y: 693, endPoint x: 492, endPoint y: 362, distance: 358.7
click at [492, 362] on div "😥 Don’t Lose Your Work Nobody is coming to save you or your design. Email is a …" at bounding box center [485, 382] width 297 height 235
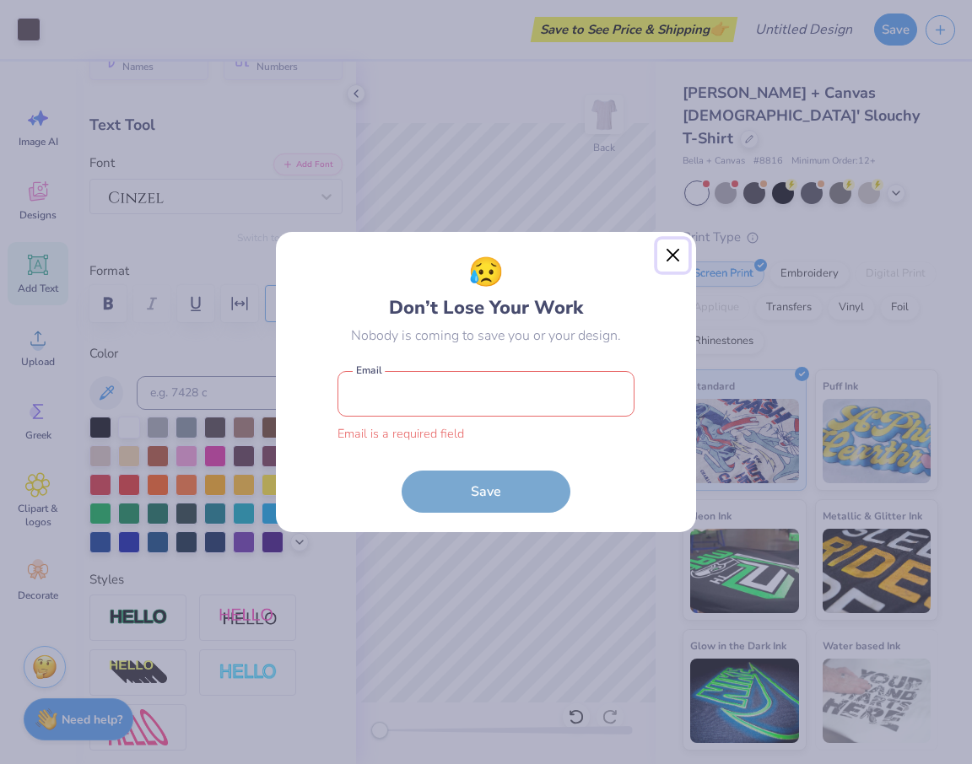
click at [667, 268] on button "Close" at bounding box center [673, 256] width 32 height 32
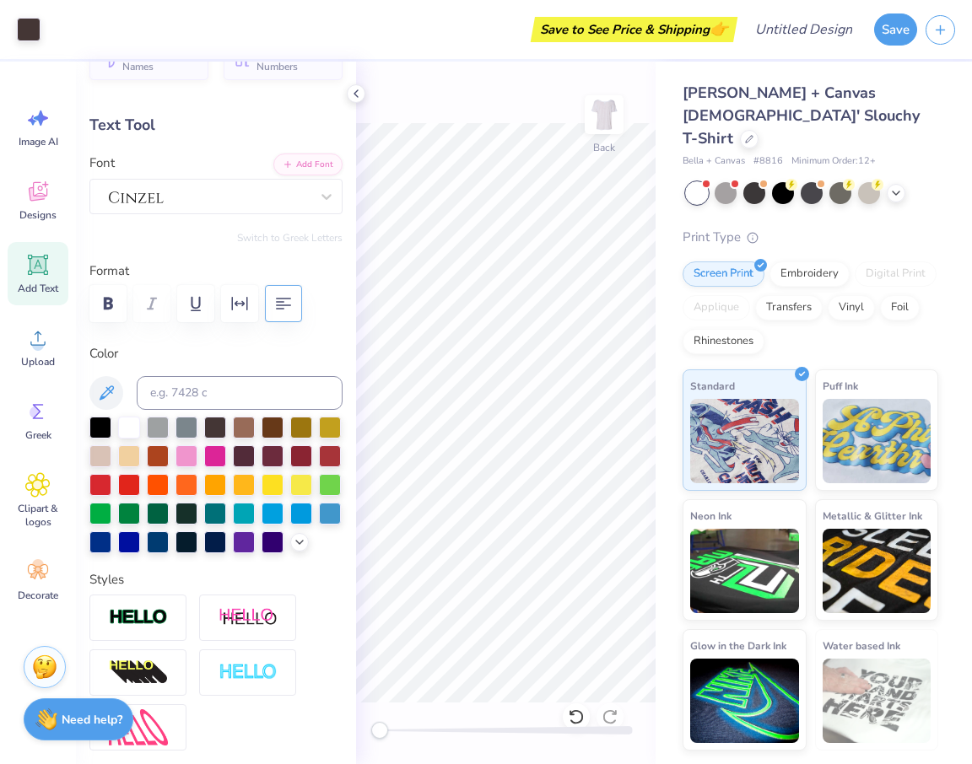
type input "8.71"
type input "1.38"
type input "4.65"
type textarea "Foundation x Binghamton Schools Foundation"
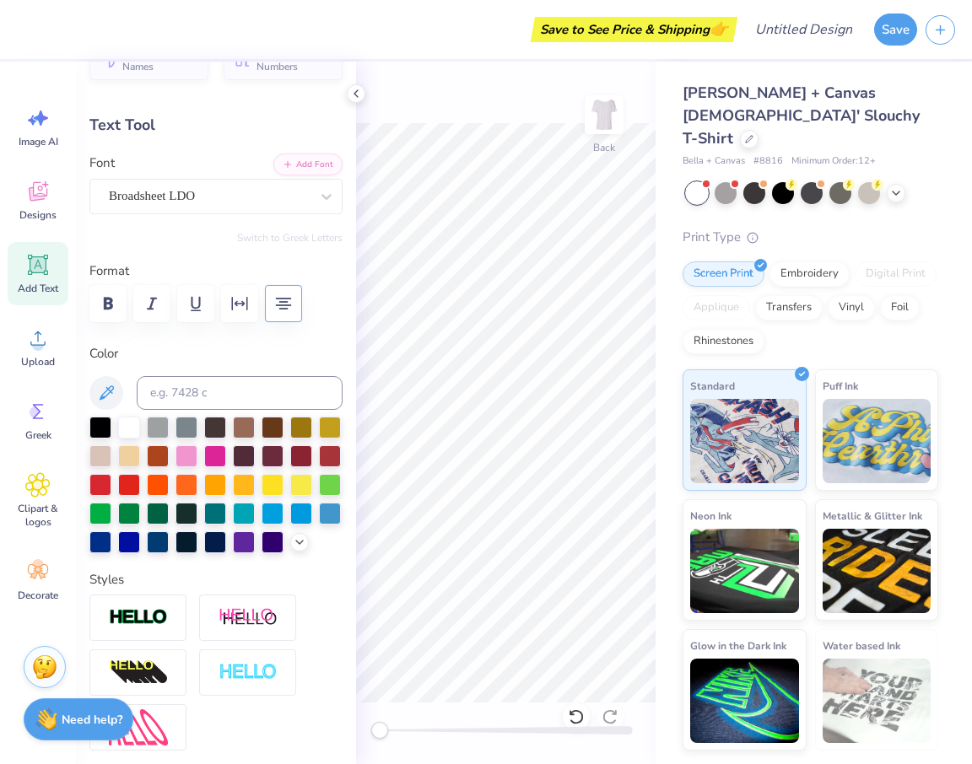
click at [436, 704] on div "Back" at bounding box center [505, 413] width 299 height 703
click at [666, 605] on div "Bella + Canvas [DEMOGRAPHIC_DATA]' Slouchy T-Shirt Bella + Canvas # 8816 Minimu…" at bounding box center [813, 406] width 316 height 689
click at [355, 89] on icon at bounding box center [355, 93] width 13 height 13
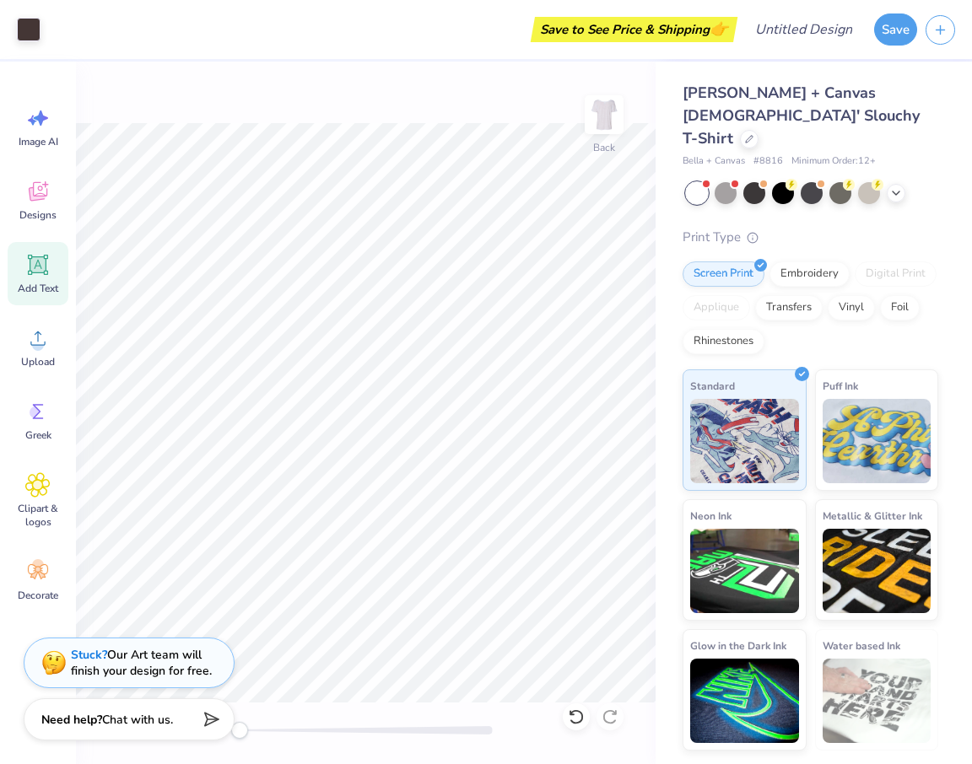
type input "8.90"
type input "1.39"
type input "4.64"
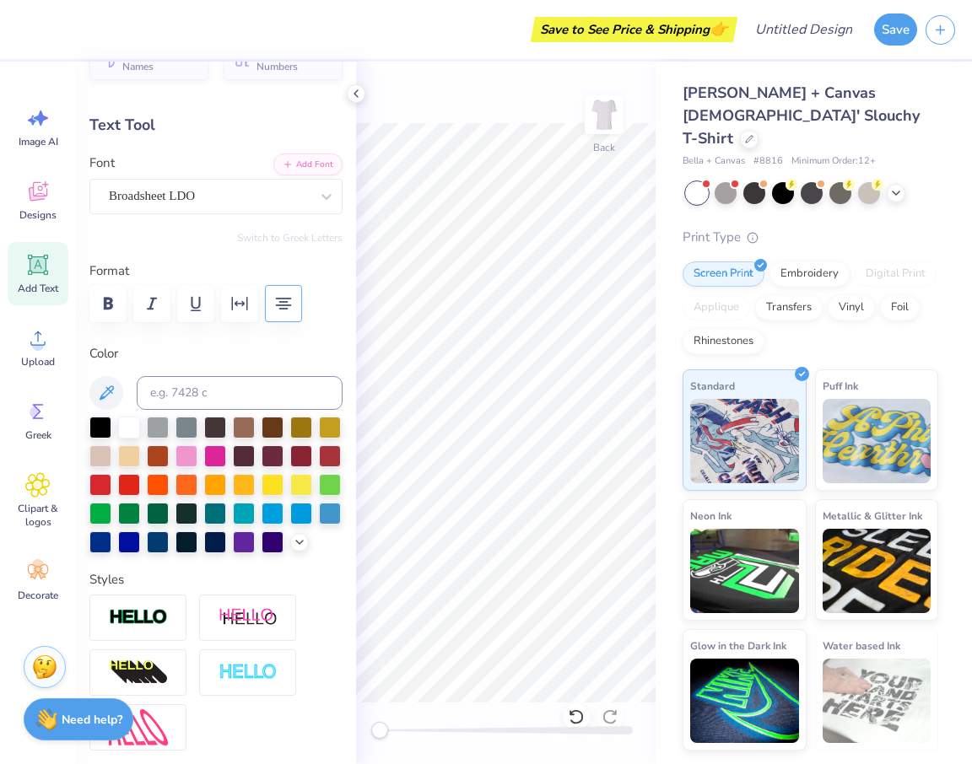
type input "11.97"
type input "1.06"
type input "3.00"
type input "8.90"
type input "1.39"
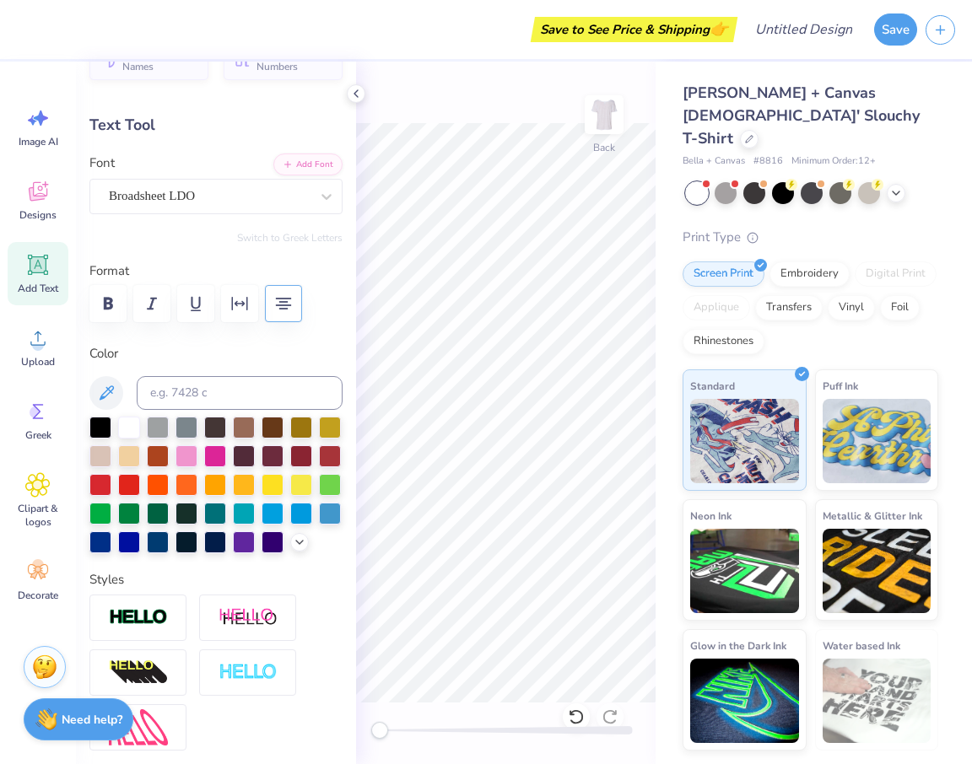
type input "4.96"
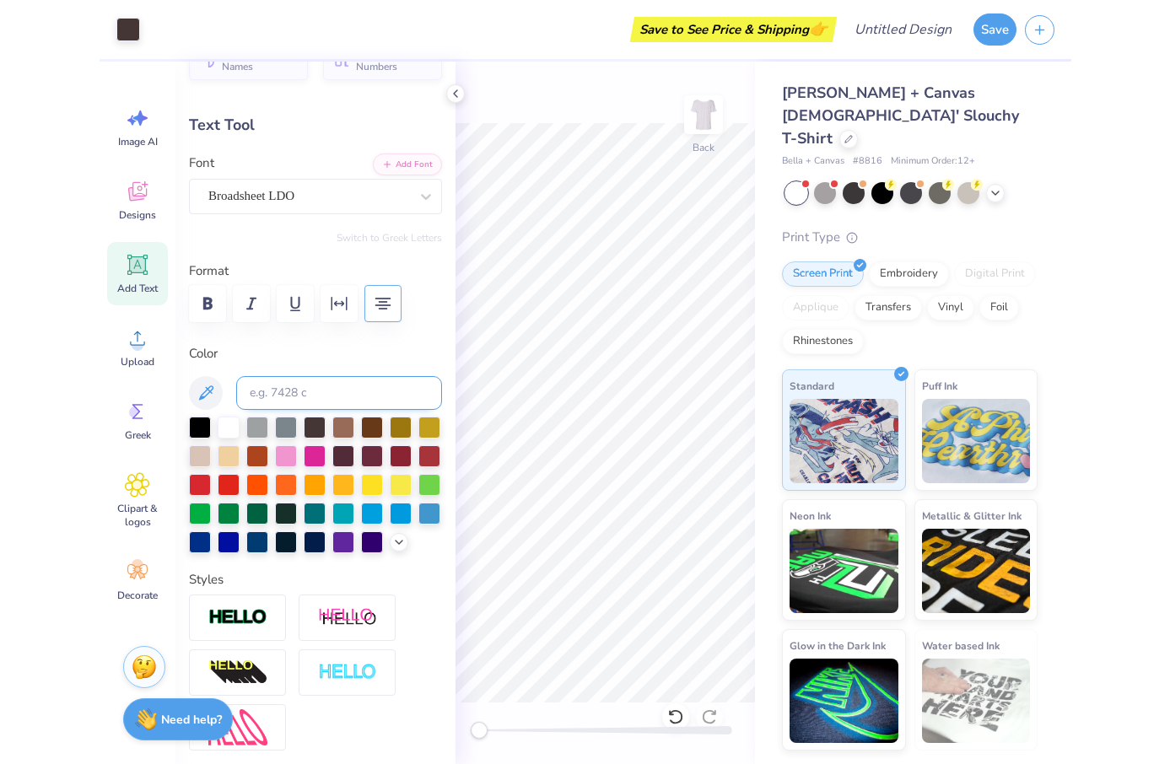
scroll to position [45, 0]
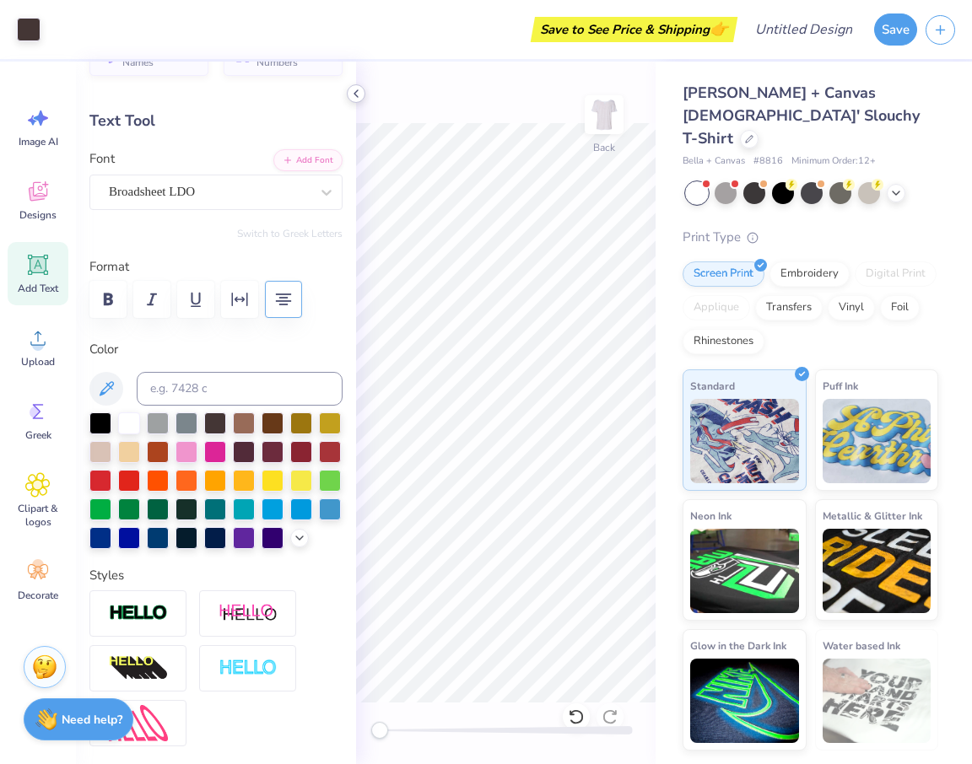
click at [353, 91] on icon at bounding box center [355, 93] width 13 height 13
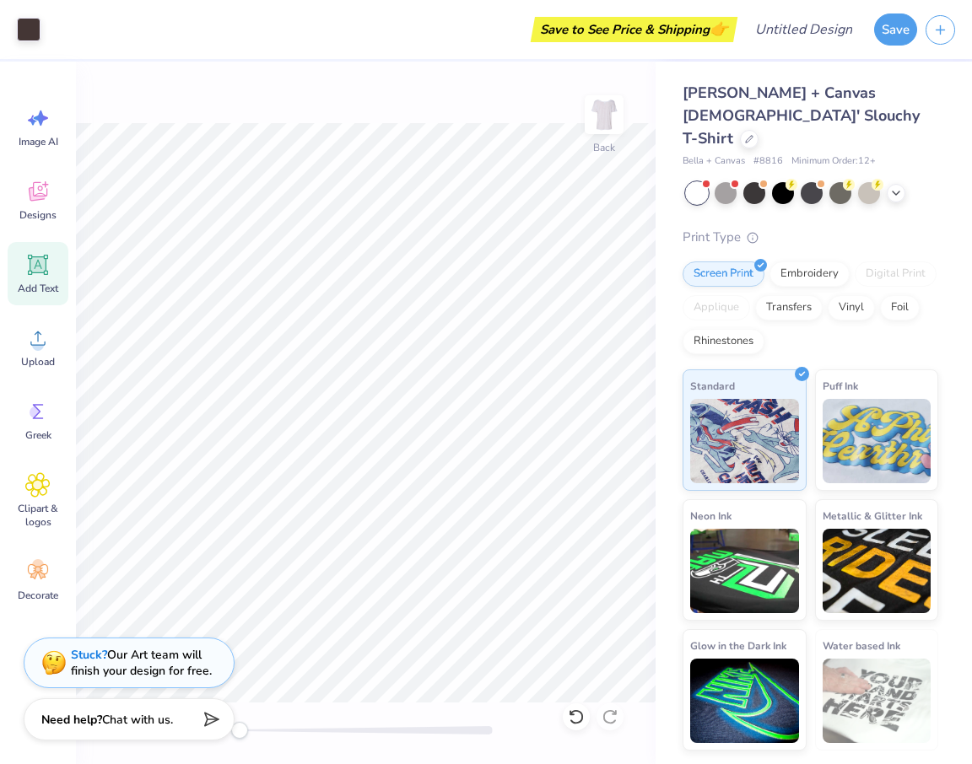
click at [35, 281] on div "Add Text" at bounding box center [38, 273] width 61 height 63
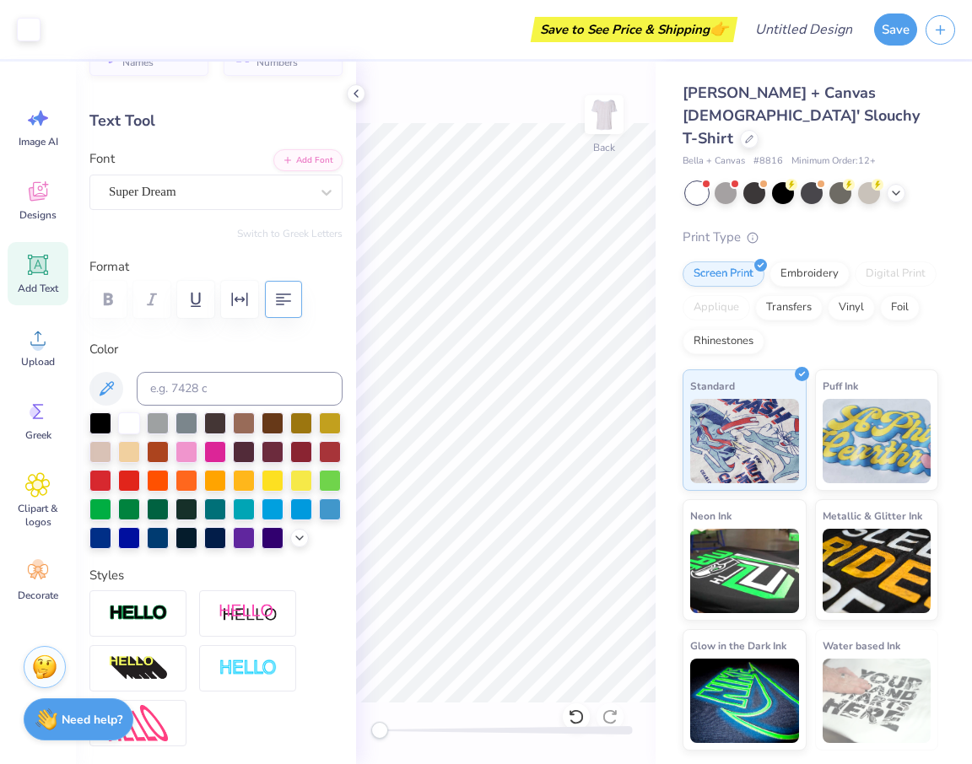
type input "5.33"
type input "1.54"
type input "9.23"
click at [36, 280] on div "Add Text" at bounding box center [38, 273] width 61 height 63
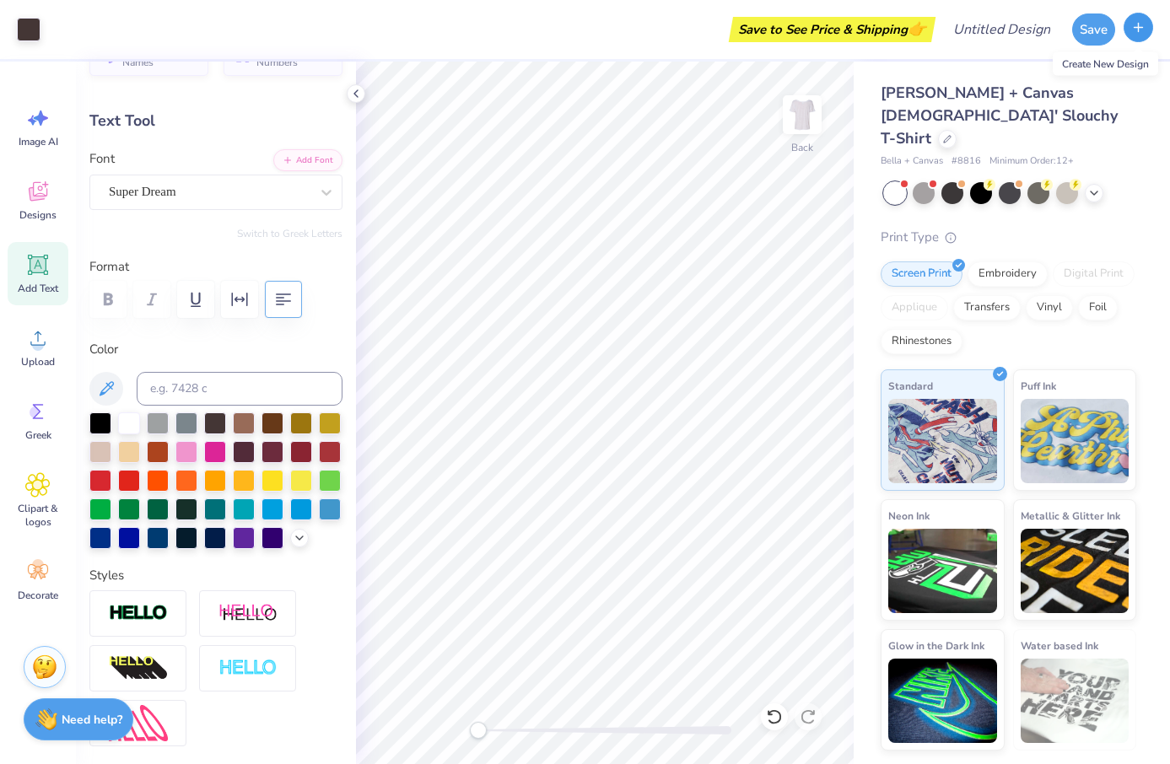
click at [971, 26] on button "button" at bounding box center [1139, 28] width 30 height 30
click at [971, 33] on button "Save" at bounding box center [1093, 27] width 43 height 32
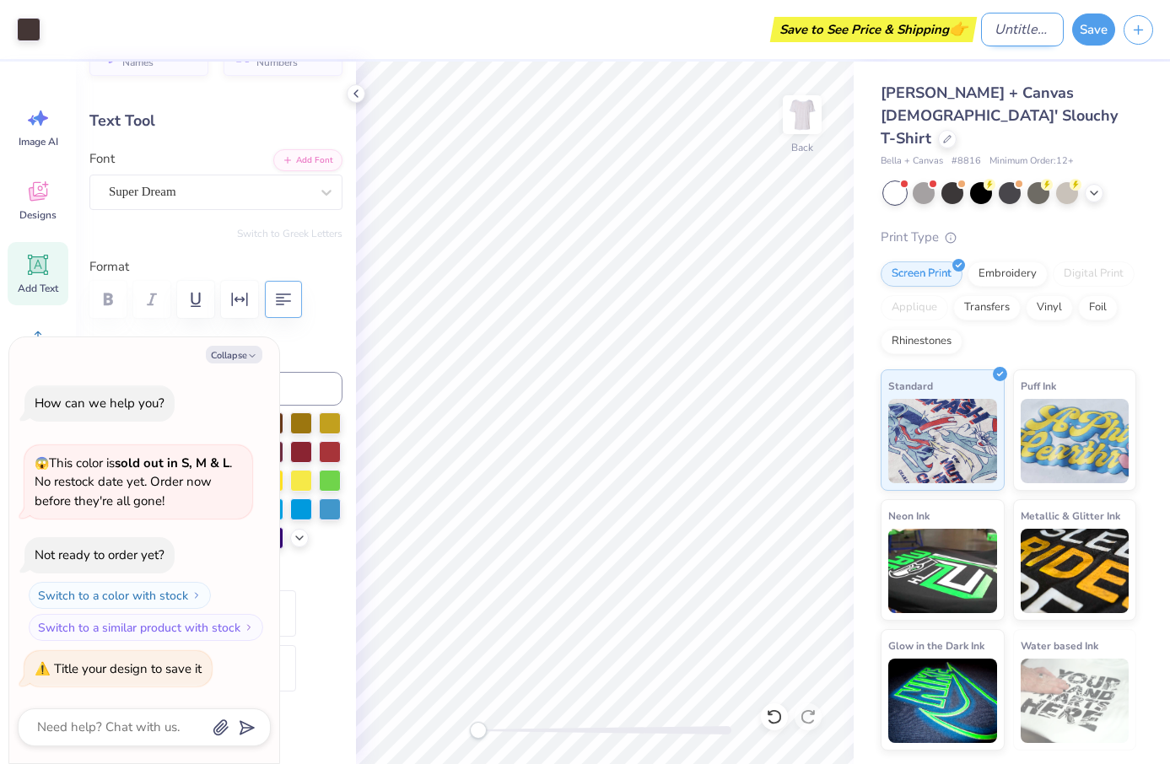
type textarea "x"
click at [971, 36] on input "Design Title" at bounding box center [1022, 30] width 83 height 34
type input "f"
type textarea "x"
type input "ff"
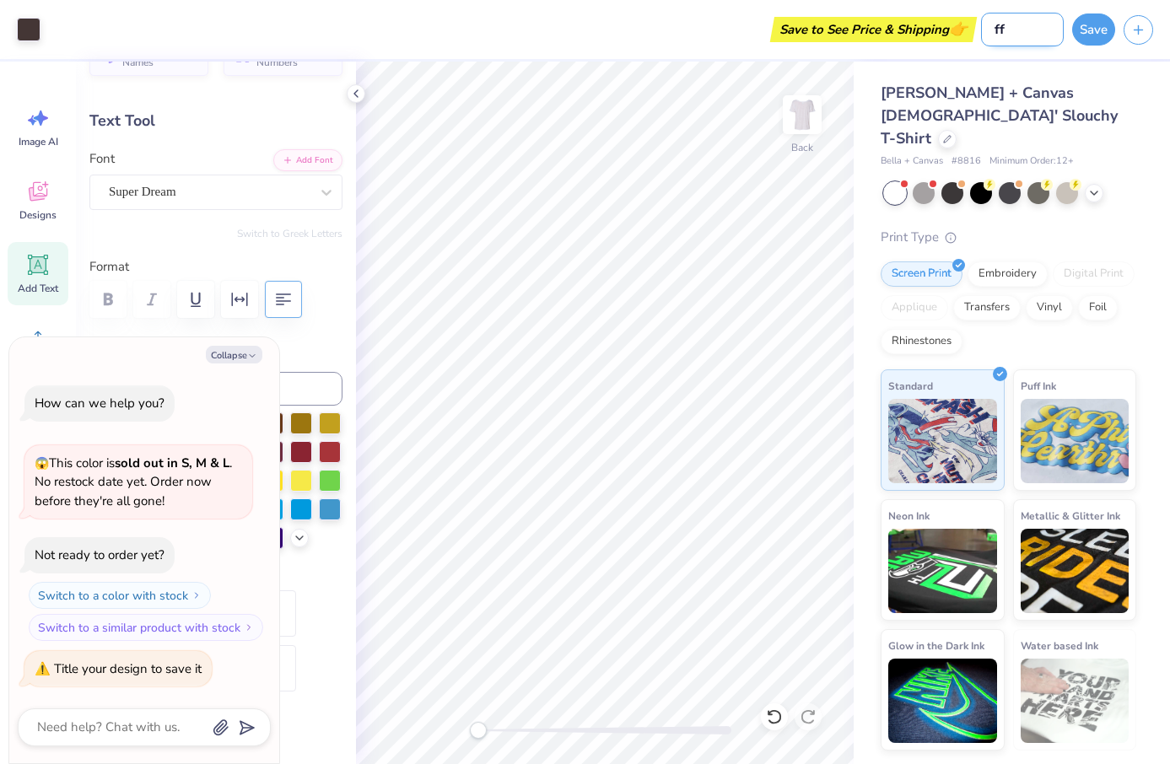
type textarea "x"
type input "ff"
type textarea "x"
type input "ff 1"
type textarea "x"
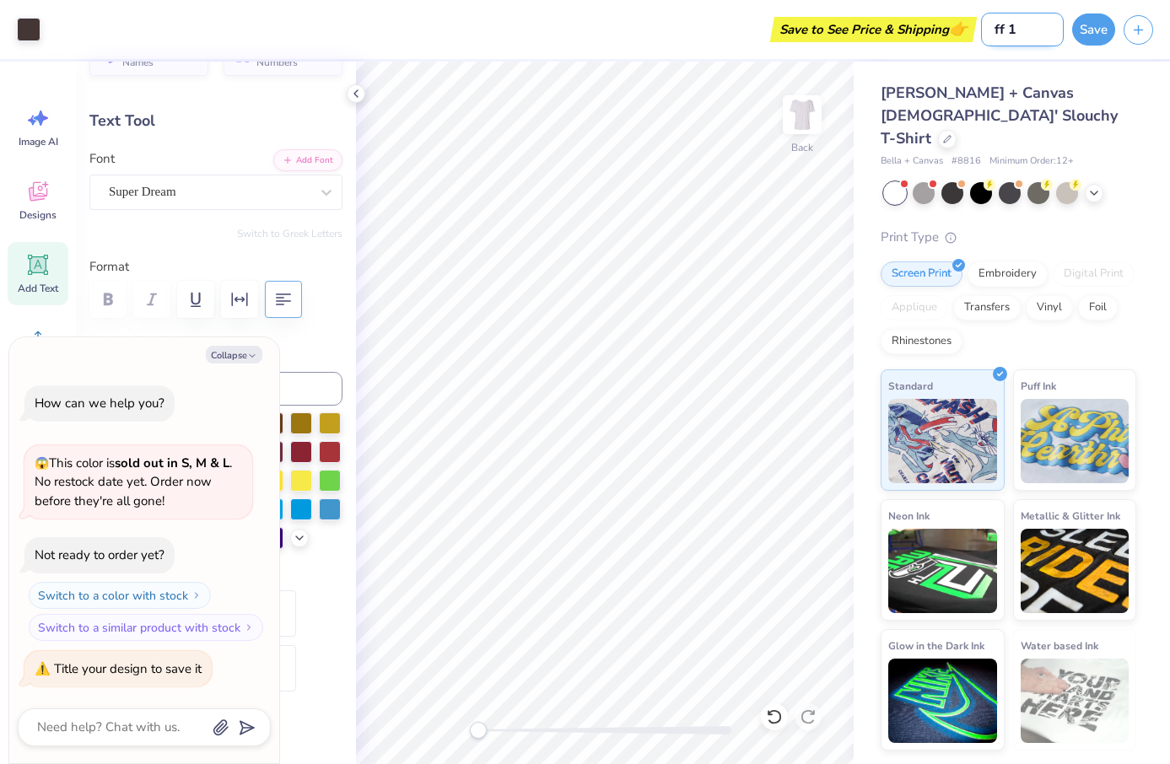
type input "ff 1"
type textarea "x"
type input "ff 1"
click at [971, 26] on button "Save" at bounding box center [1093, 27] width 43 height 32
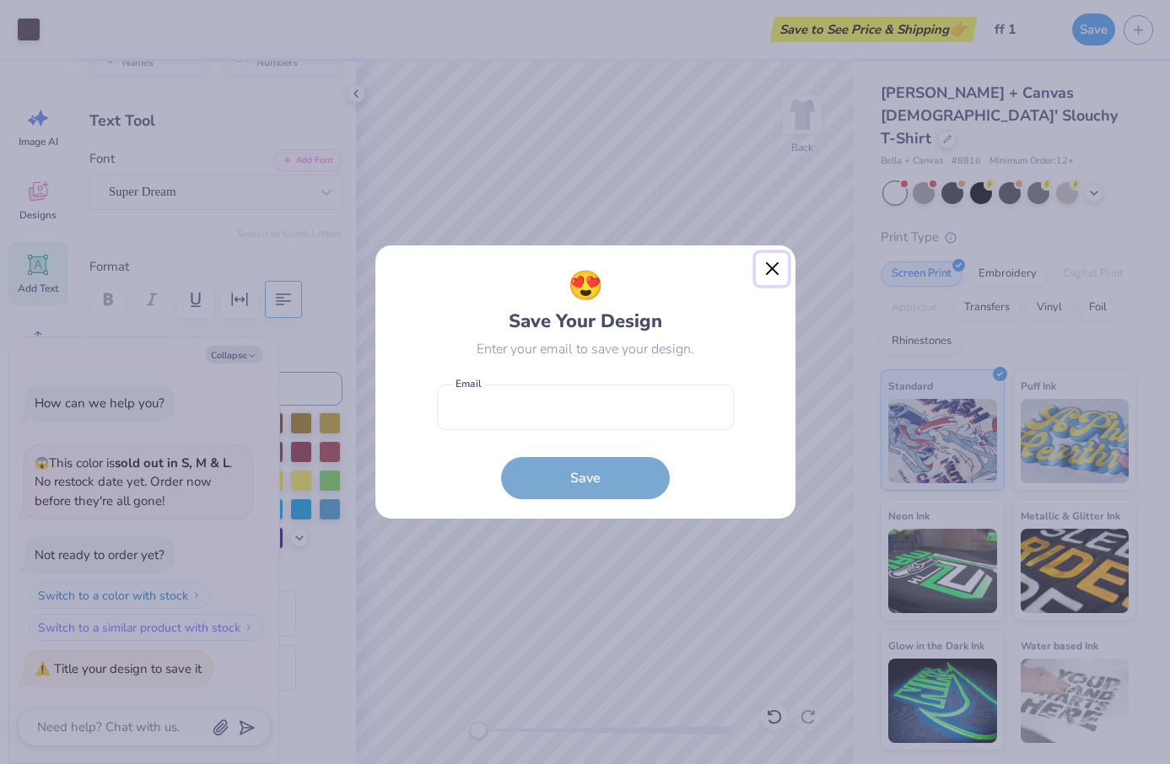
click at [770, 272] on button "Close" at bounding box center [772, 269] width 32 height 32
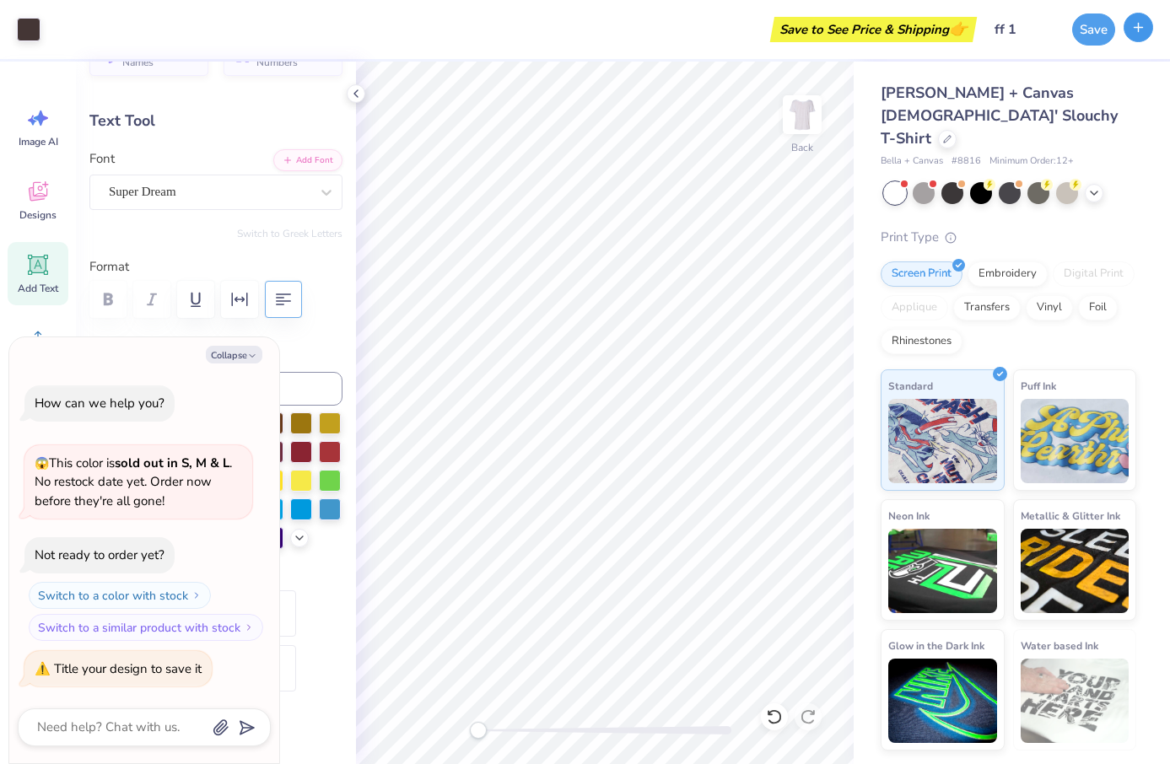
click at [971, 30] on icon "button" at bounding box center [1138, 27] width 14 height 14
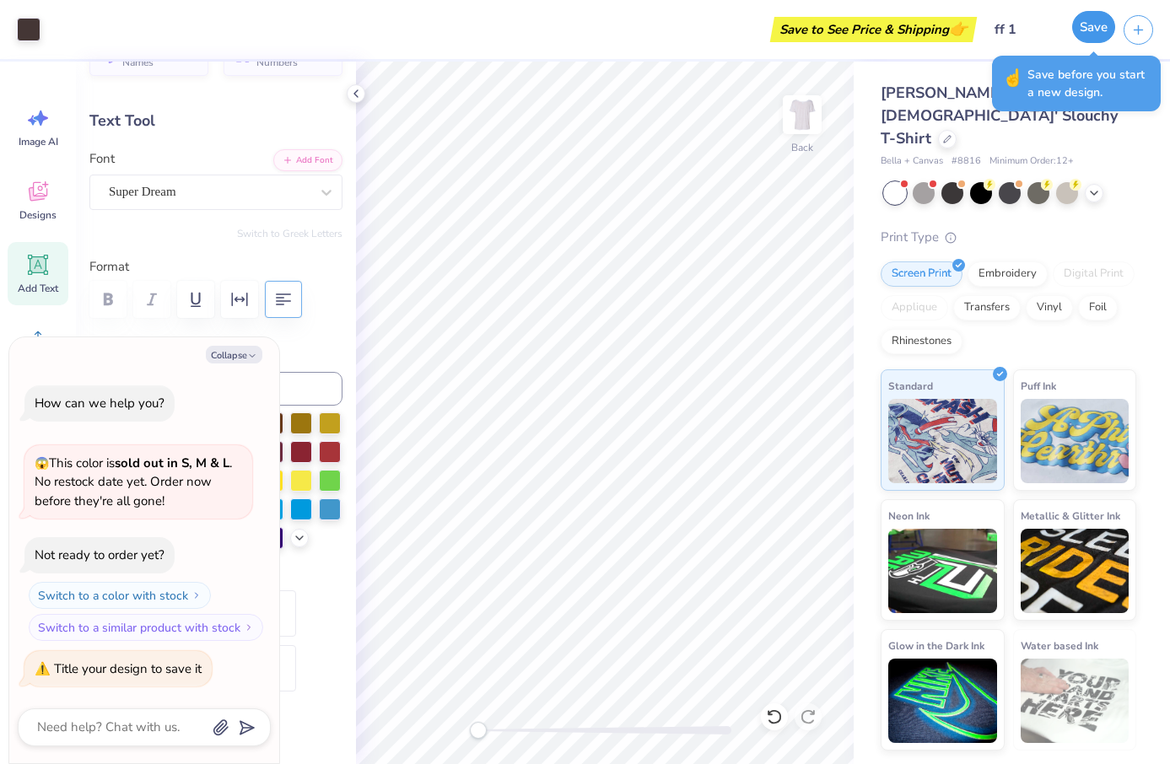
click at [971, 30] on button "Save" at bounding box center [1093, 27] width 43 height 32
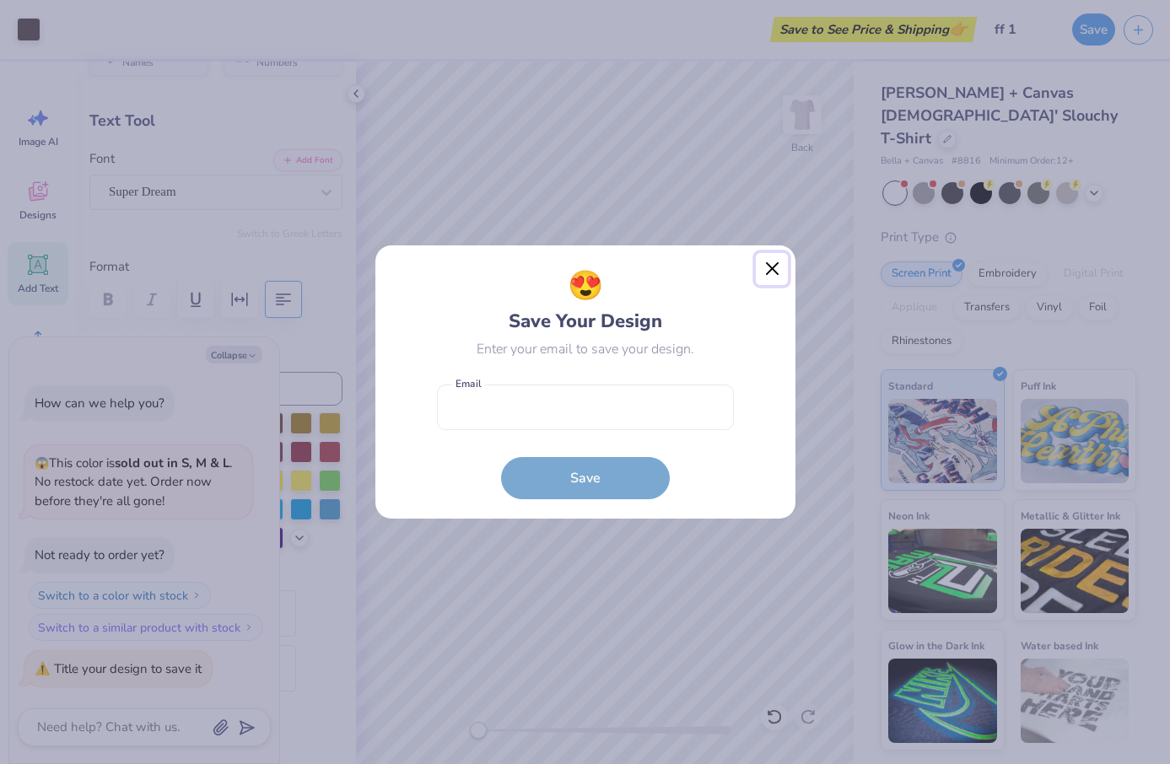
click at [776, 266] on button "Close" at bounding box center [772, 269] width 32 height 32
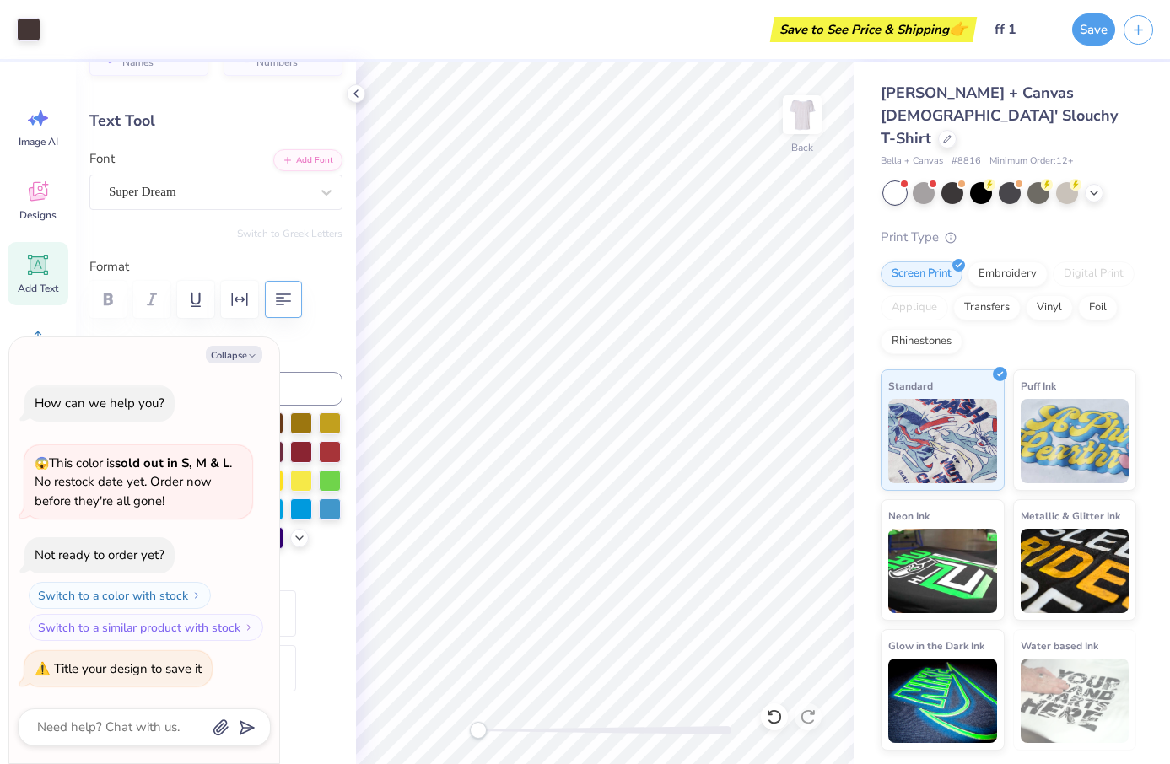
click at [971, 234] on div "Print Type Screen Print Embroidery Digital Print Applique Transfers Vinyl Foil …" at bounding box center [1009, 490] width 256 height 524
click at [971, 33] on button "Save" at bounding box center [1093, 27] width 43 height 32
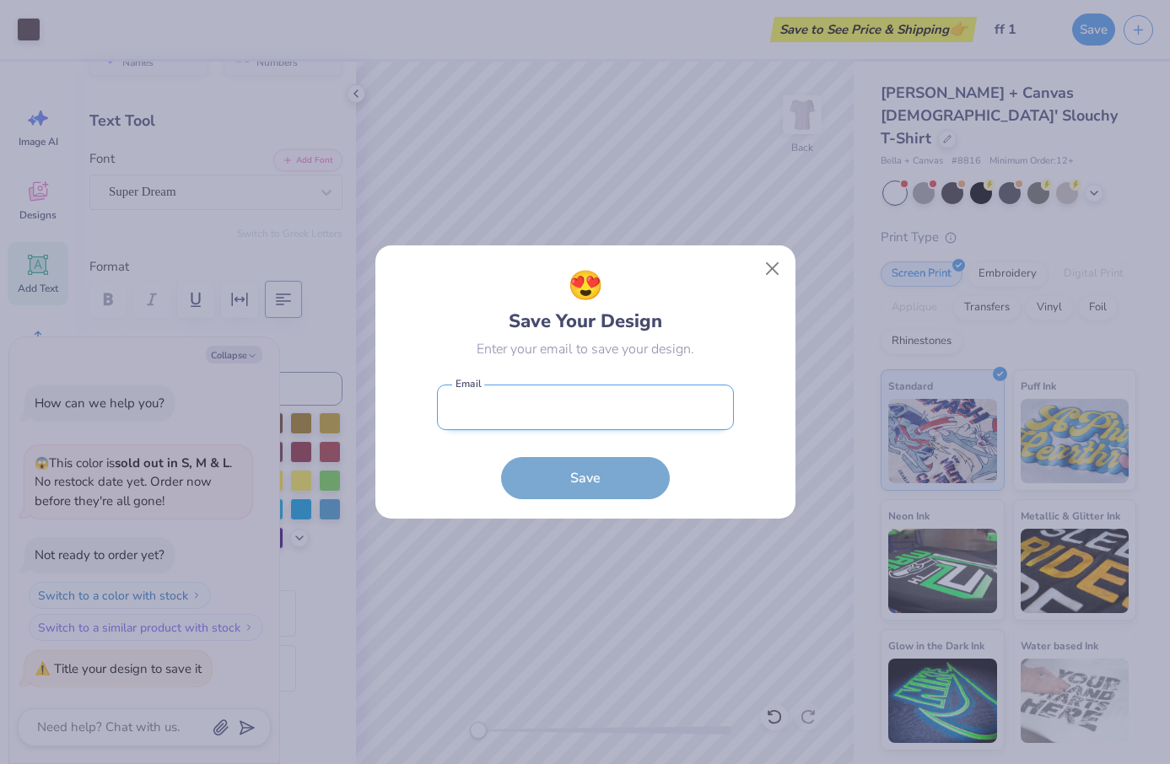
click at [551, 397] on input "email" at bounding box center [585, 408] width 297 height 46
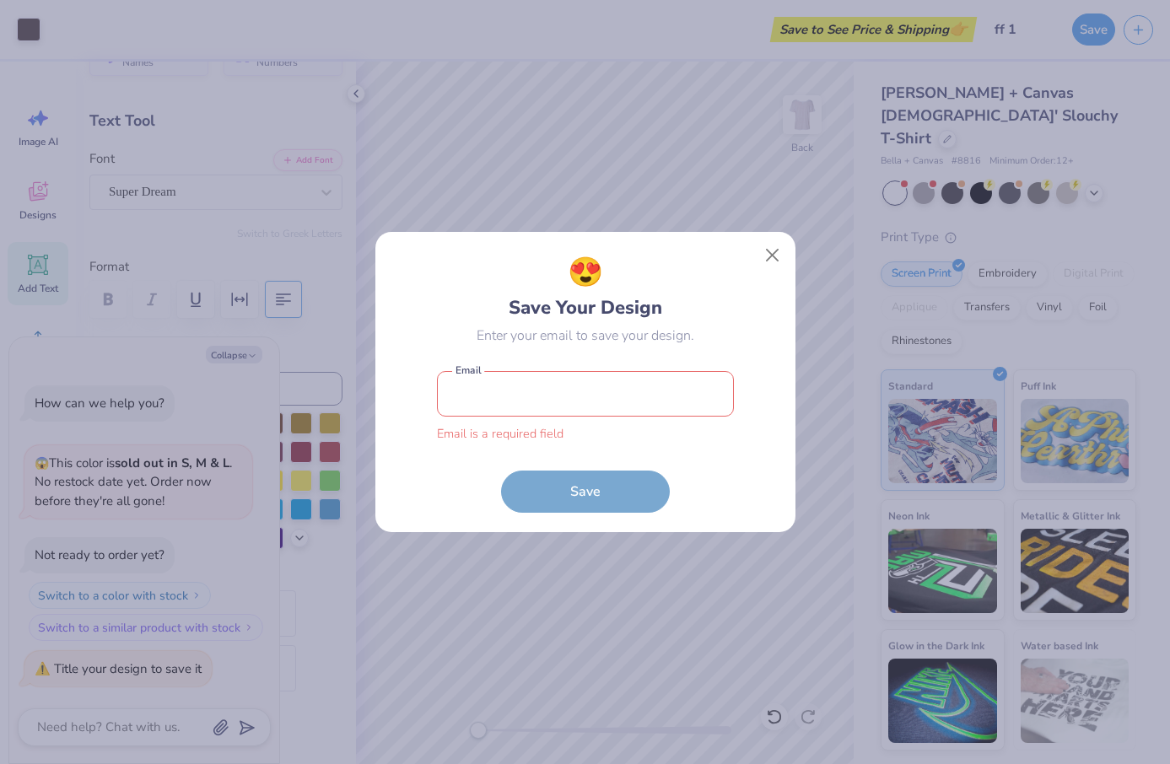
type input "[EMAIL_ADDRESS][DOMAIN_NAME]"
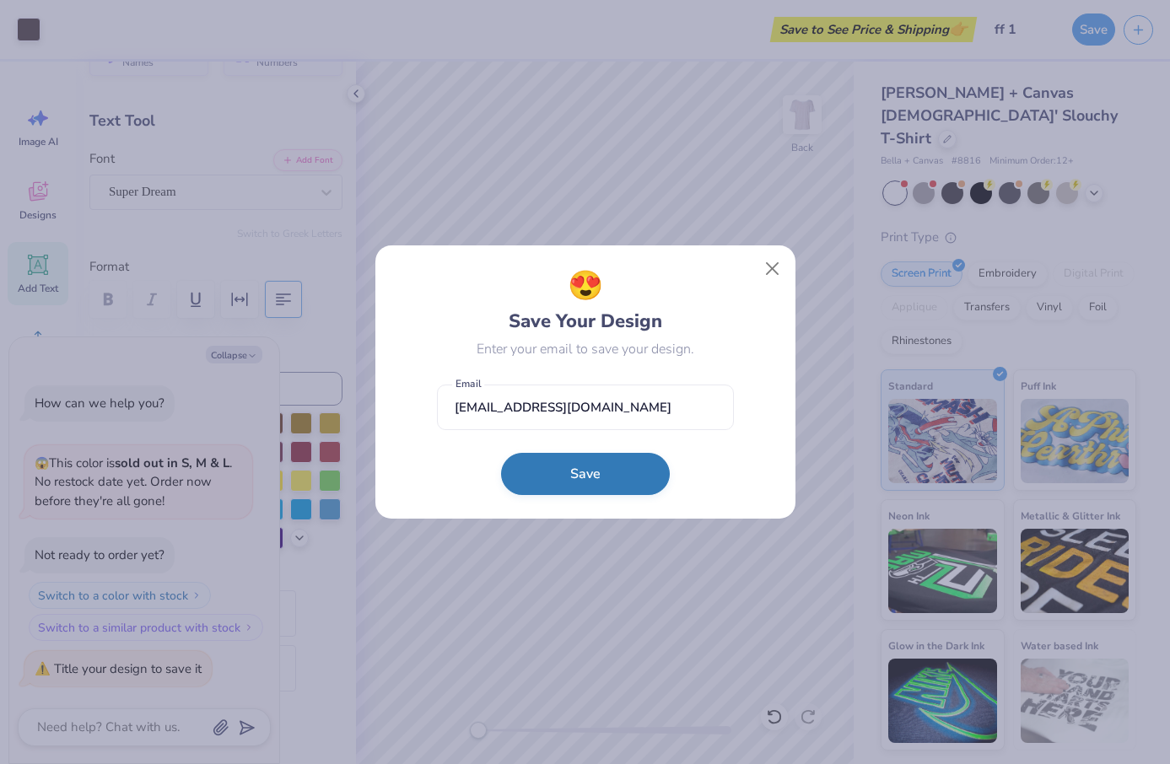
click at [578, 482] on button "Save" at bounding box center [585, 474] width 169 height 42
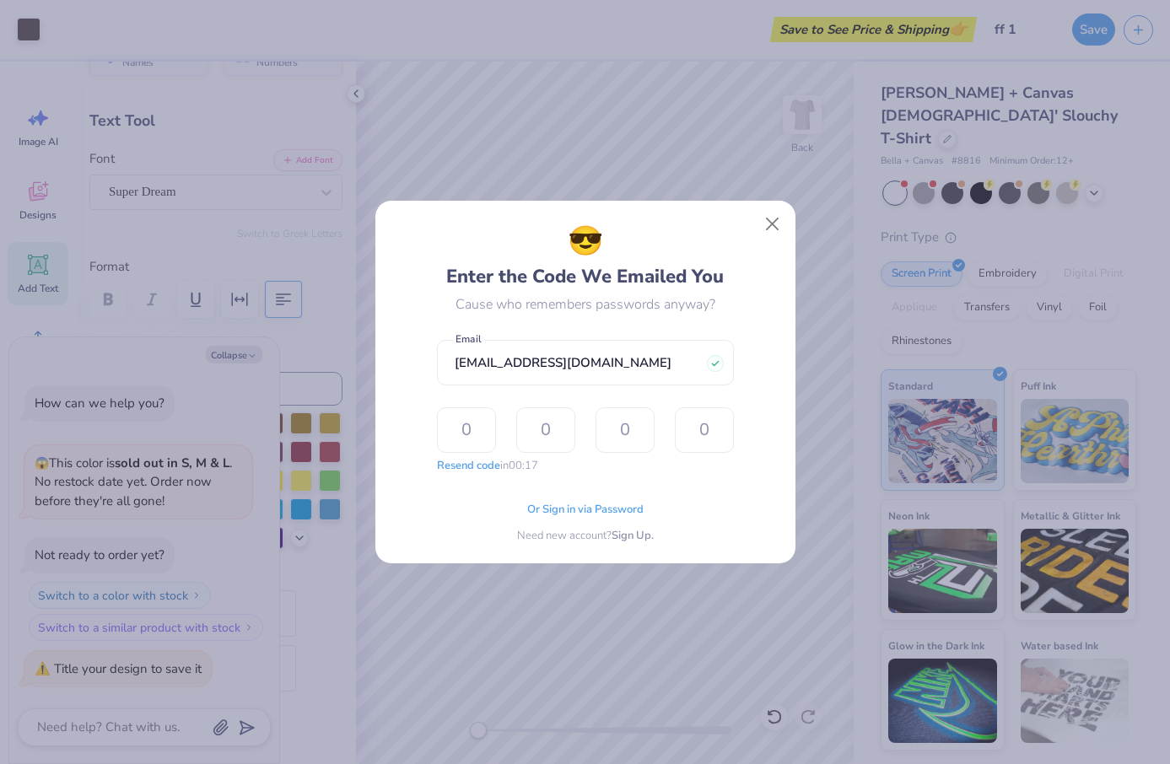
type input "9"
type input "5"
type input "7"
type input "2"
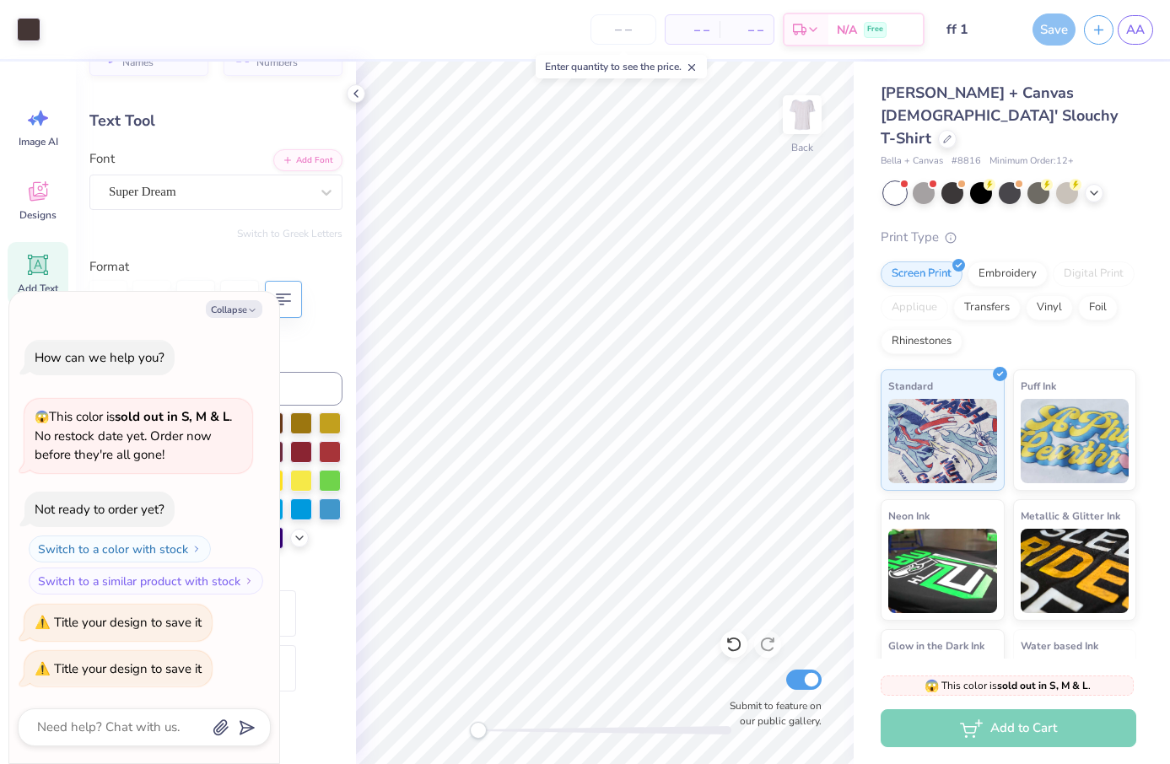
click at [971, 29] on div "Save" at bounding box center [1053, 29] width 43 height 32
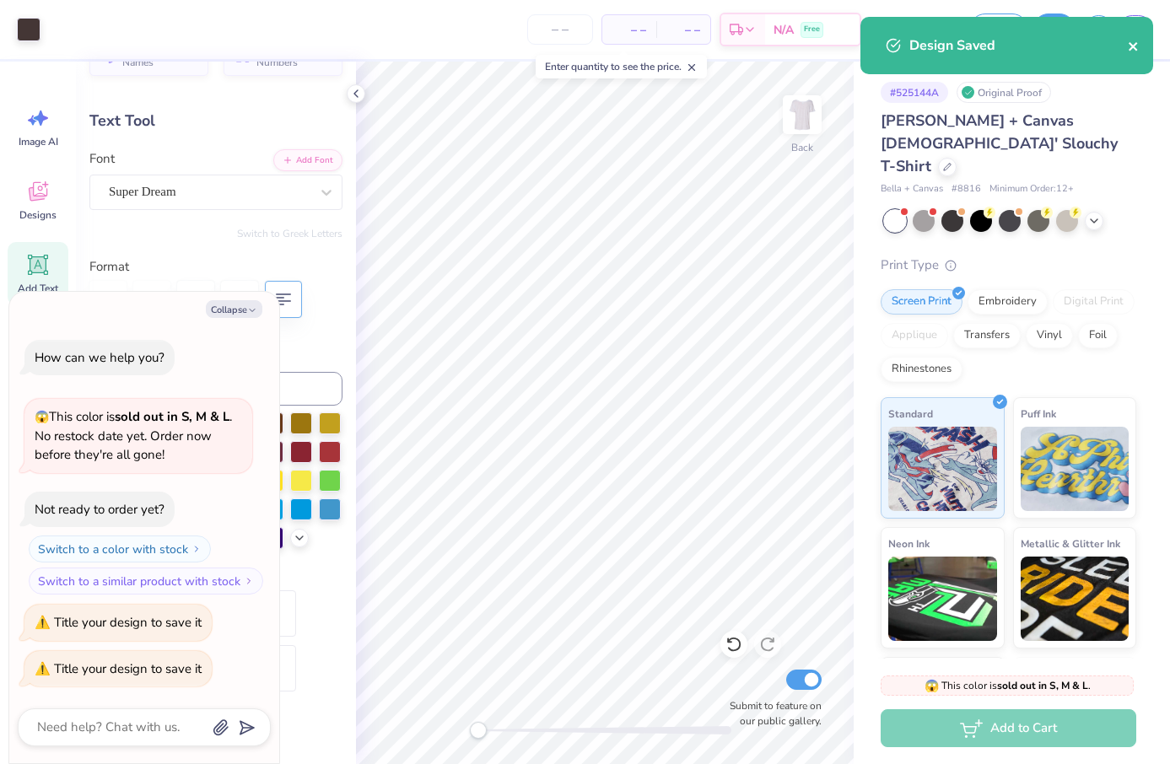
click at [971, 41] on icon "close" at bounding box center [1134, 46] width 12 height 13
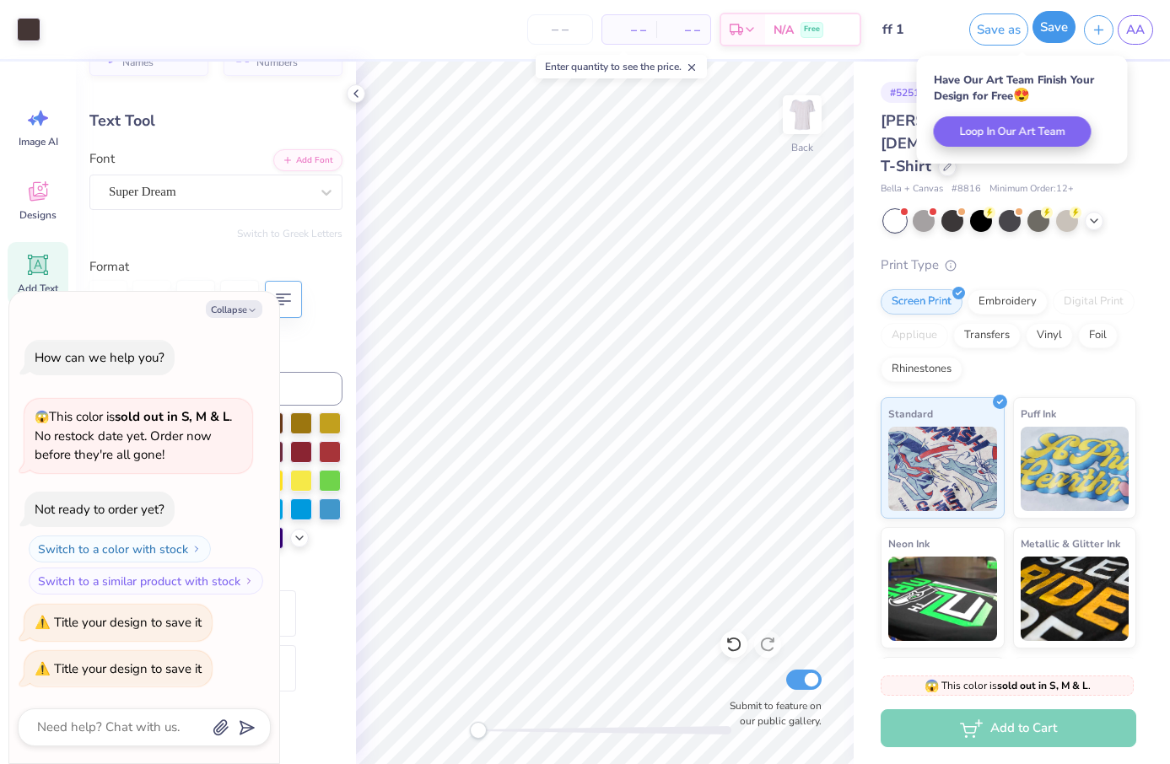
click at [971, 31] on button "Save" at bounding box center [1053, 27] width 43 height 32
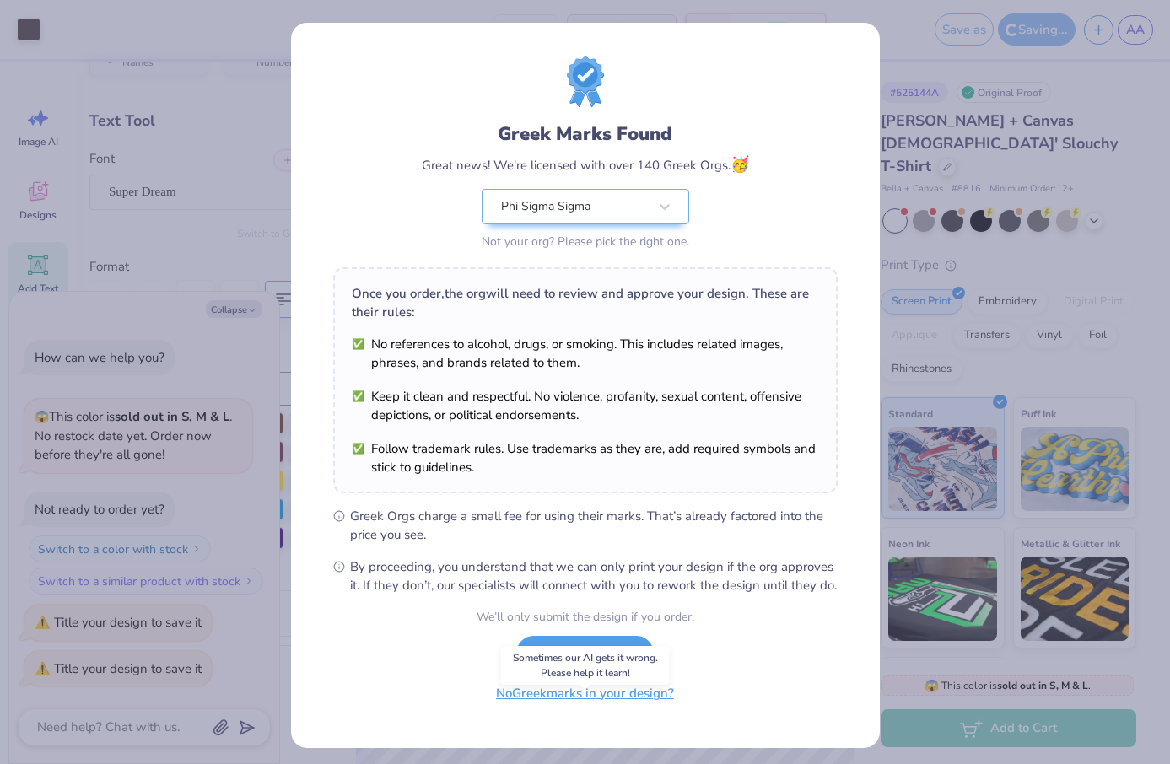
click at [608, 711] on button "No Greek marks in your design?" at bounding box center [585, 693] width 207 height 35
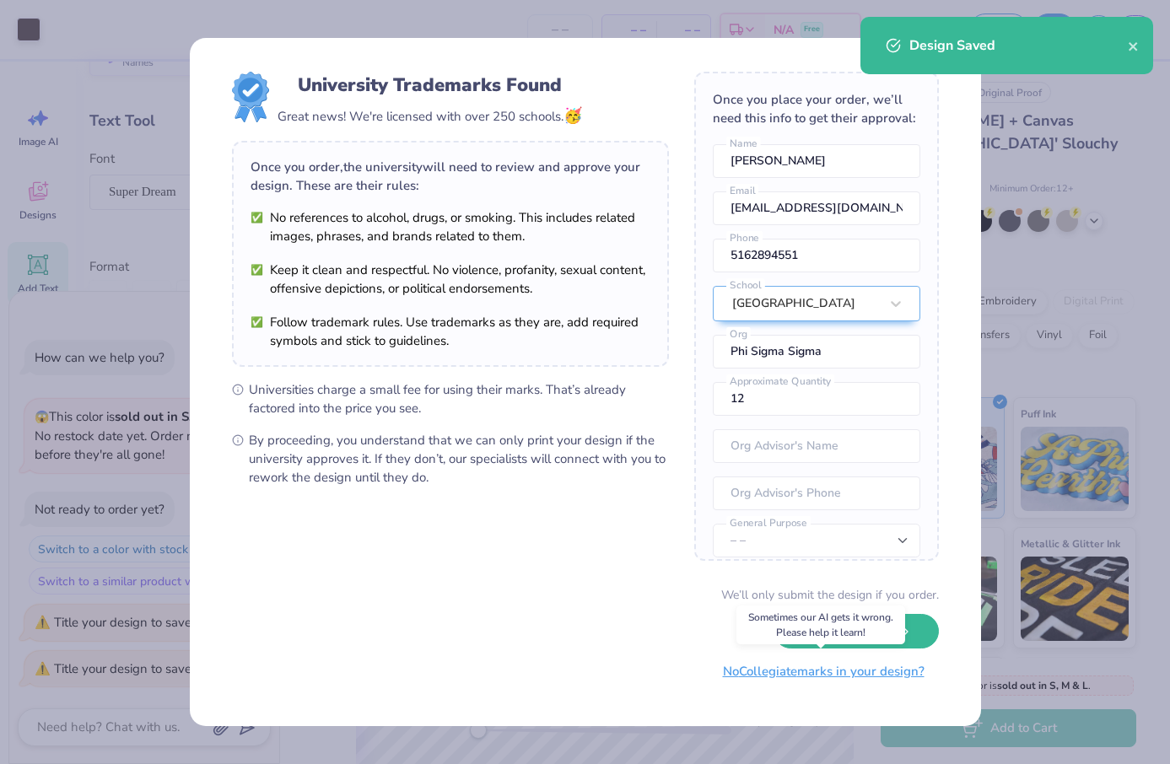
click at [843, 678] on button "No Collegiate marks in your design?" at bounding box center [824, 672] width 230 height 35
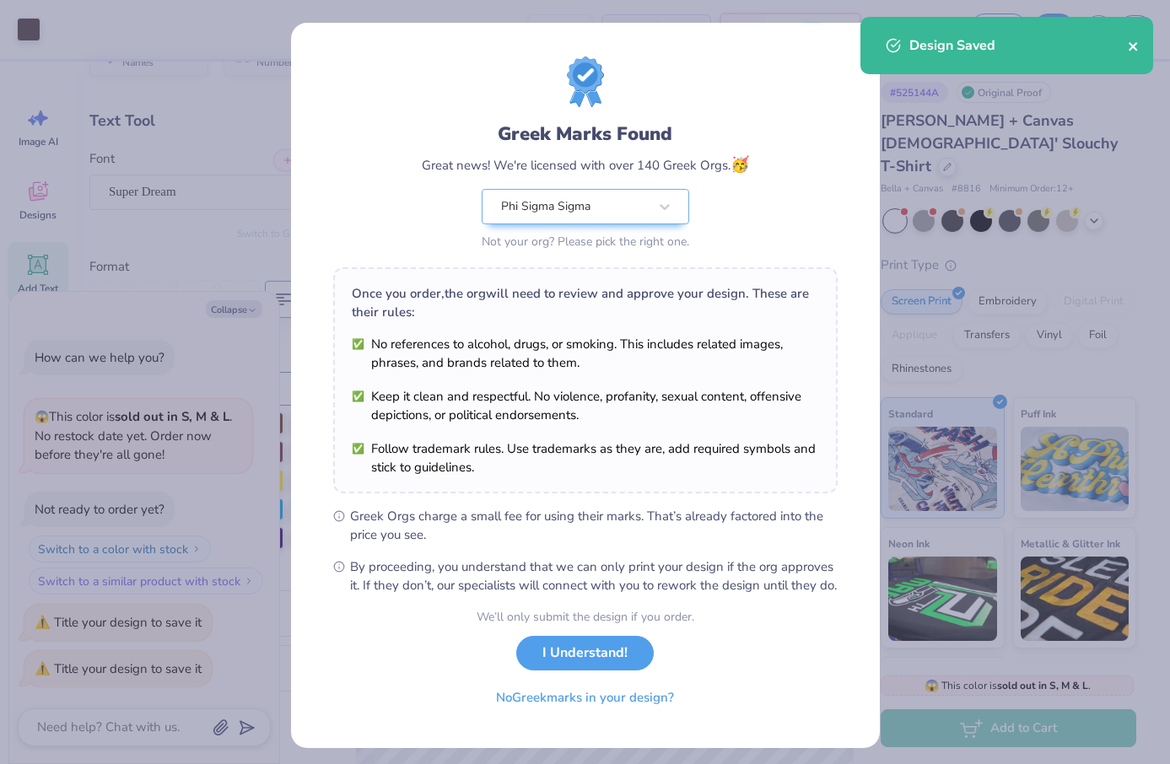
click at [971, 42] on icon "close" at bounding box center [1134, 46] width 12 height 13
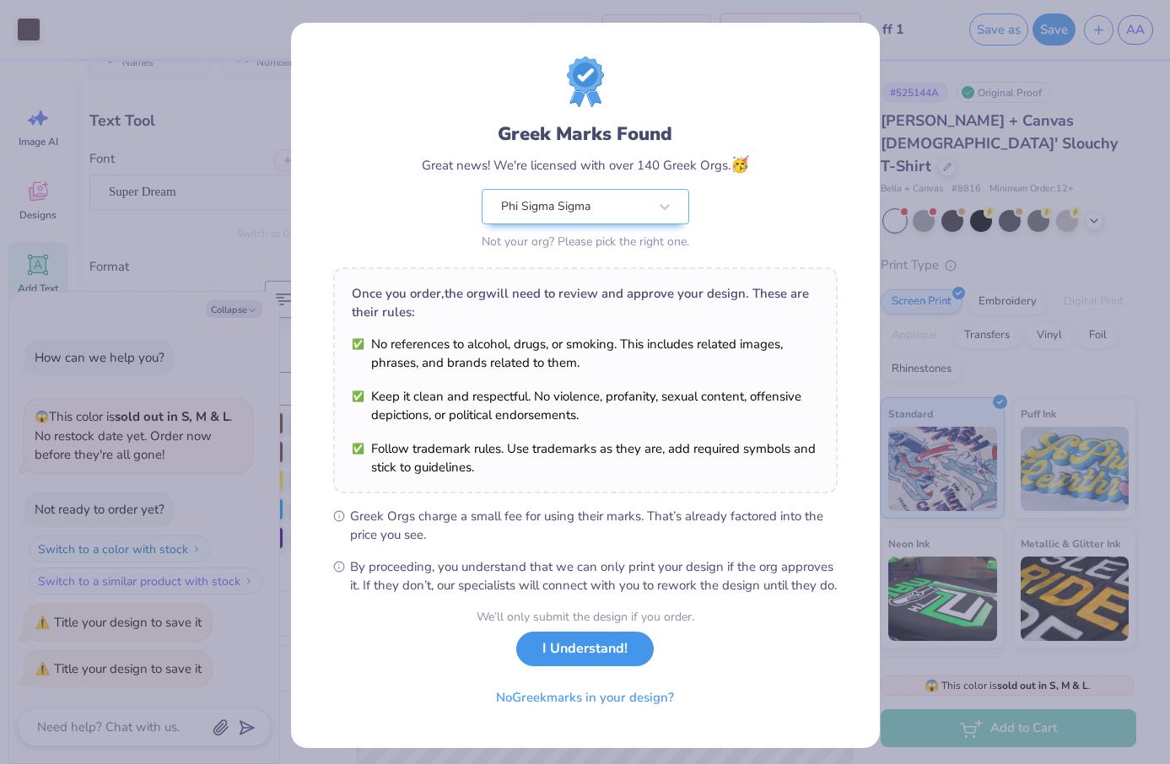
click at [591, 666] on button "I Understand!" at bounding box center [584, 649] width 137 height 35
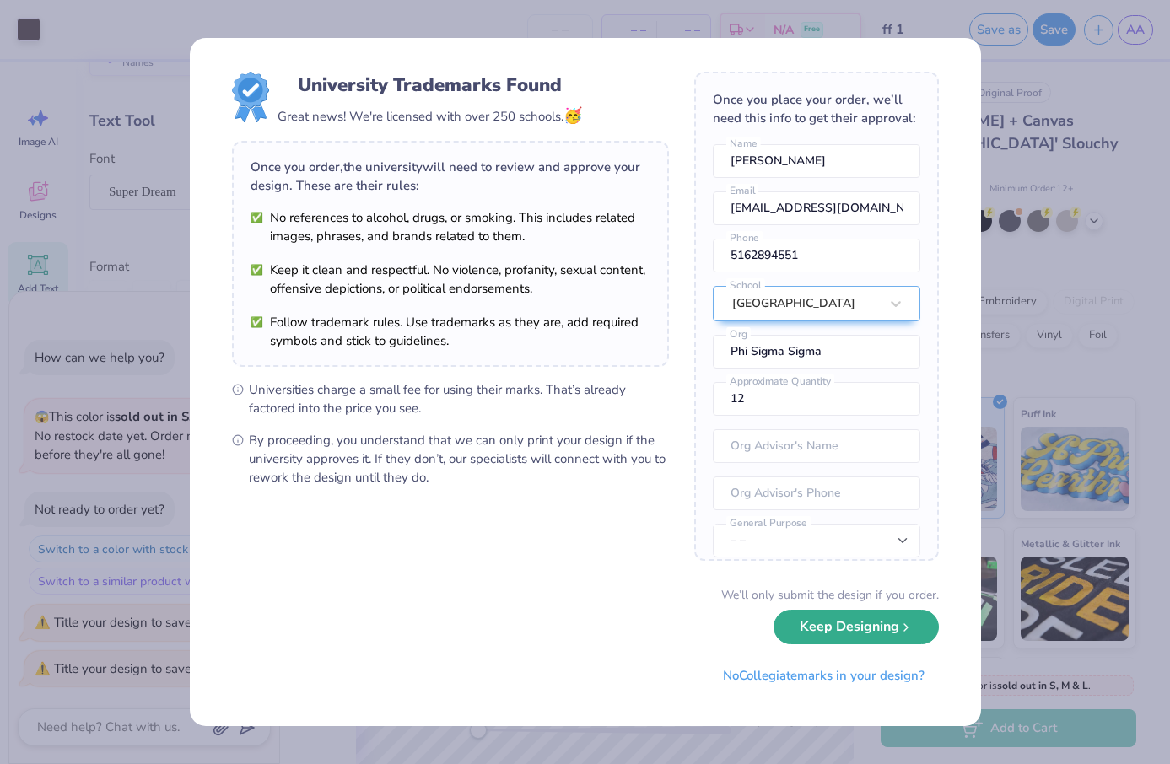
click at [887, 633] on button "Keep Designing" at bounding box center [855, 627] width 165 height 35
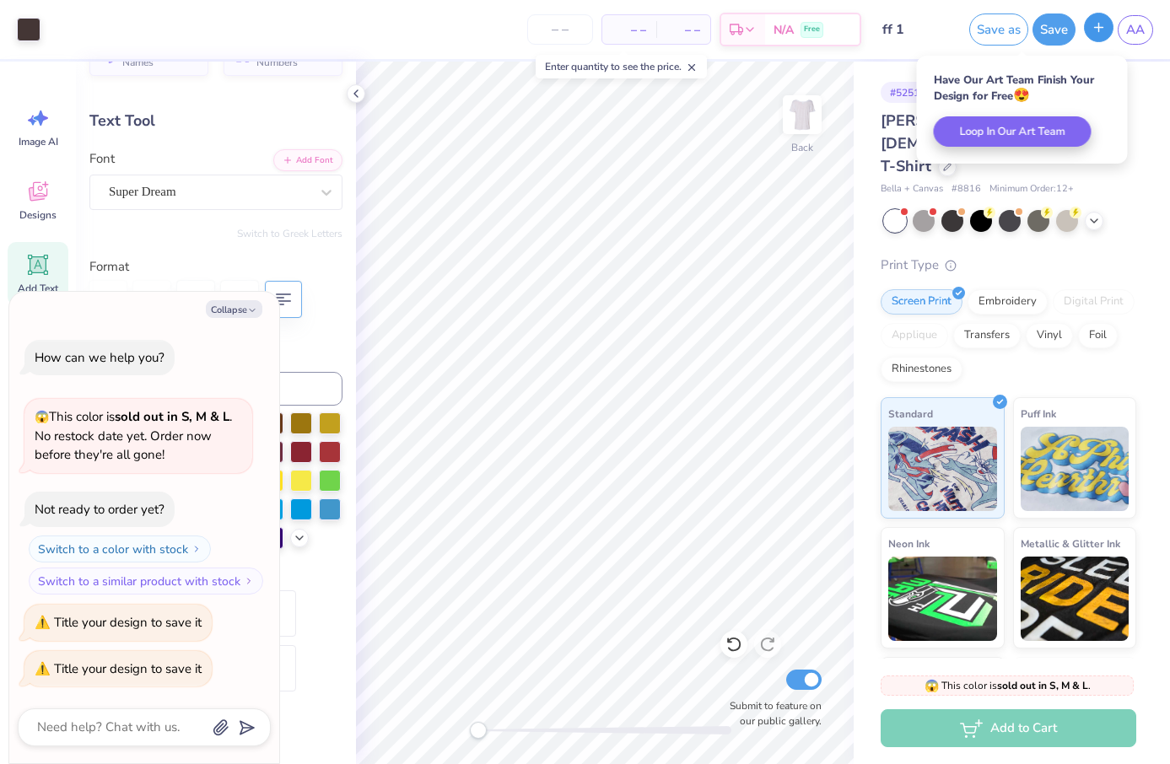
click at [971, 32] on icon "button" at bounding box center [1098, 27] width 14 height 14
type textarea "x"
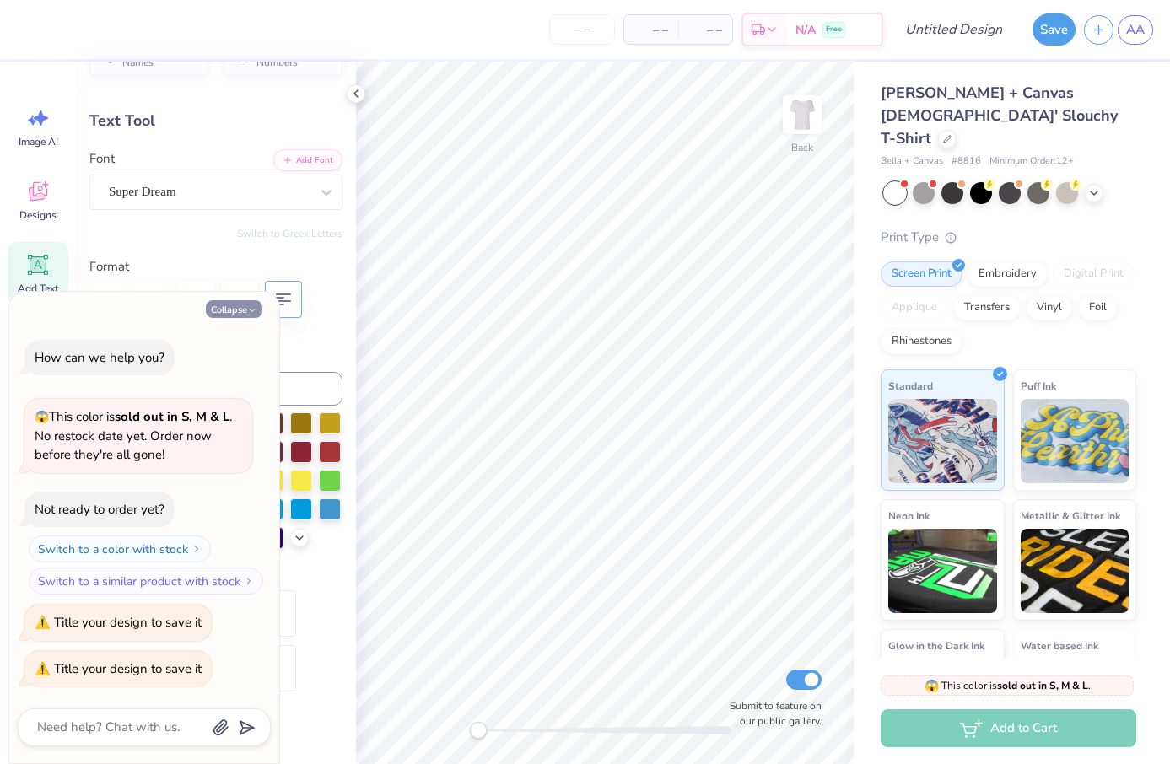
click at [251, 308] on icon "button" at bounding box center [252, 310] width 10 height 10
type textarea "x"
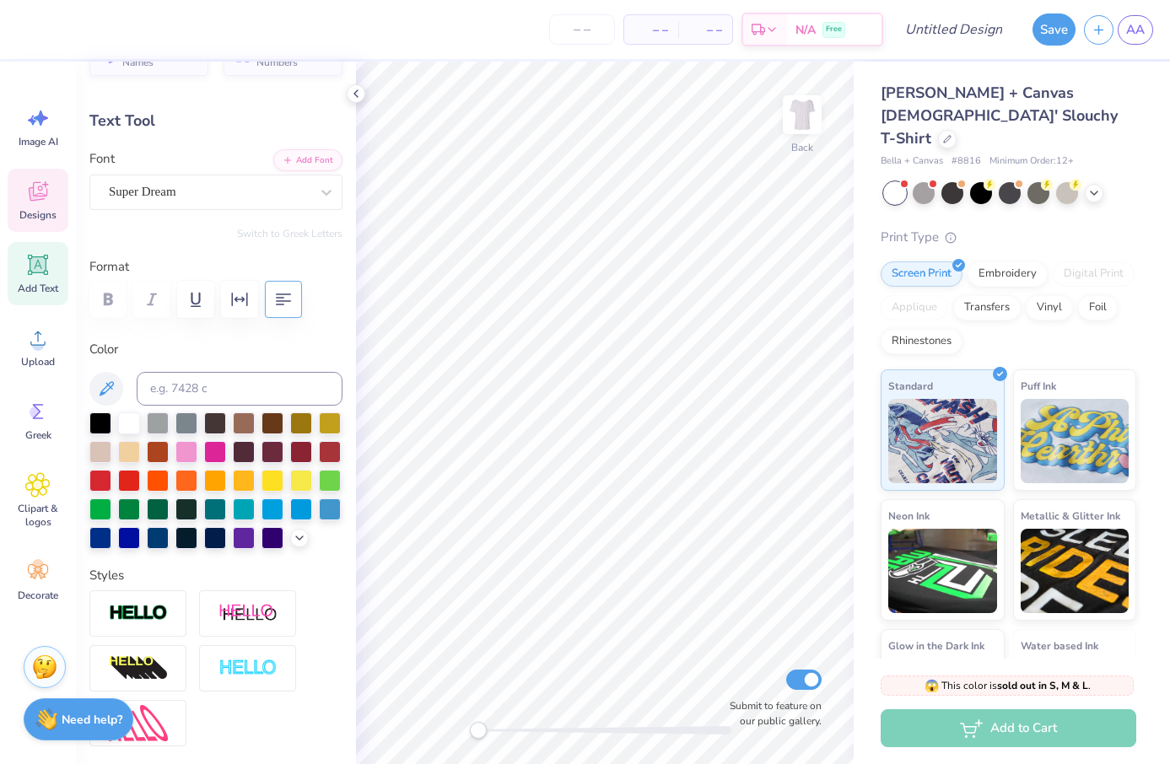
click at [31, 193] on icon at bounding box center [38, 193] width 16 height 13
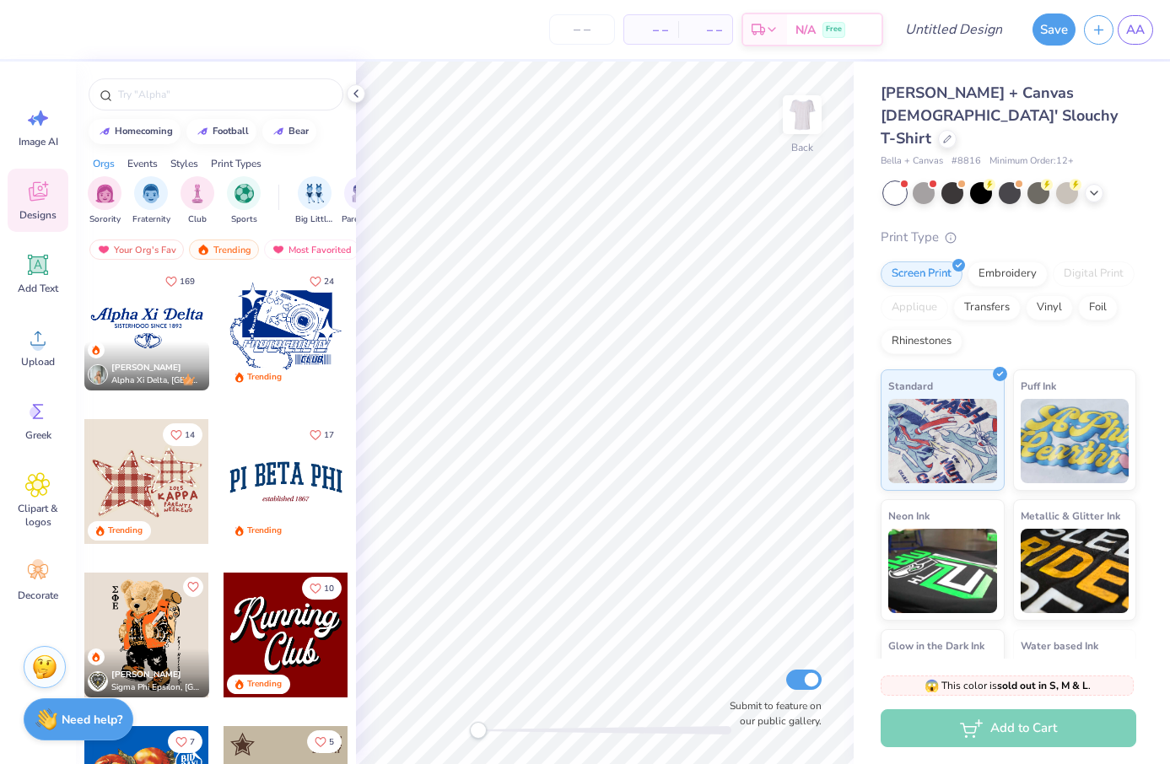
scroll to position [1525, 0]
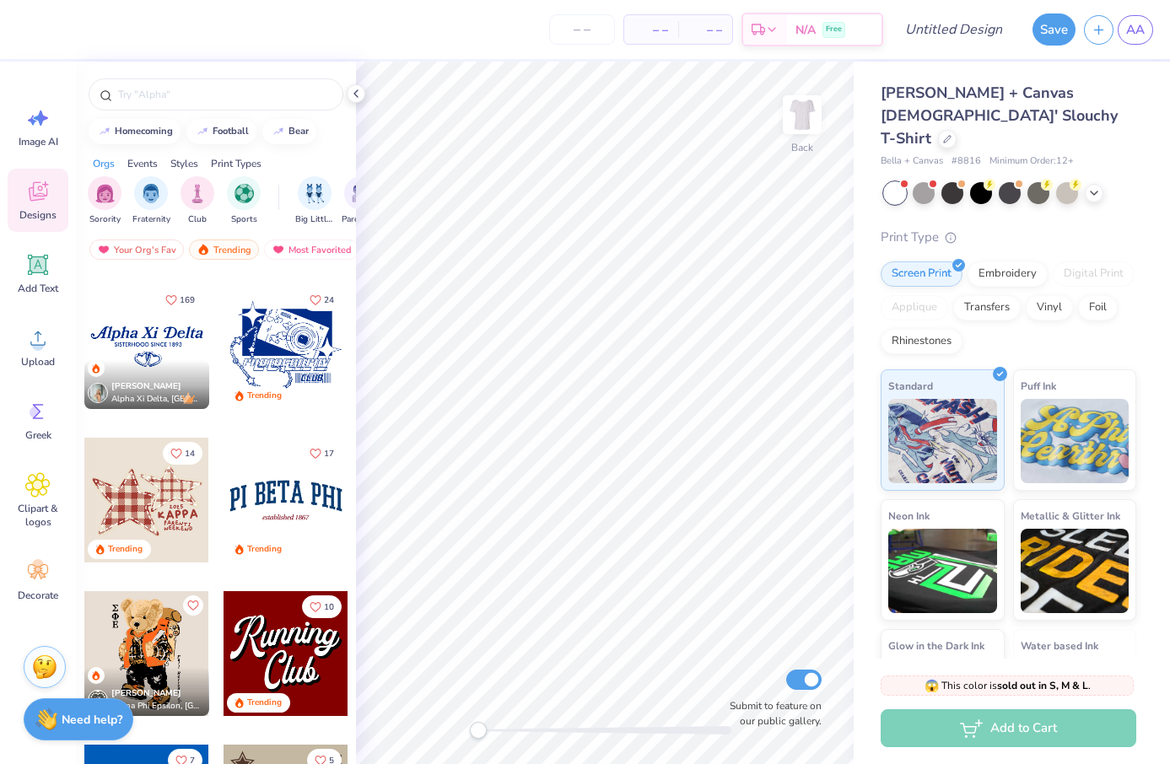
click at [313, 508] on div at bounding box center [286, 500] width 125 height 125
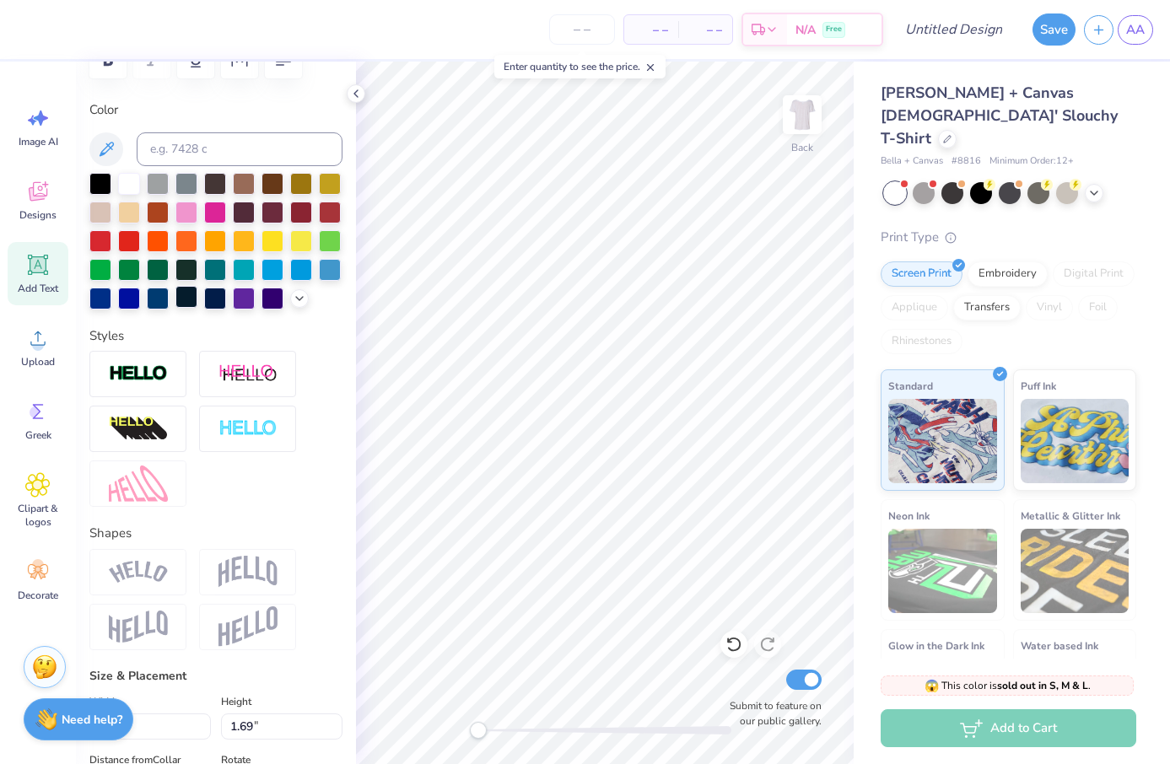
scroll to position [316, 0]
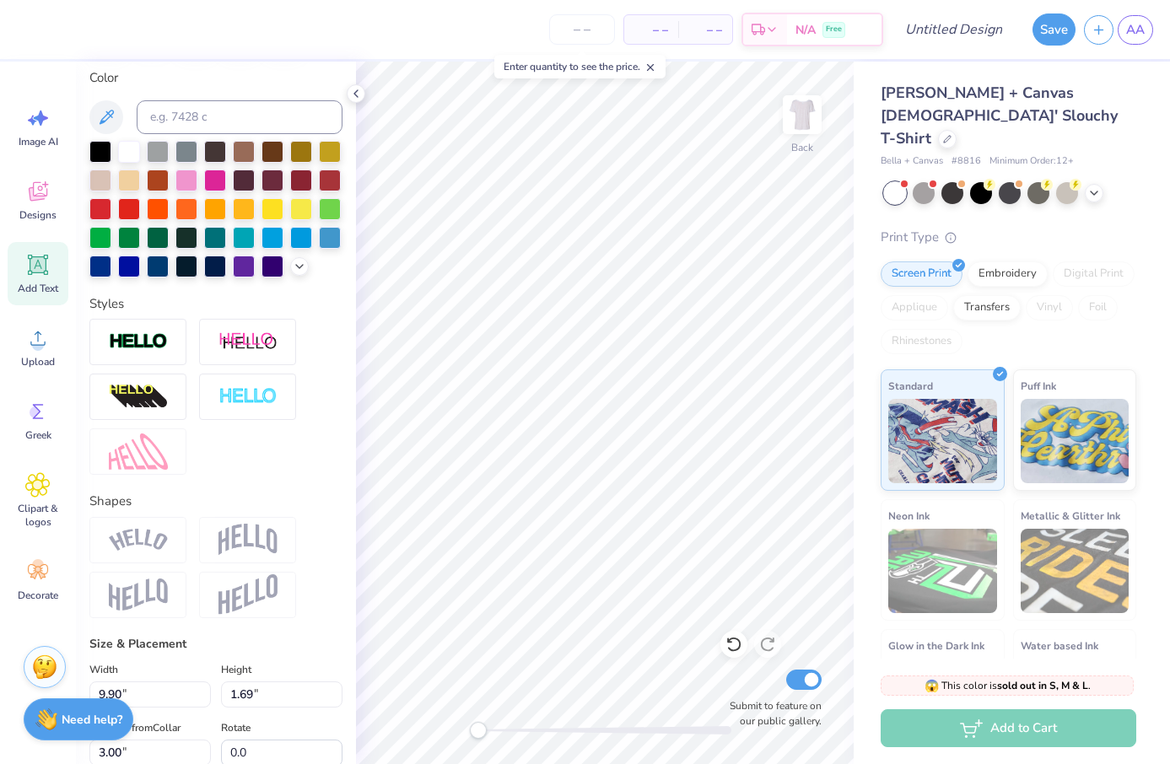
click at [146, 538] on img at bounding box center [138, 540] width 59 height 23
click at [132, 526] on div at bounding box center [137, 540] width 97 height 46
click at [250, 543] on img at bounding box center [247, 540] width 59 height 32
click at [250, 610] on img at bounding box center [247, 594] width 59 height 41
click at [165, 601] on img at bounding box center [138, 595] width 59 height 33
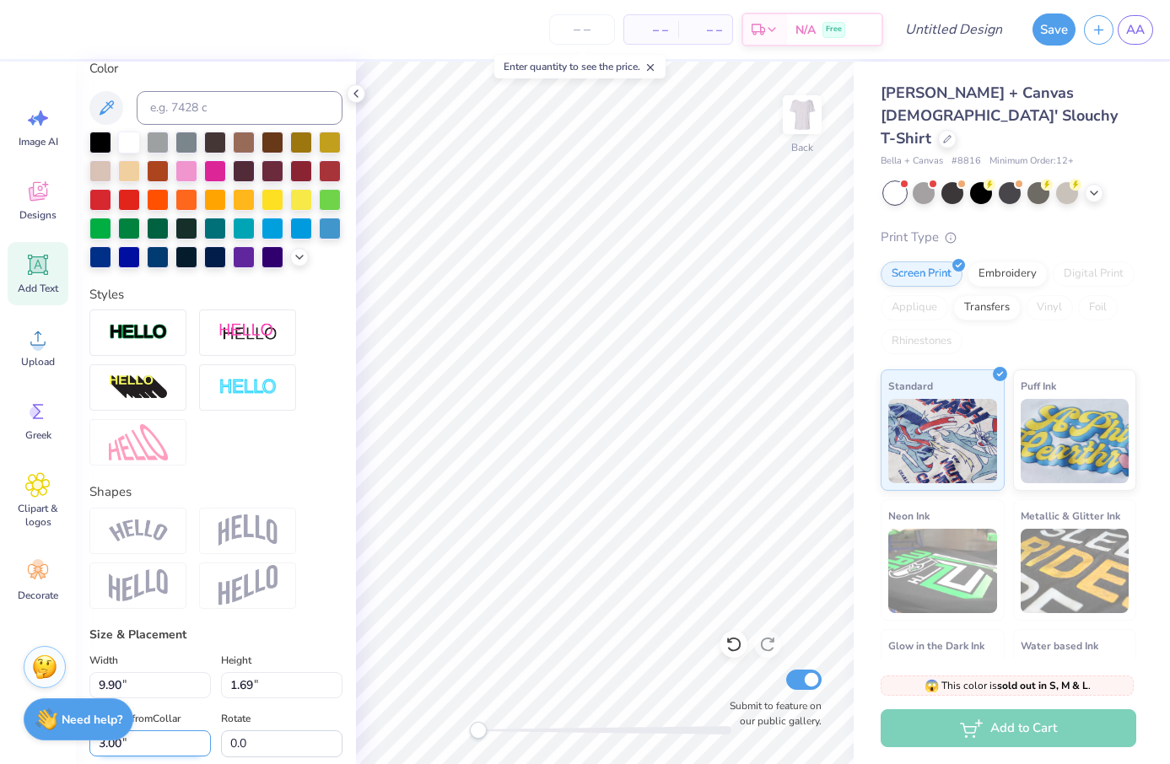
scroll to position [325, 0]
click at [38, 211] on span "Designs" at bounding box center [37, 214] width 37 height 13
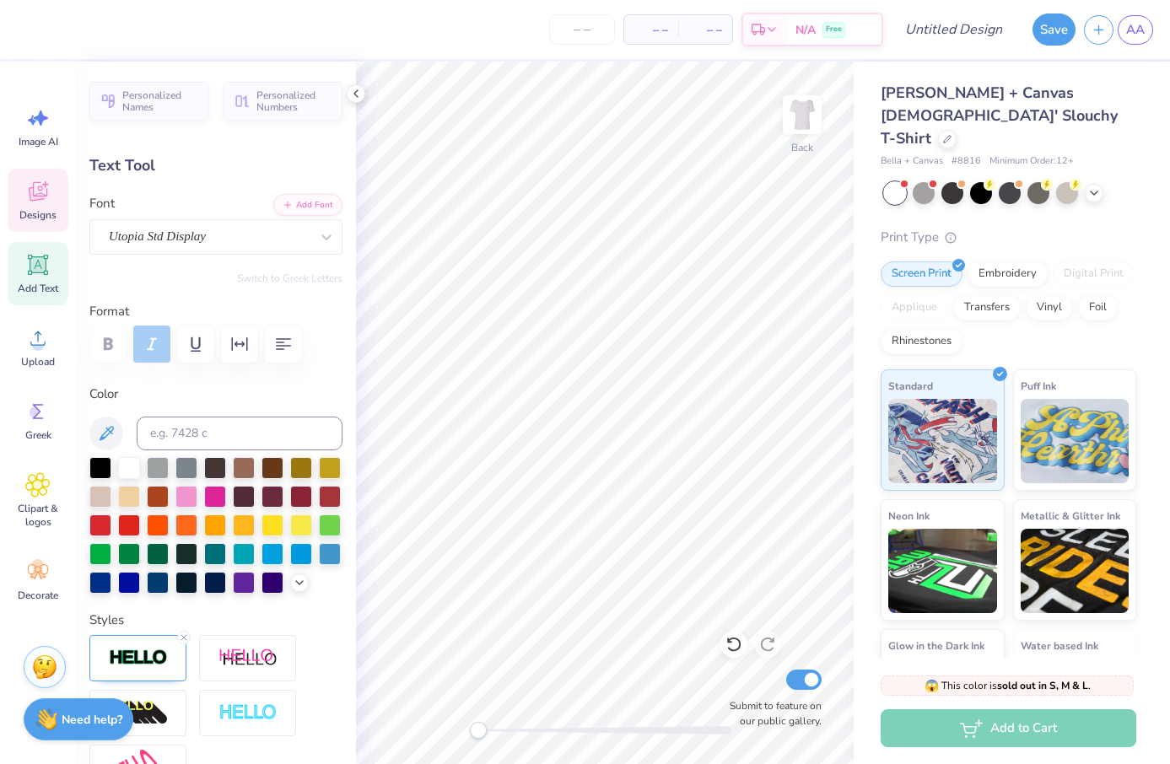
click at [51, 212] on span "Designs" at bounding box center [37, 214] width 37 height 13
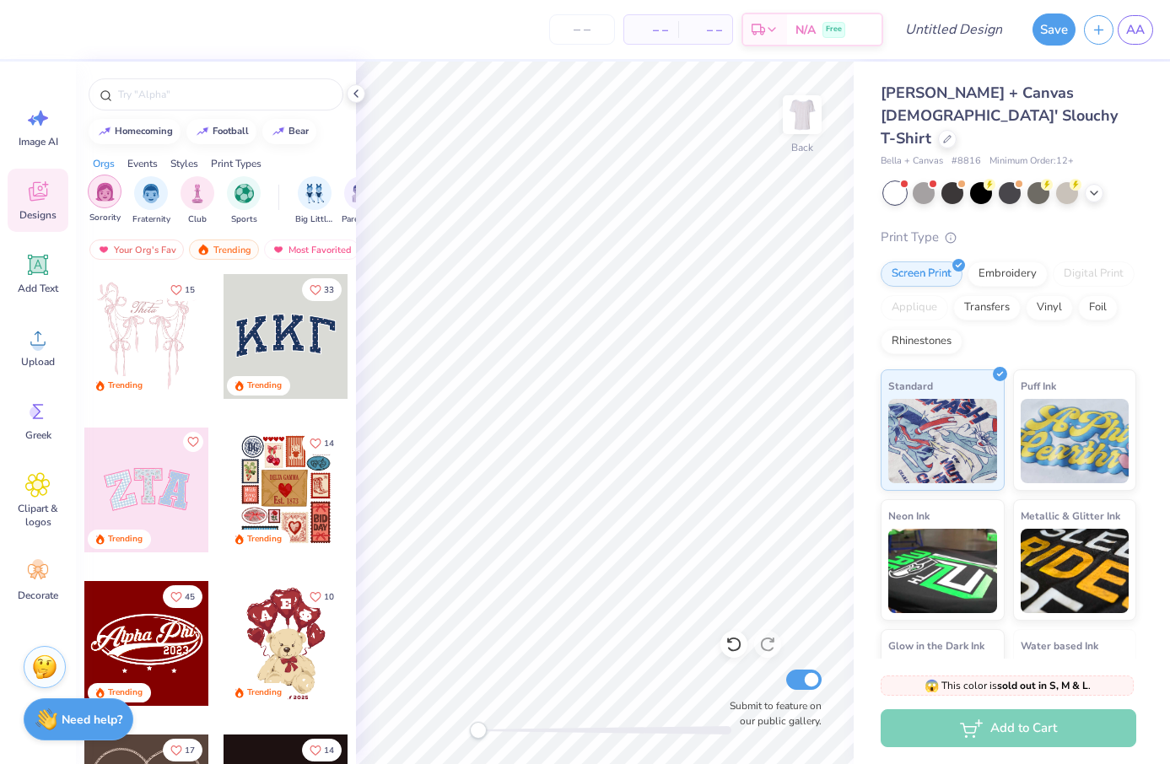
click at [116, 202] on div "filter for Sorority" at bounding box center [105, 192] width 34 height 34
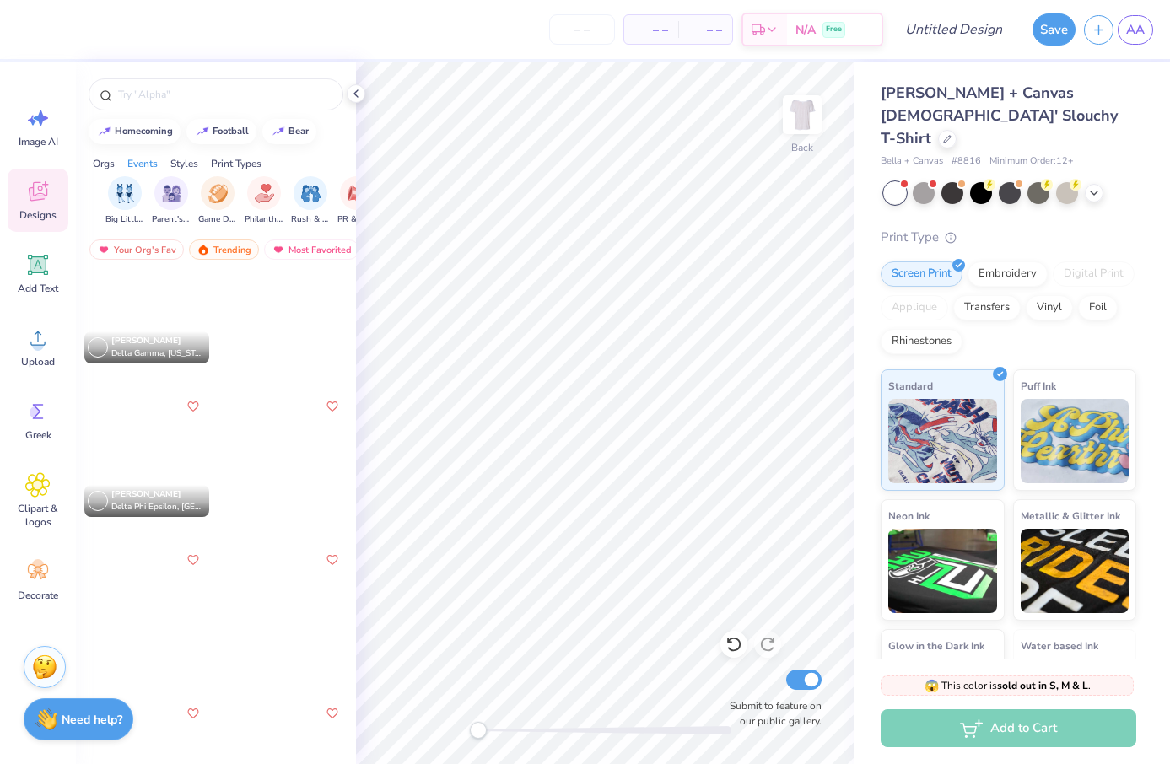
scroll to position [25146, 0]
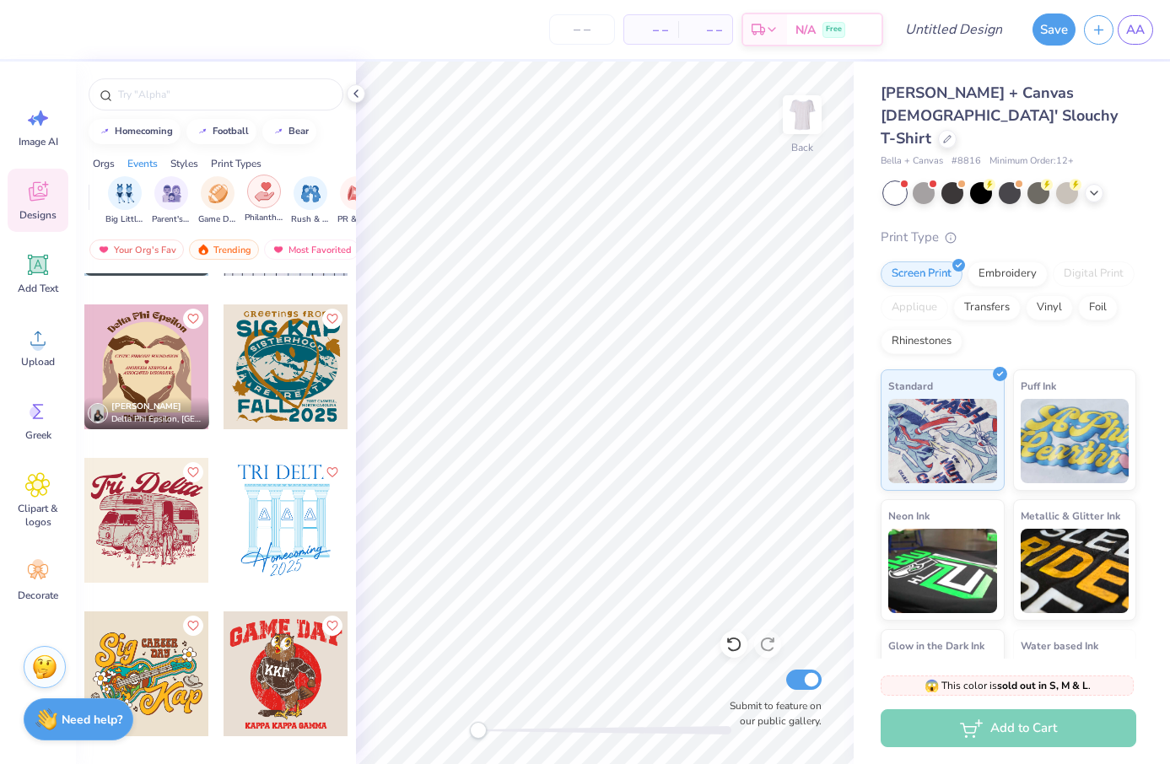
click at [264, 202] on div "filter for Philanthropy" at bounding box center [264, 192] width 34 height 34
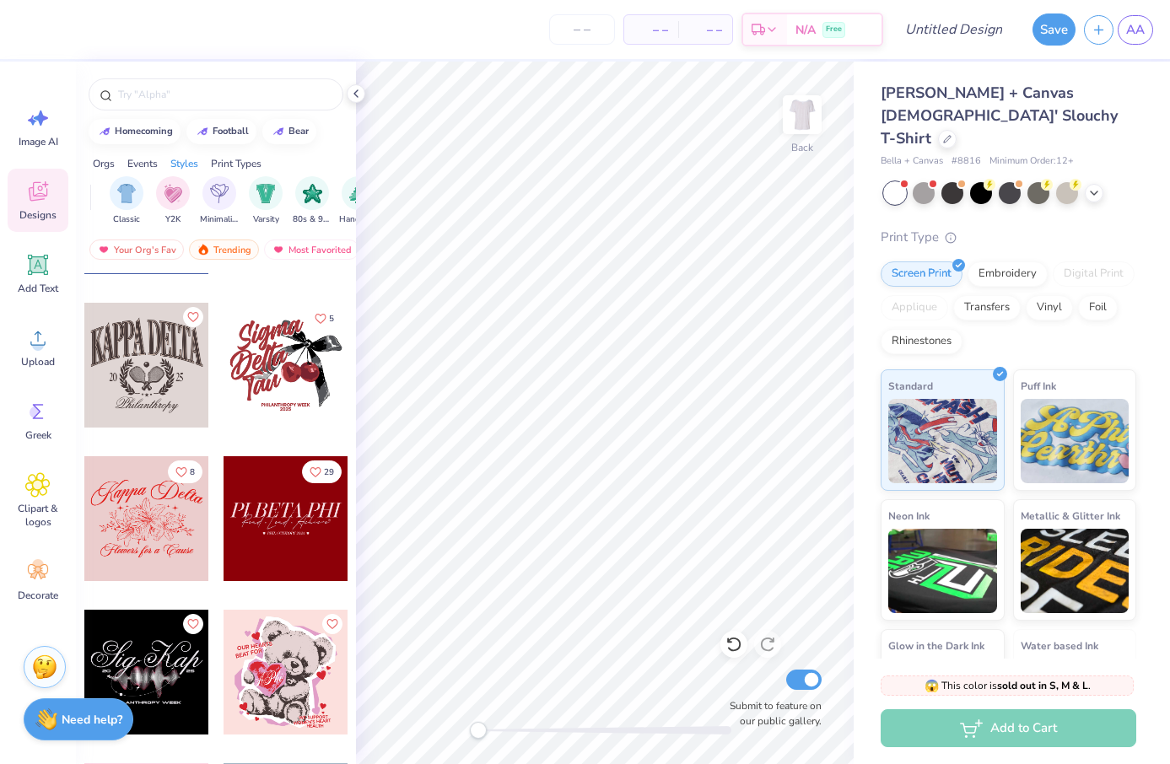
scroll to position [0, 863]
click at [129, 193] on img "filter for Classic" at bounding box center [125, 191] width 19 height 19
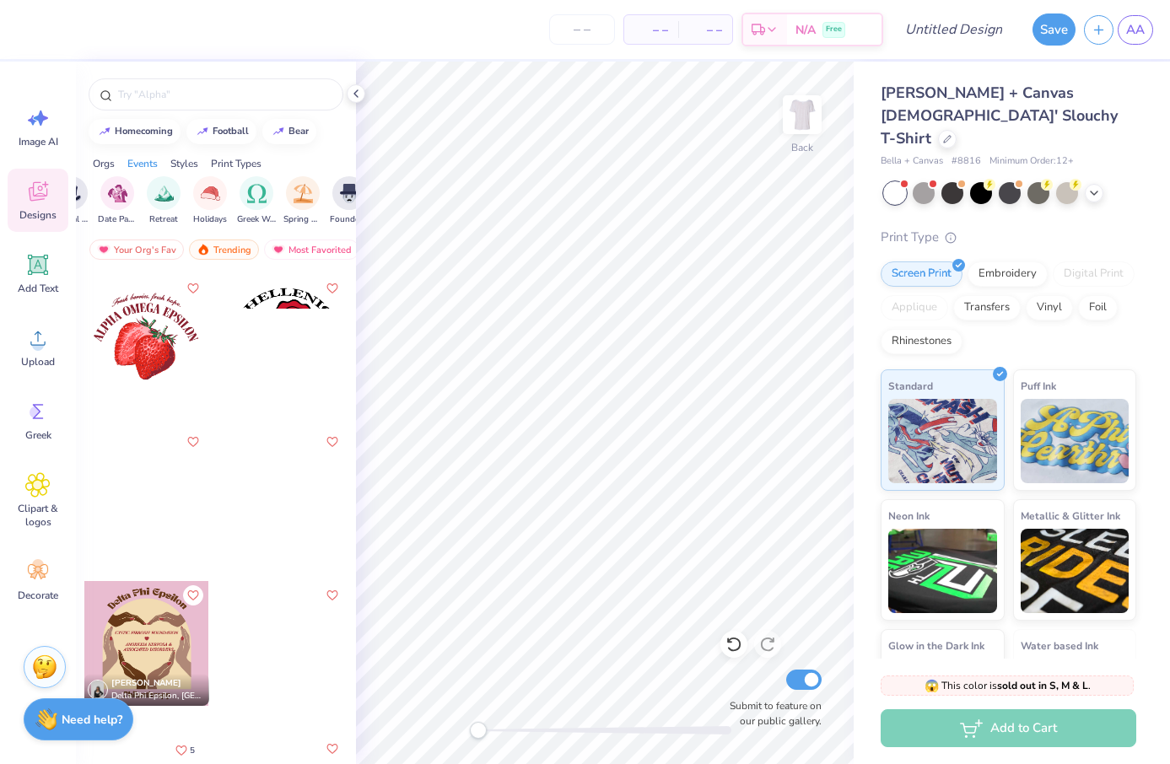
scroll to position [0, 0]
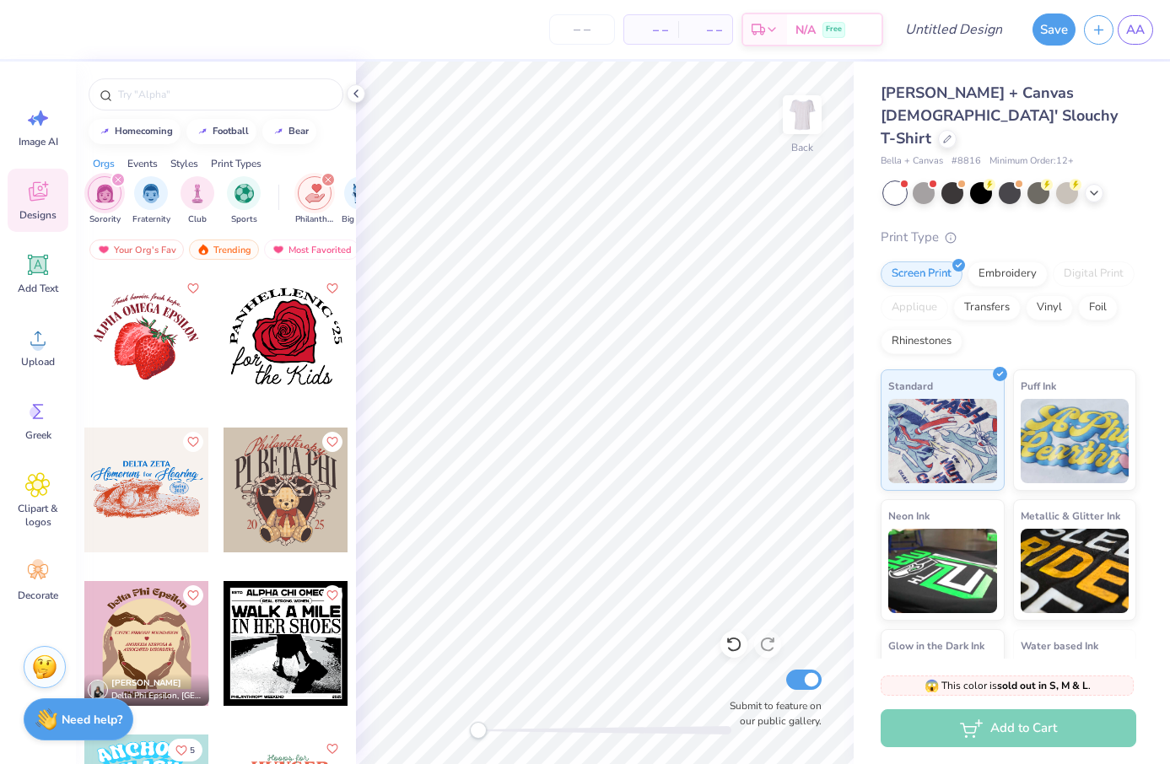
click at [115, 181] on icon "filter for Sorority" at bounding box center [118, 179] width 7 height 7
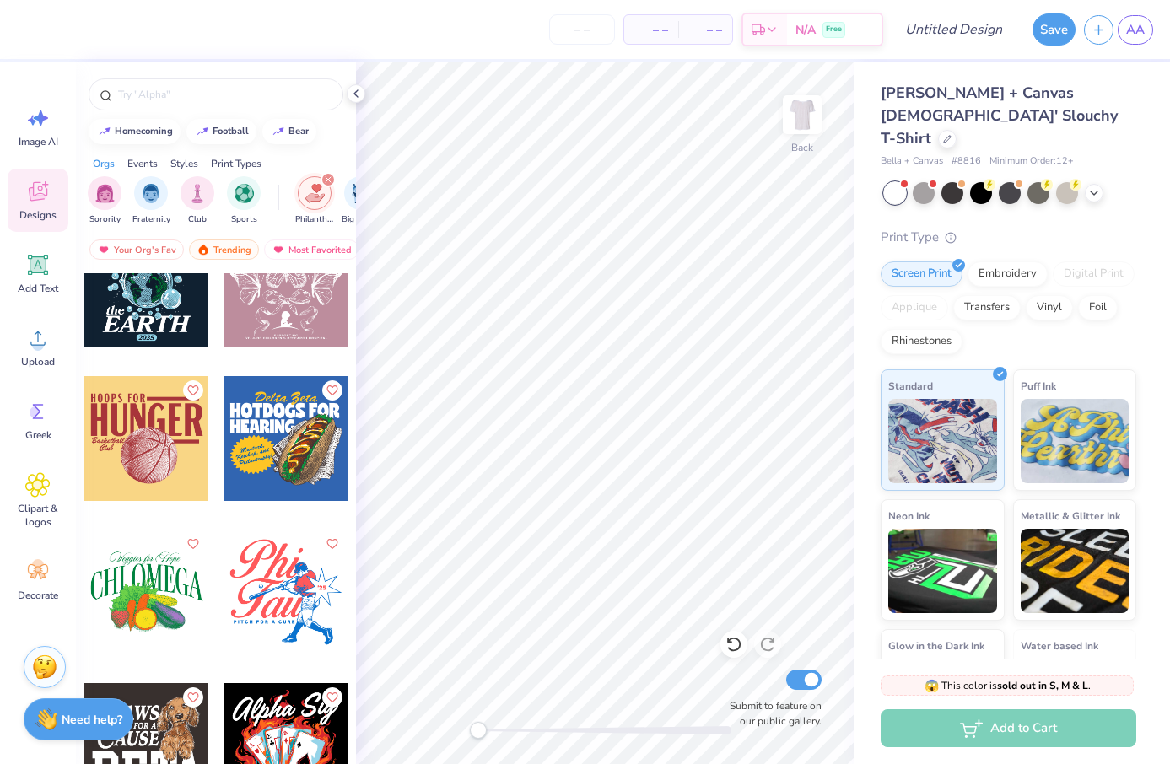
scroll to position [3451, 0]
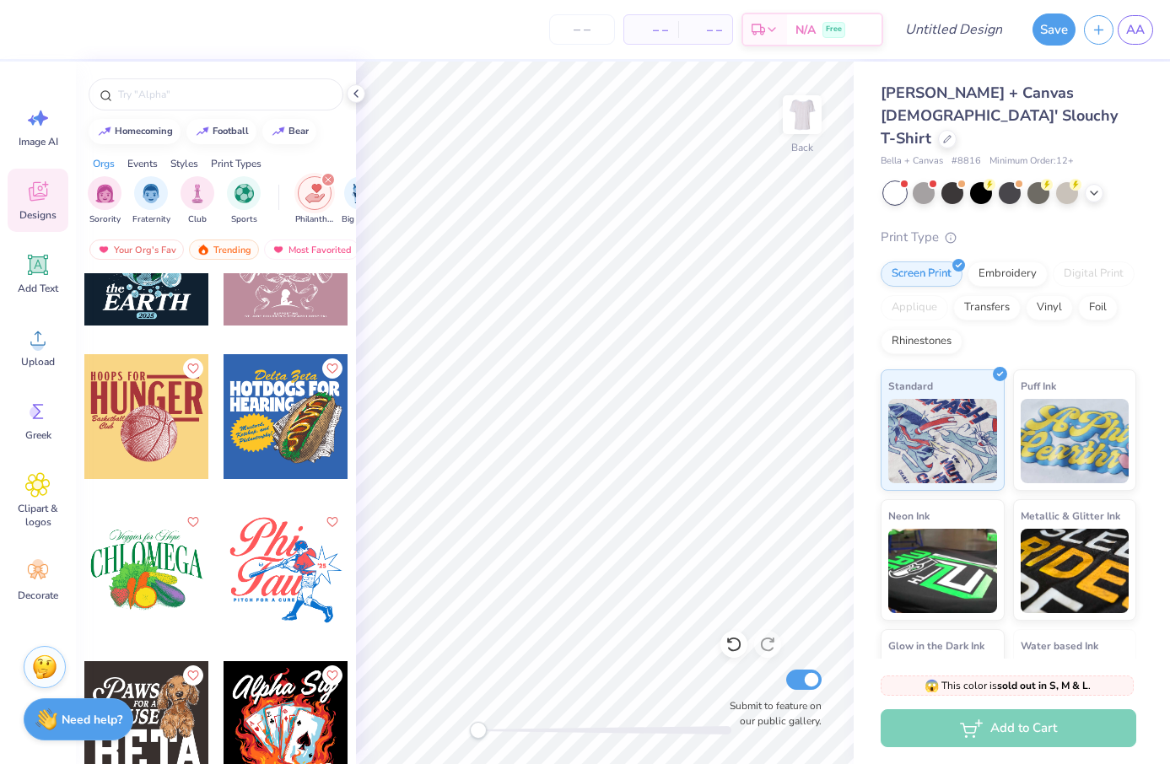
click at [329, 179] on icon "filter for Philanthropy" at bounding box center [328, 179] width 7 height 7
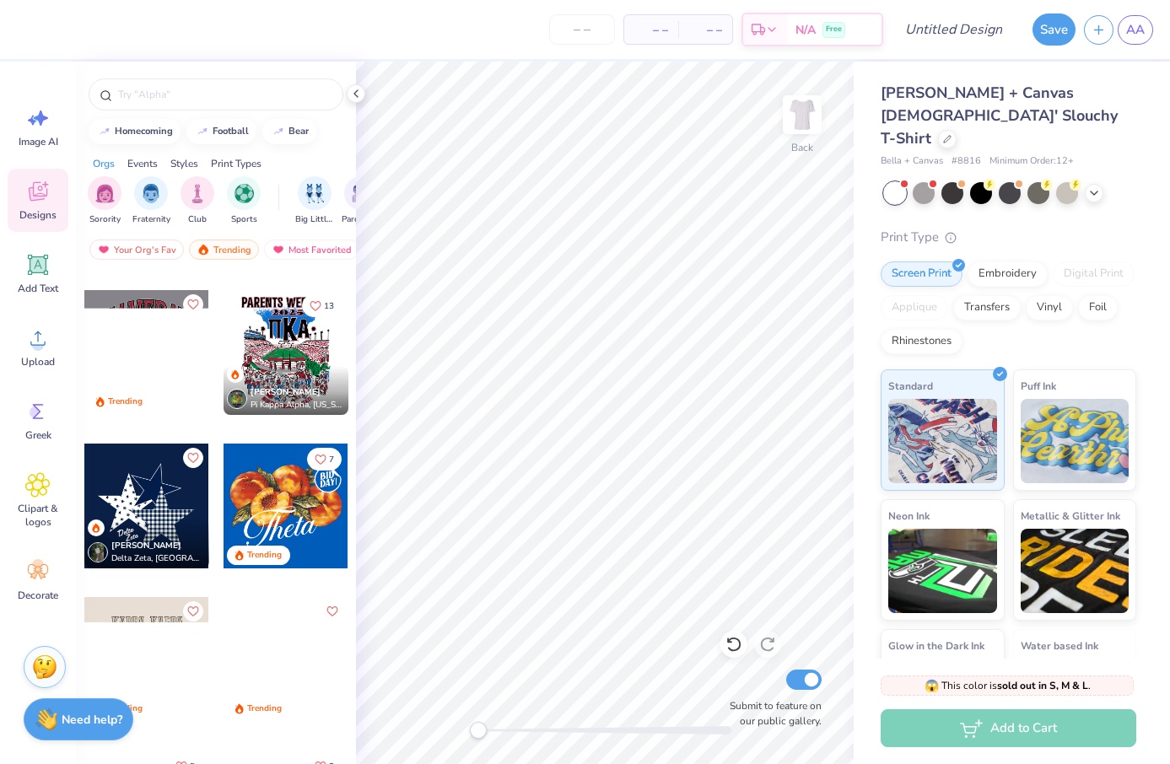
scroll to position [0, 0]
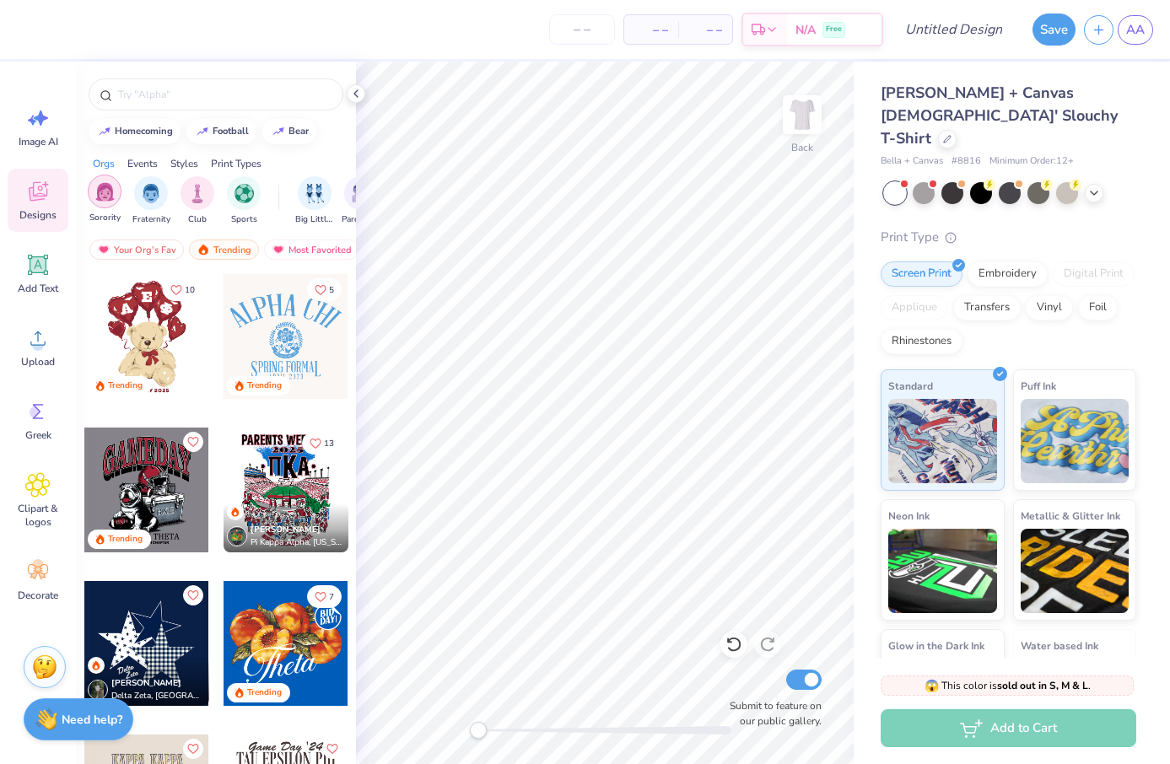
click at [115, 200] on div "filter for Sorority" at bounding box center [105, 192] width 34 height 34
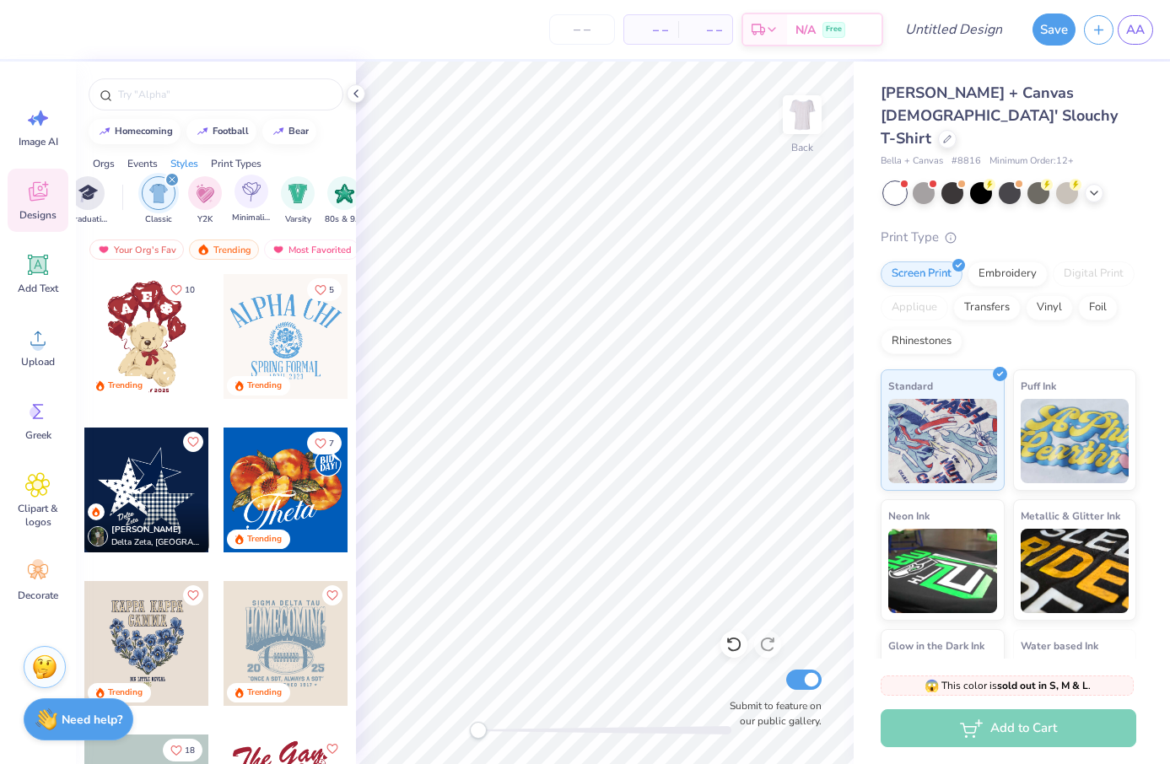
scroll to position [0, 811]
click at [191, 180] on icon "filter for Classic" at bounding box center [191, 179] width 5 height 5
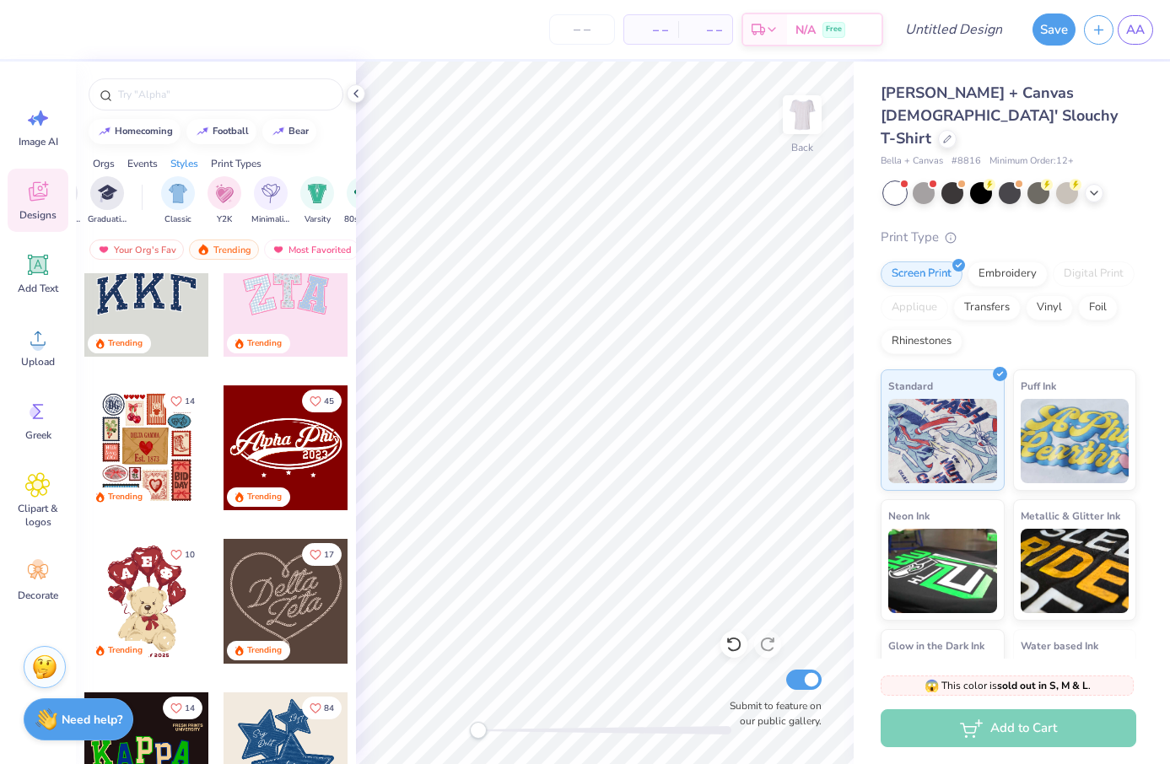
scroll to position [0, 0]
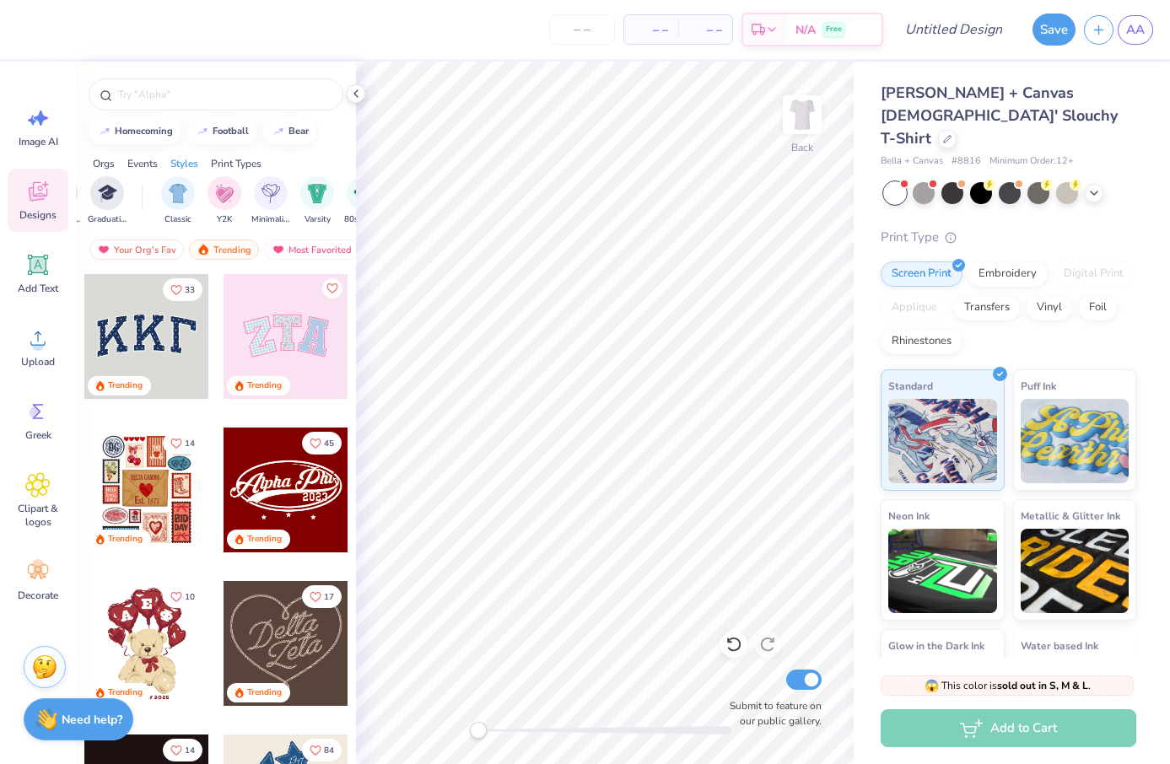
click at [173, 346] on div at bounding box center [146, 336] width 125 height 125
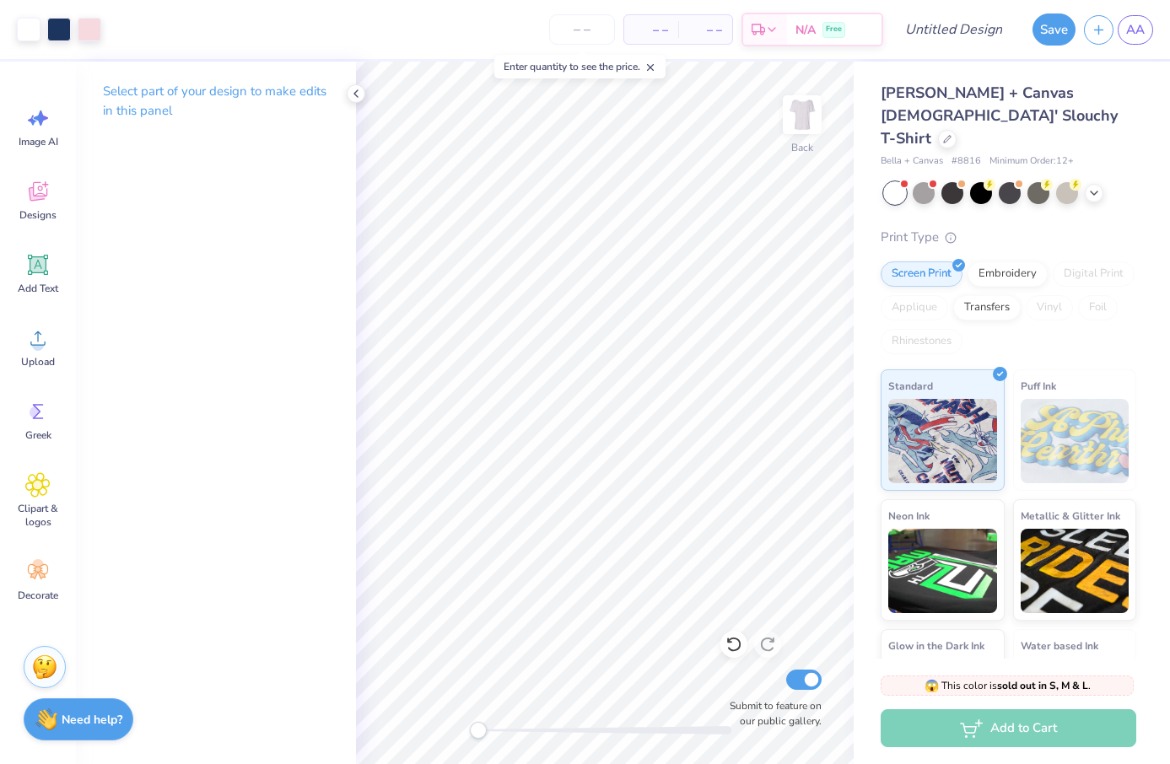
click at [251, 178] on div "Select part of your design to make edits in this panel" at bounding box center [216, 413] width 280 height 703
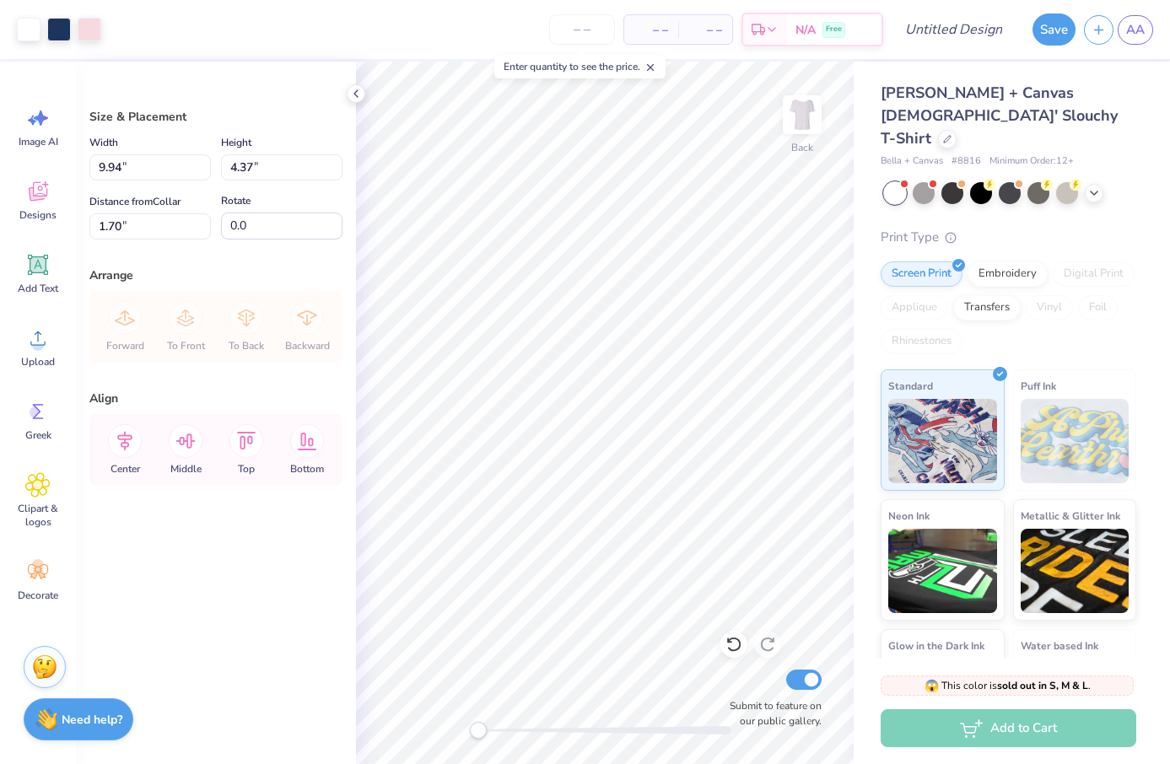
type input "3.00"
type input "2.23"
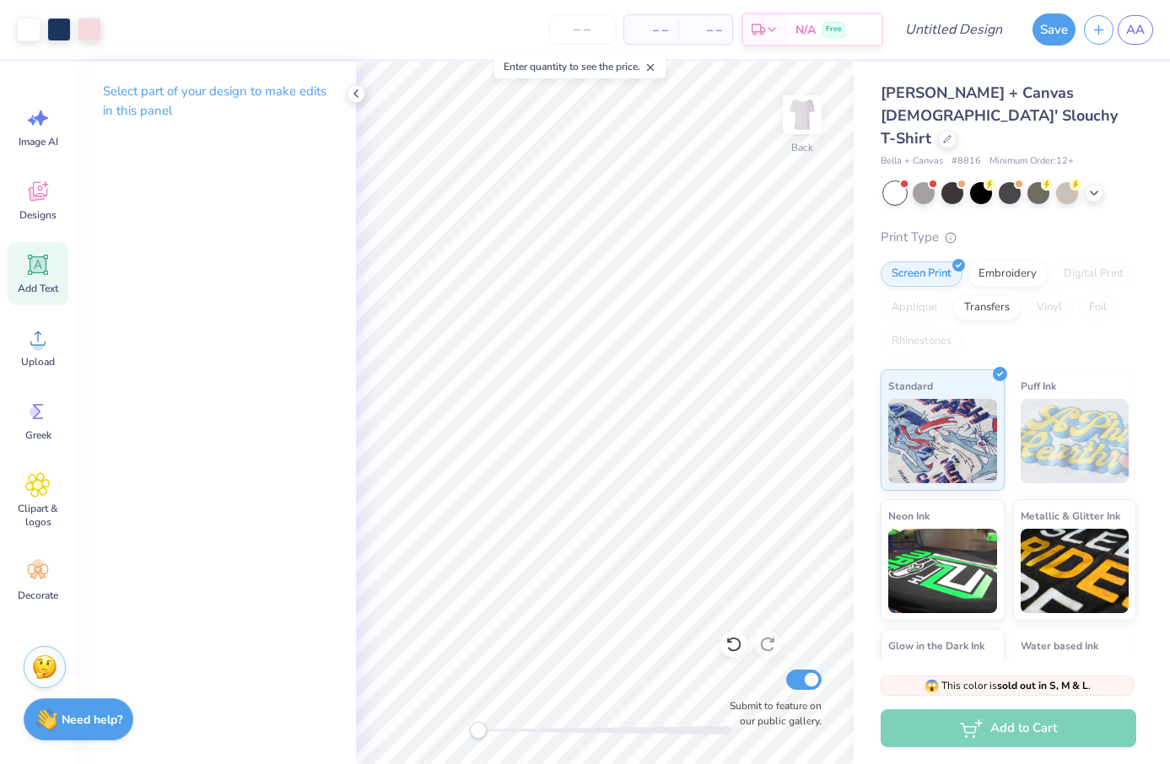
click at [34, 263] on icon at bounding box center [38, 265] width 16 height 16
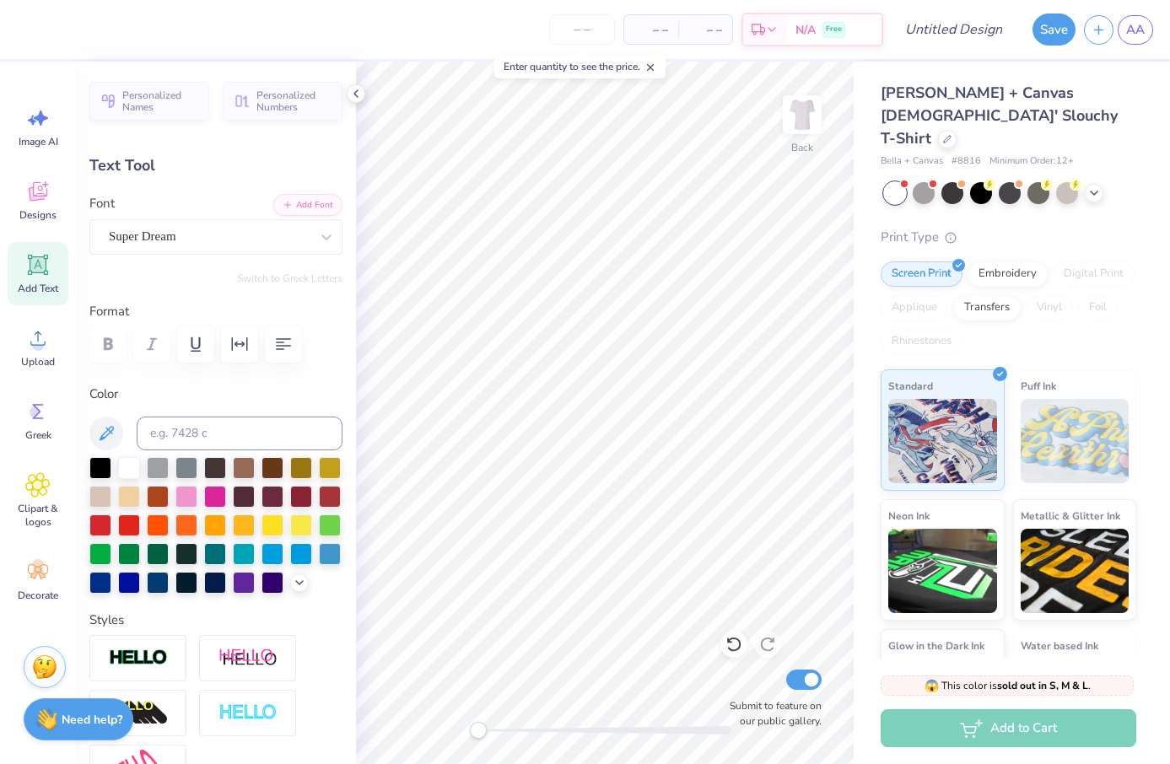
scroll to position [1, 0]
click at [189, 240] on div "Super Dream" at bounding box center [209, 236] width 204 height 26
click at [189, 240] on div "Super Dream" at bounding box center [209, 235] width 201 height 19
click at [218, 468] on div at bounding box center [215, 466] width 22 height 22
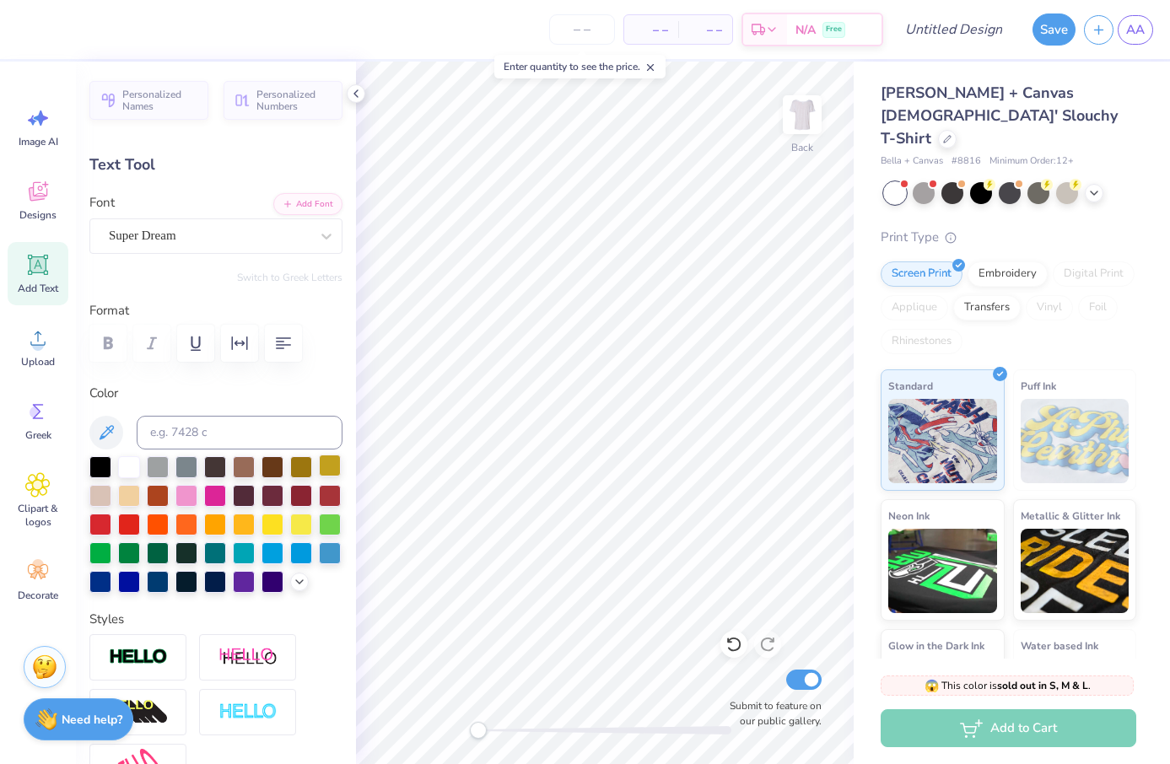
type textarea "B"
type textarea "Foundation x Binghamton city Schools Foundation"
type input "11.99"
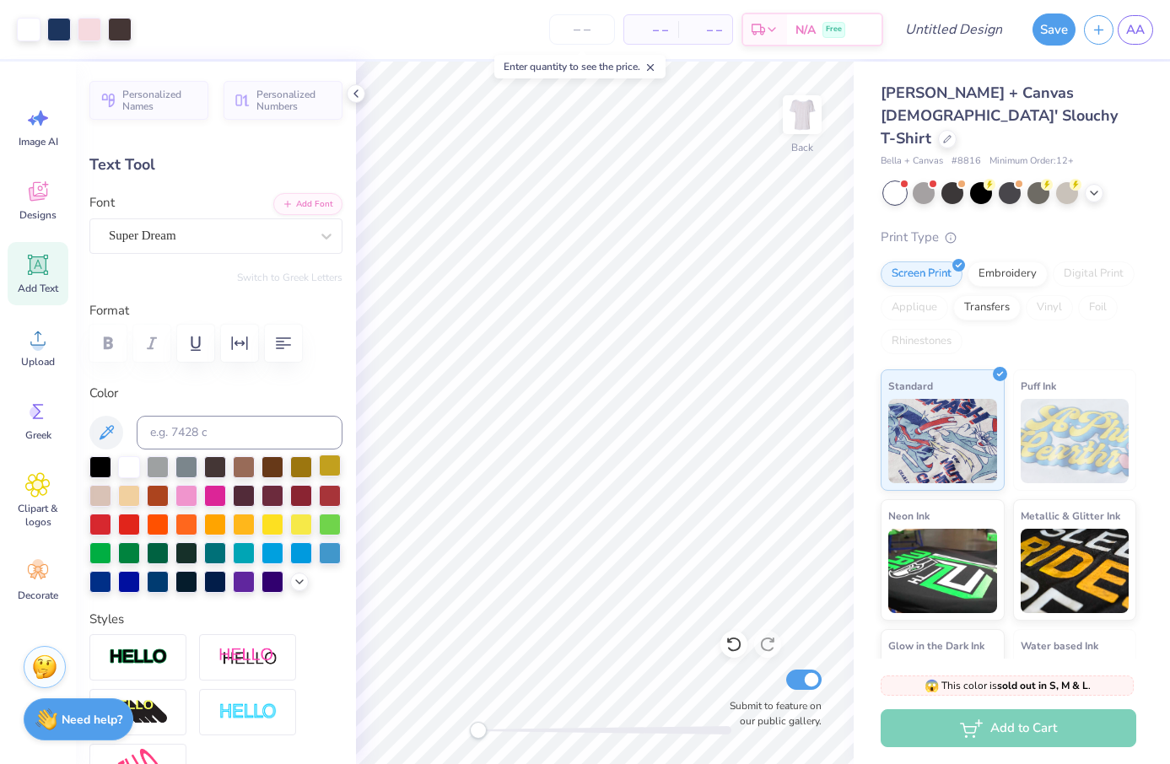
type input "2.11"
type input "8.94"
type input "9.11"
type input "1.61"
type input "6.59"
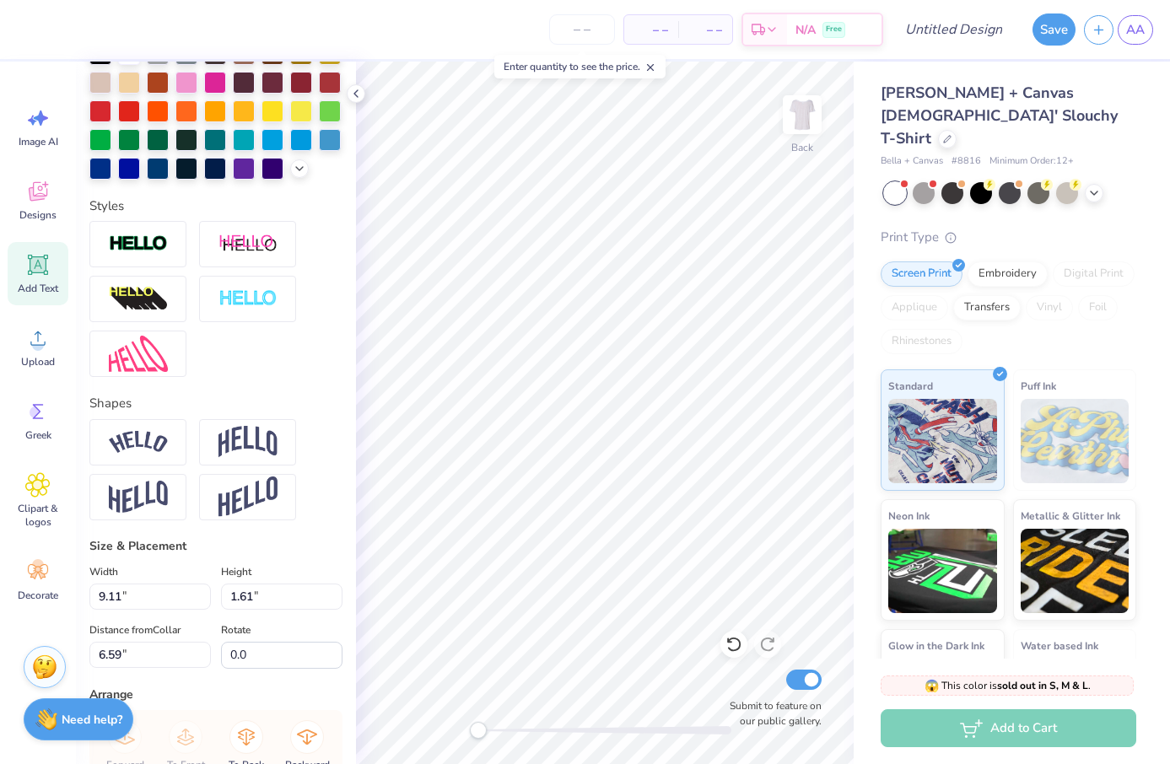
scroll to position [416, 0]
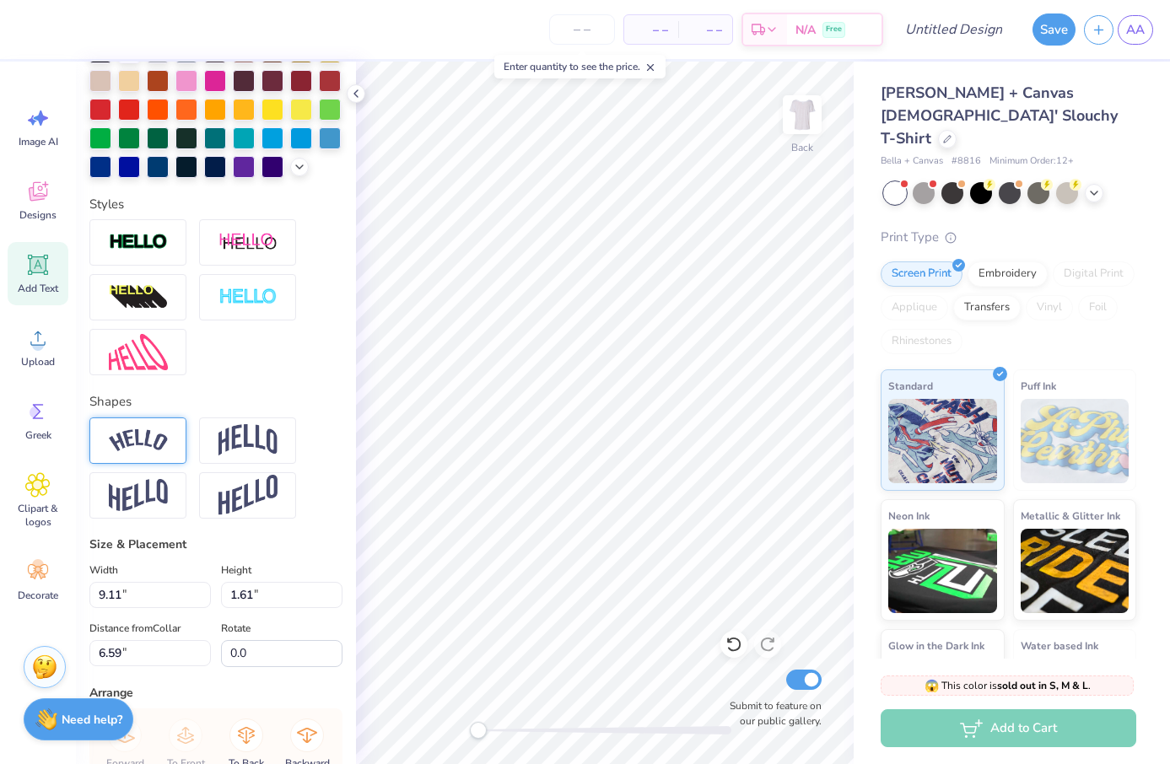
click at [137, 453] on div at bounding box center [137, 441] width 97 height 46
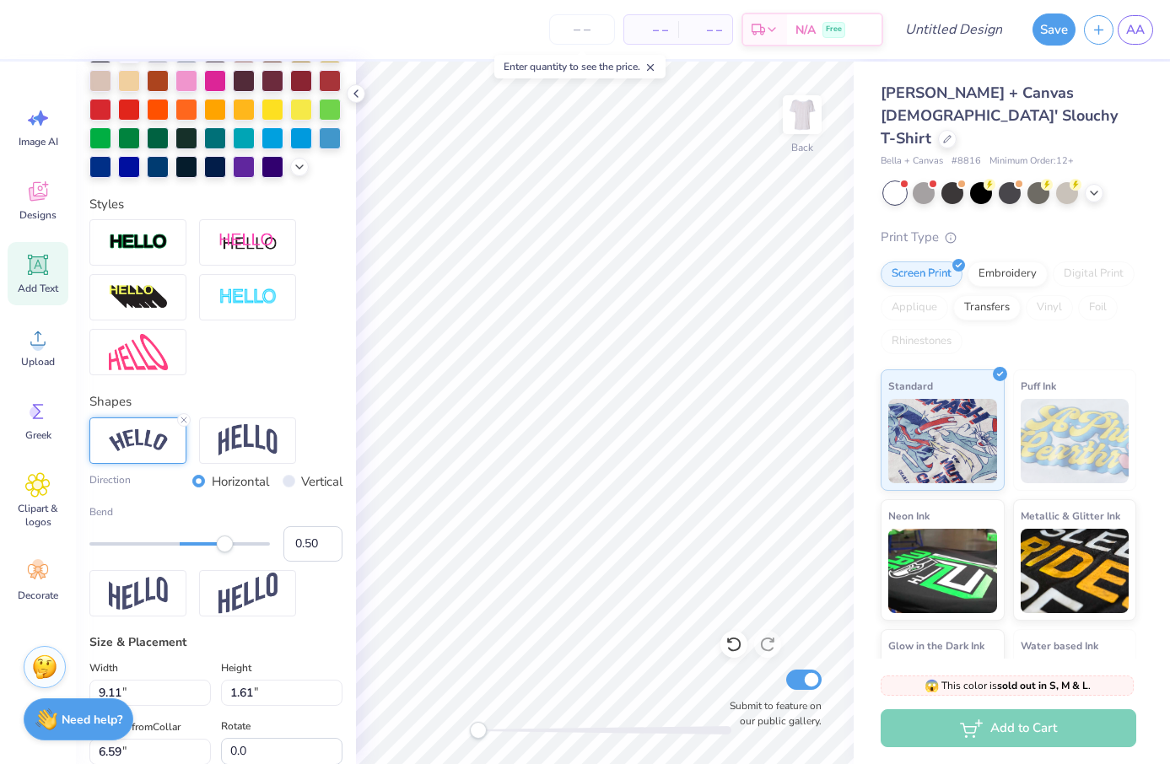
type input "0.46"
click at [221, 542] on div "Accessibility label" at bounding box center [221, 544] width 17 height 17
click at [240, 440] on img at bounding box center [247, 440] width 59 height 32
type input "0.27"
drag, startPoint x: 229, startPoint y: 543, endPoint x: 204, endPoint y: 550, distance: 25.4
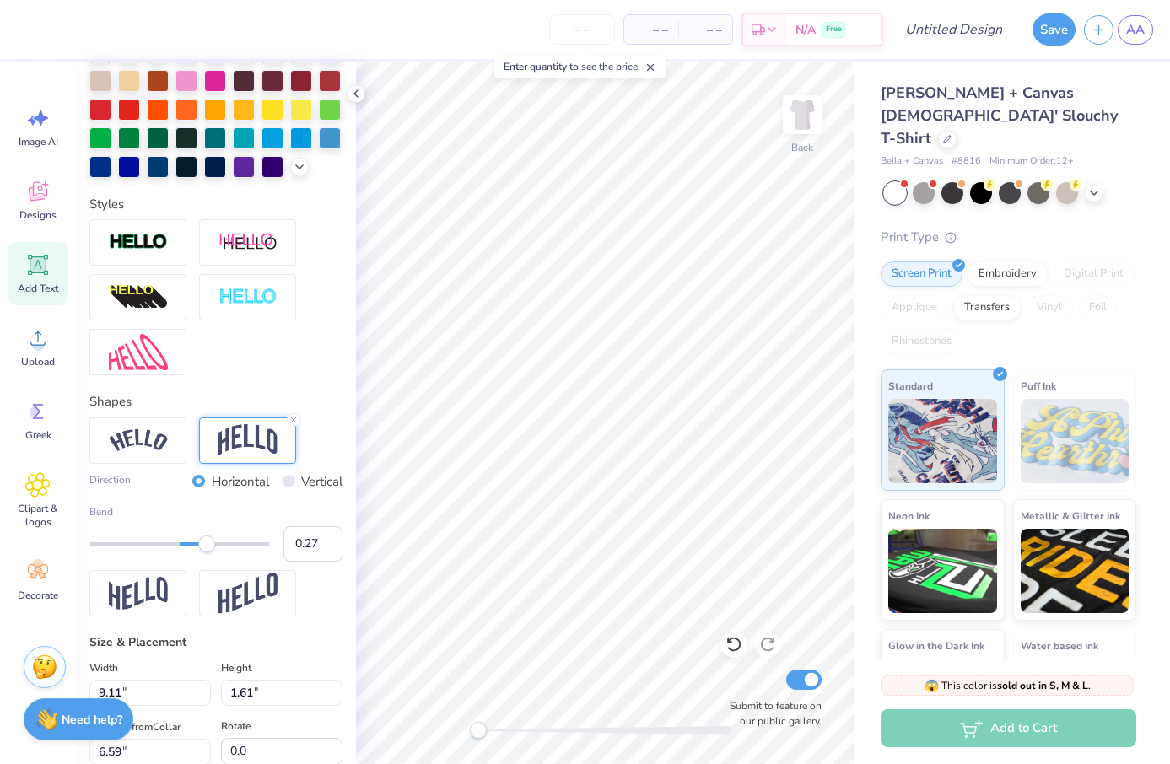
click at [204, 550] on div "Accessibility label" at bounding box center [206, 544] width 17 height 17
type input "0.16"
drag, startPoint x: 204, startPoint y: 550, endPoint x: 194, endPoint y: 550, distance: 10.1
click at [194, 550] on div "Accessibility label" at bounding box center [197, 544] width 17 height 17
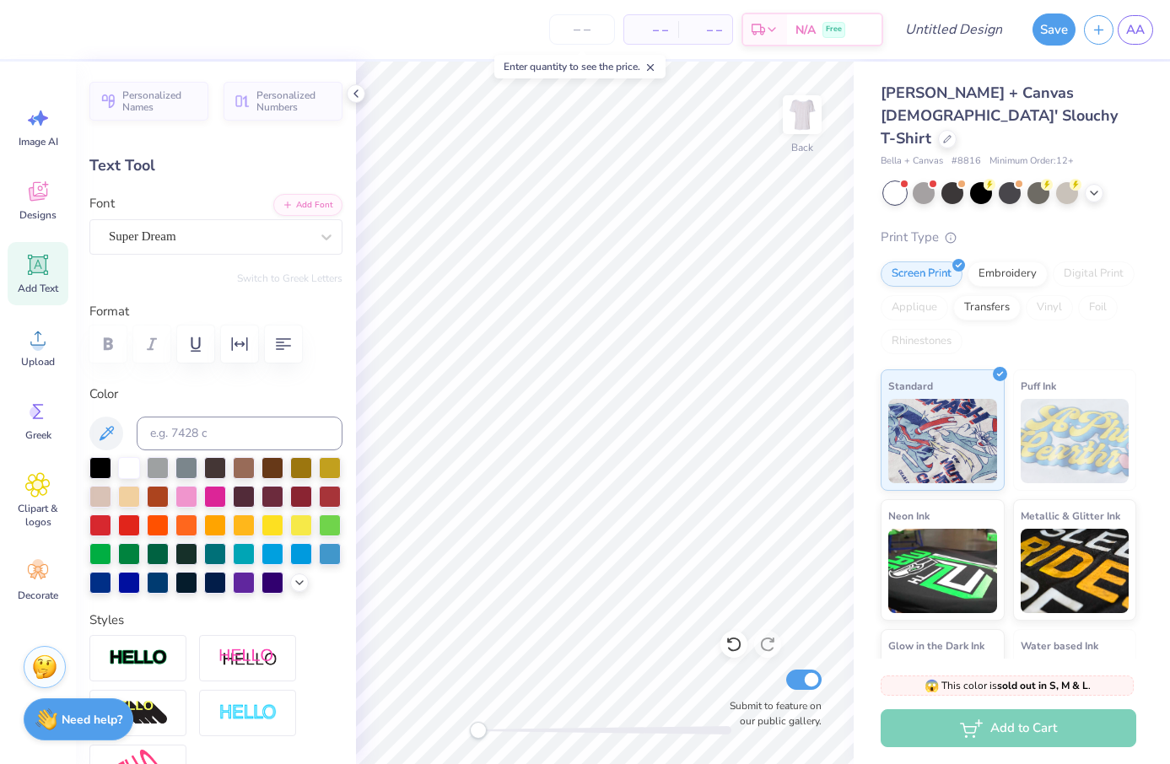
scroll to position [1, 8]
click at [196, 242] on div "Super Dream" at bounding box center [209, 237] width 204 height 26
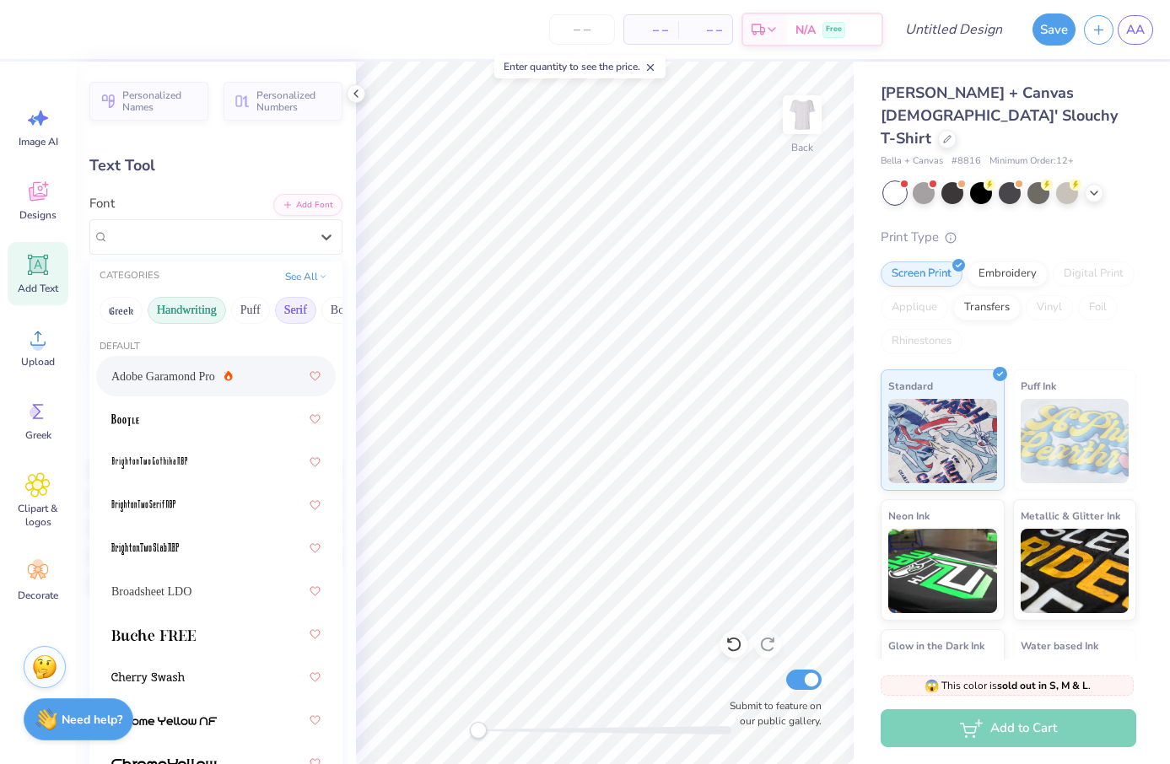
click at [166, 310] on button "Handwriting" at bounding box center [187, 310] width 78 height 27
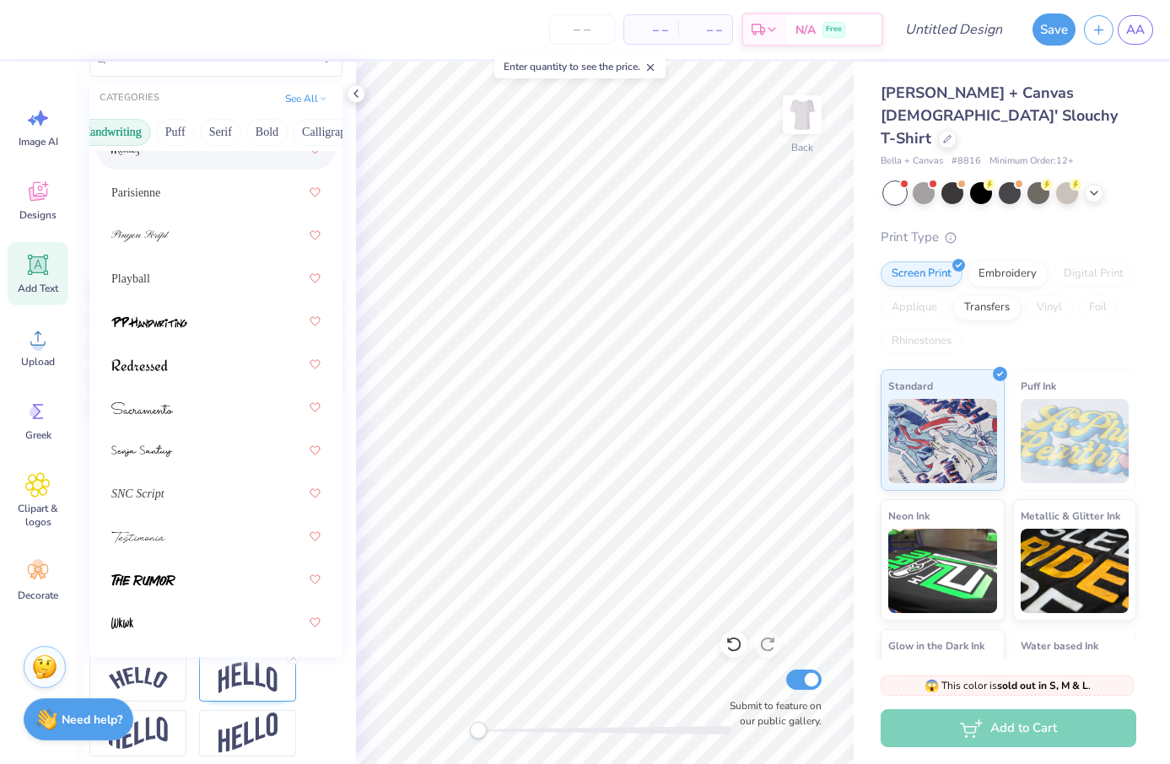
scroll to position [0, 100]
click at [191, 131] on button "Serif" at bounding box center [195, 132] width 41 height 27
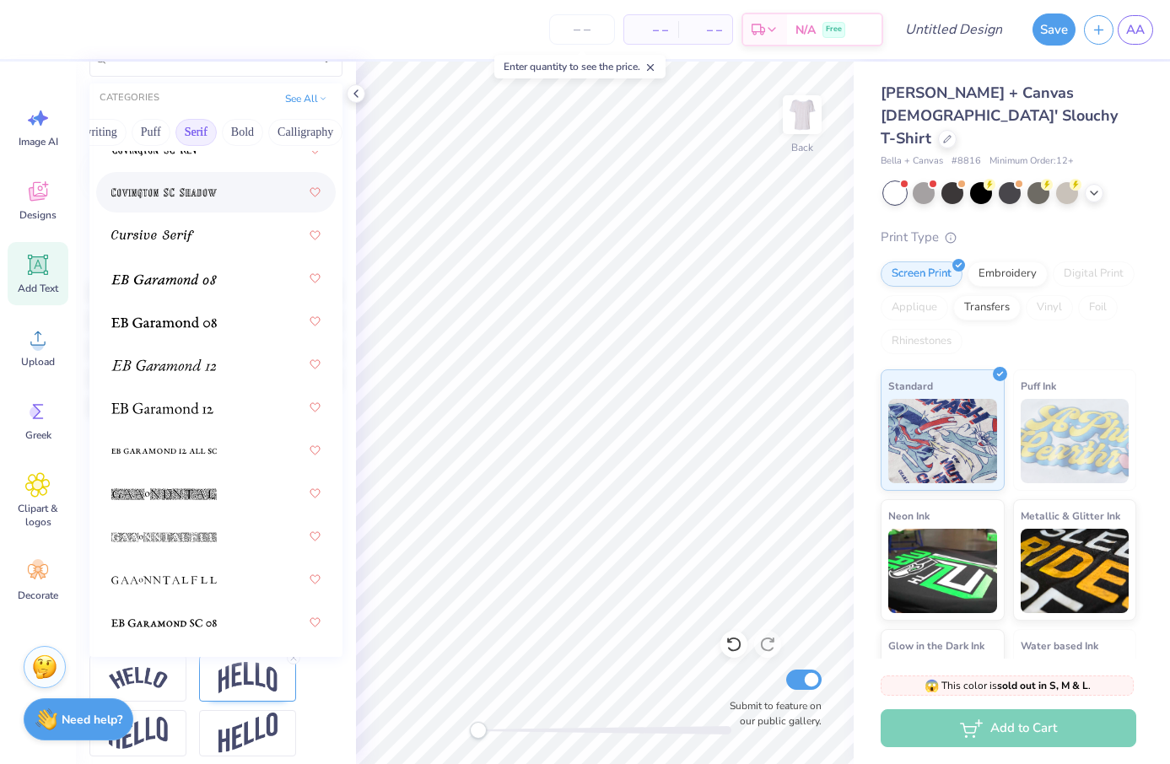
scroll to position [1347, 0]
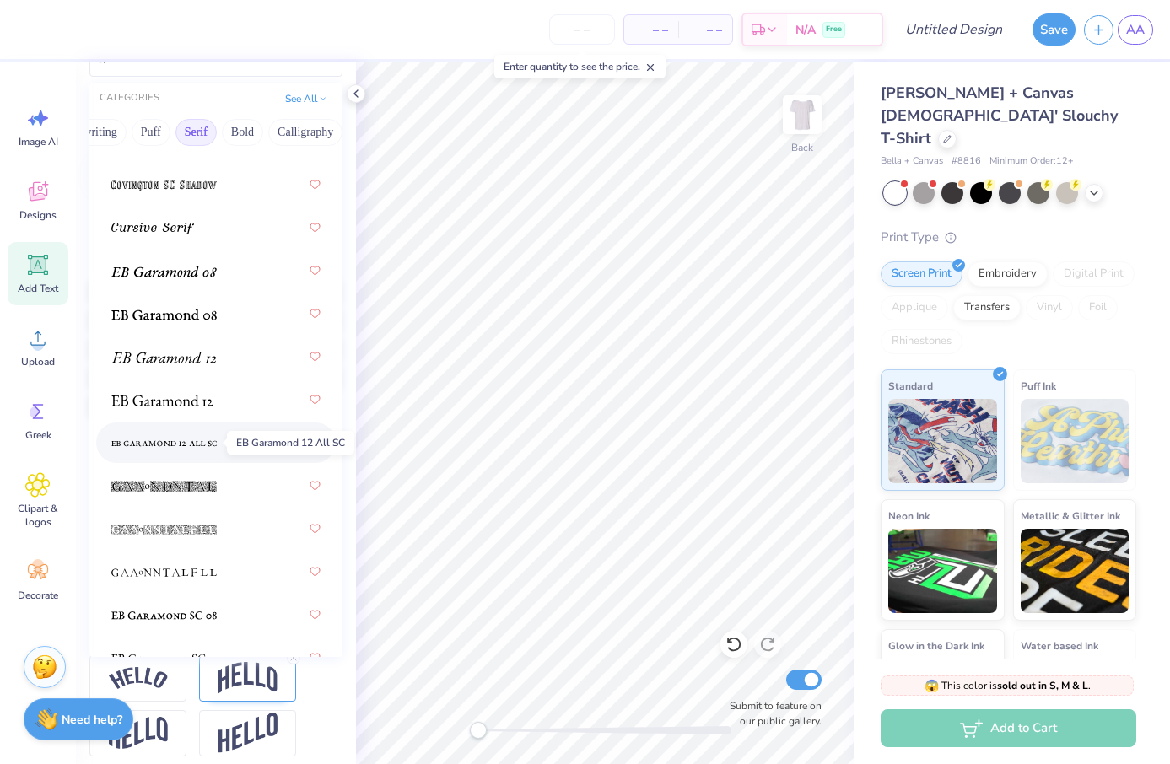
click at [163, 438] on img at bounding box center [163, 444] width 105 height 12
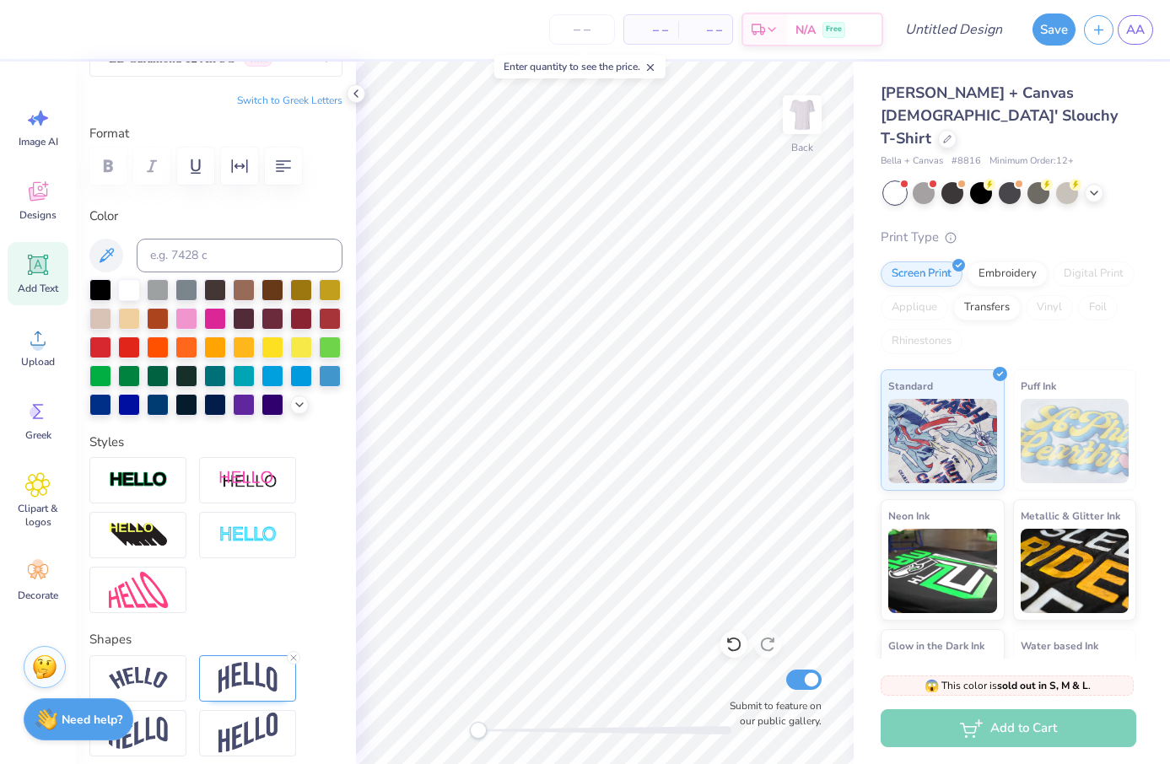
scroll to position [176, 0]
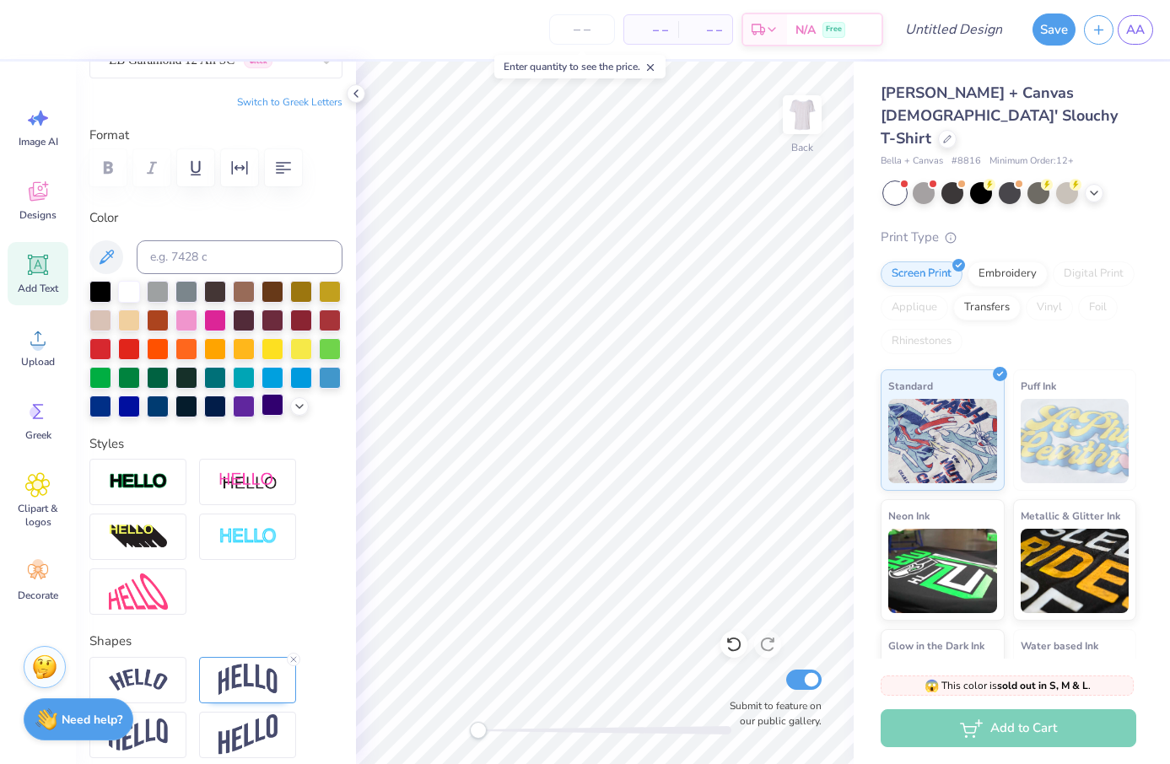
type input "9.16"
type input "1.81"
type input "6.46"
click at [277, 172] on icon "button" at bounding box center [283, 168] width 15 height 12
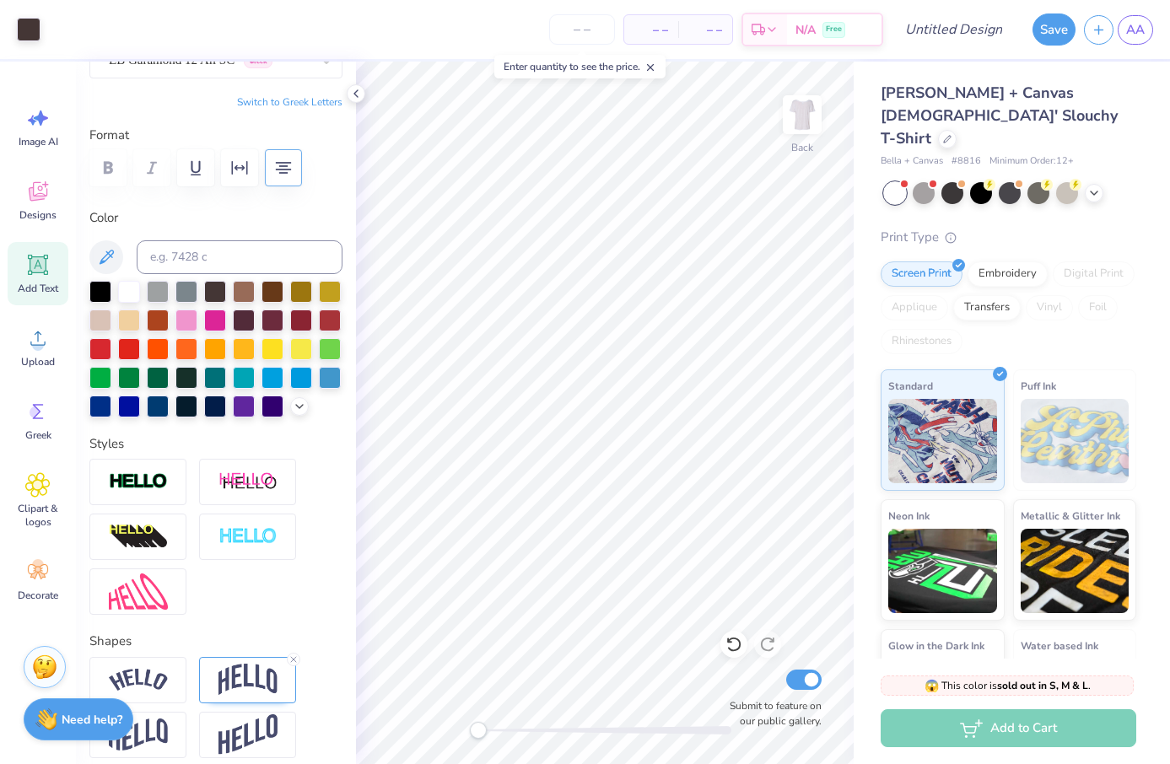
type input "1.79"
type input "6.47"
click at [151, 404] on div at bounding box center [158, 405] width 22 height 22
click at [93, 410] on div at bounding box center [100, 405] width 22 height 22
